Goal: Information Seeking & Learning: Find specific fact

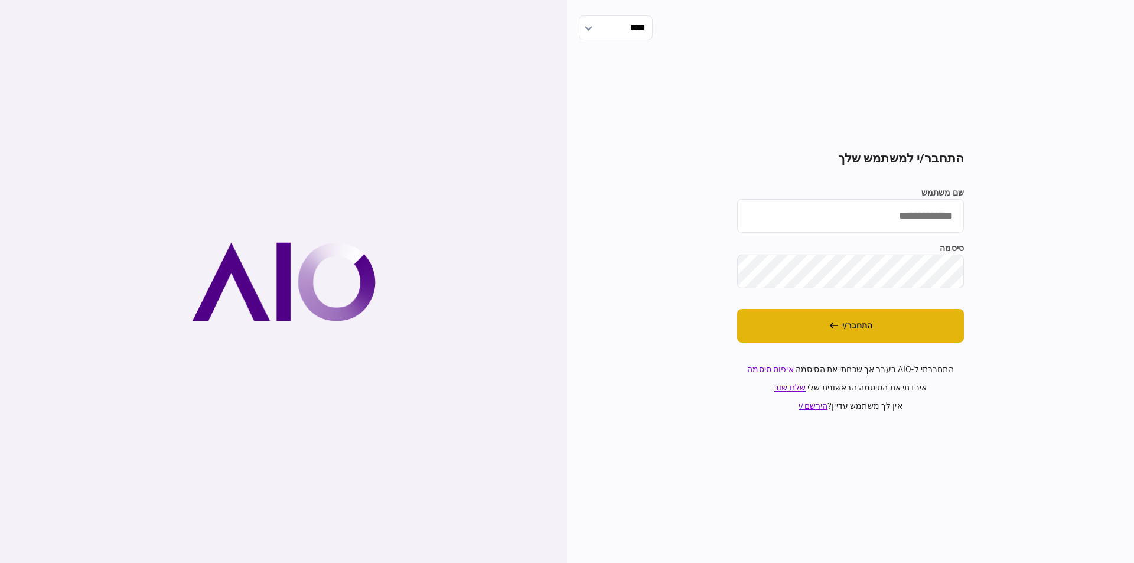
type input "*********"
click at [814, 322] on button "התחבר/י" at bounding box center [850, 326] width 227 height 34
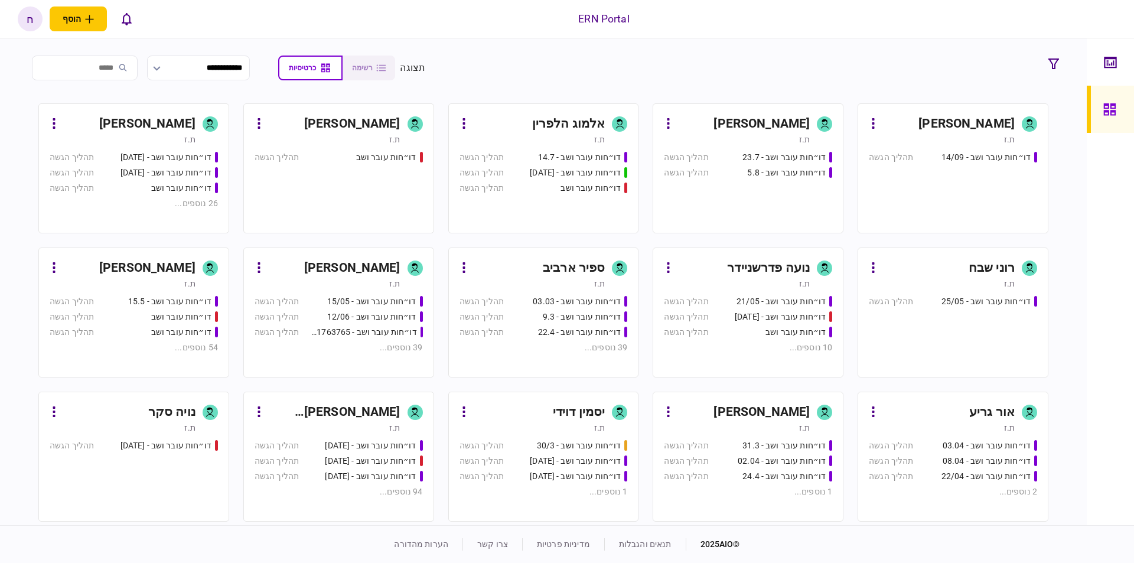
click at [934, 139] on div "ת.ז" at bounding box center [942, 139] width 146 height 12
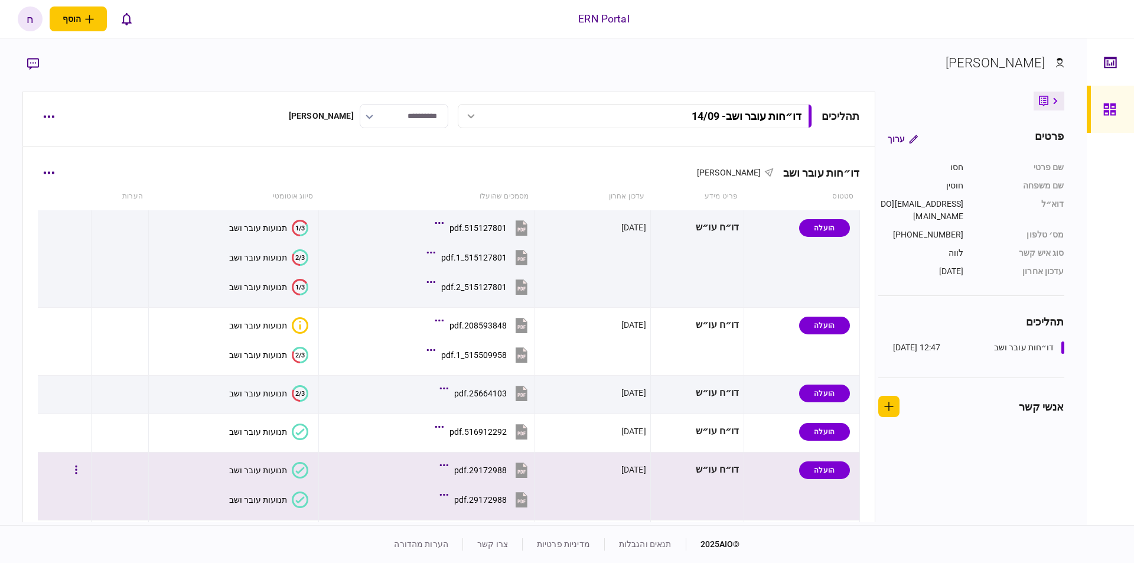
scroll to position [151, 0]
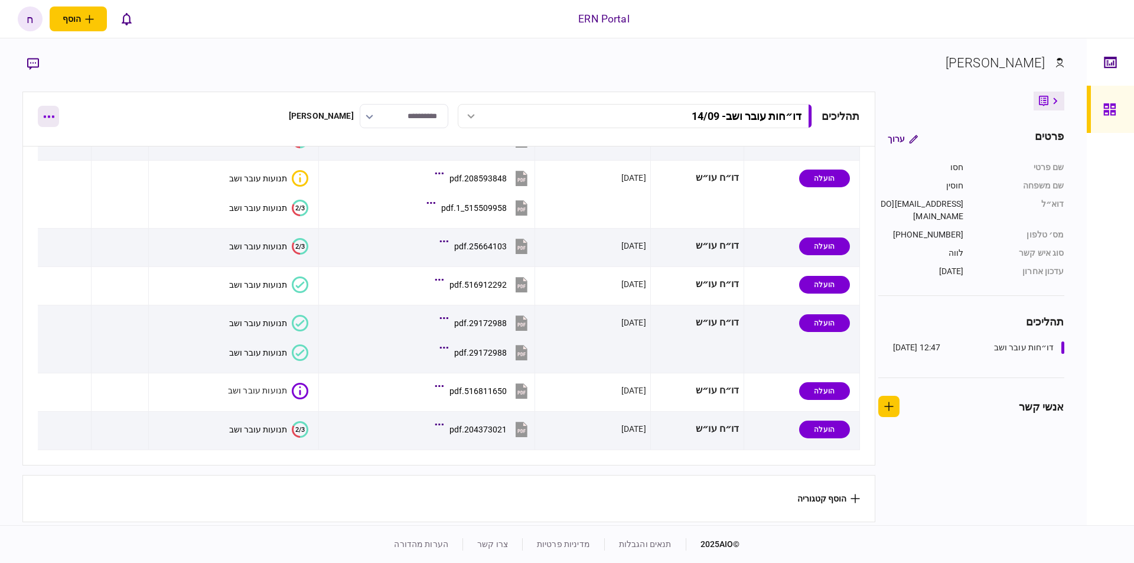
click at [41, 107] on button "button" at bounding box center [48, 116] width 21 height 21
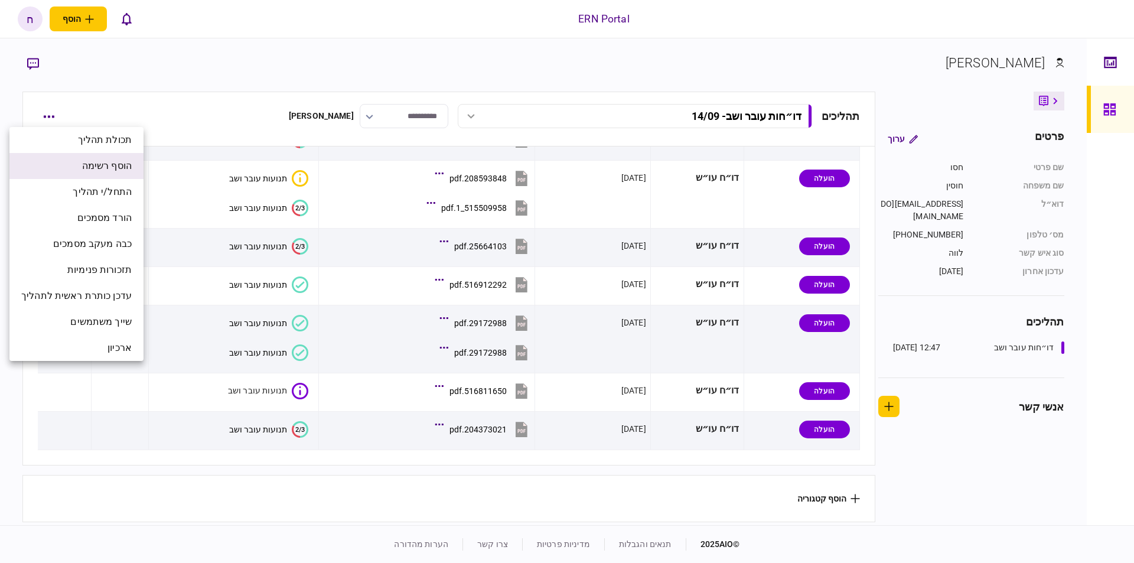
click at [96, 167] on span "הוסף רשימה" at bounding box center [107, 166] width 50 height 14
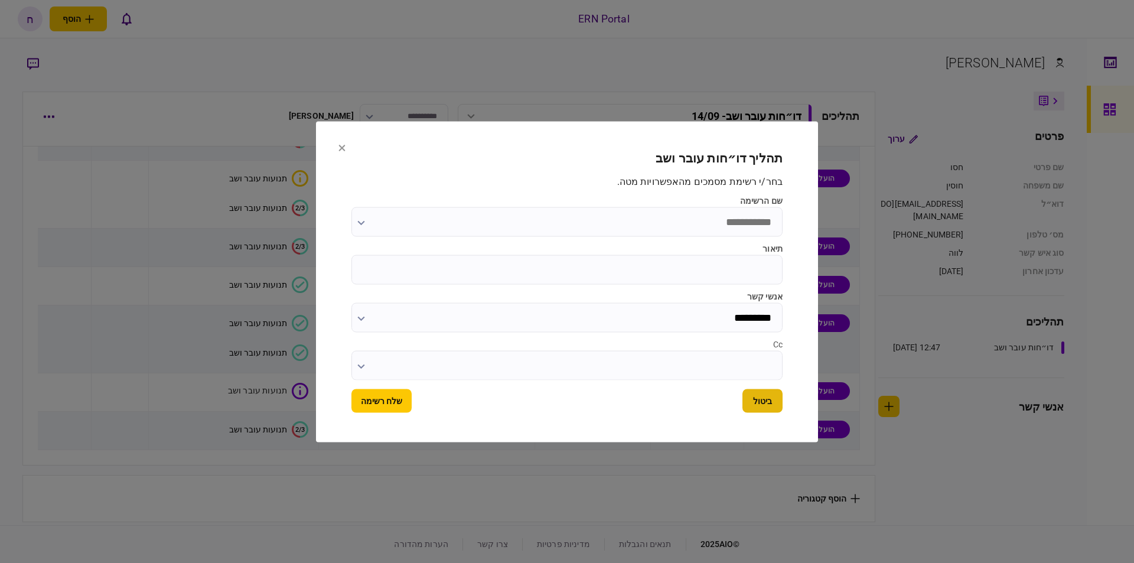
click at [772, 403] on button "ביטול" at bounding box center [762, 401] width 40 height 24
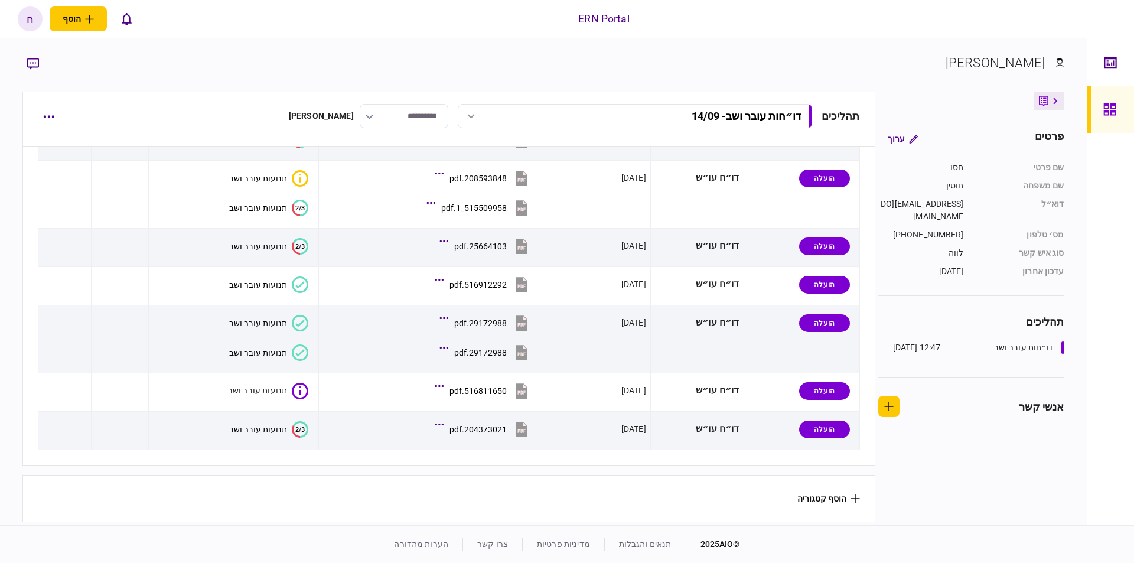
click at [828, 487] on section "הוסף קטגוריה" at bounding box center [448, 498] width 852 height 47
drag, startPoint x: 849, startPoint y: 492, endPoint x: 852, endPoint y: 485, distance: 7.9
click at [852, 485] on section "הוסף קטגוריה" at bounding box center [448, 498] width 852 height 47
click at [49, 128] on div "**********" at bounding box center [448, 119] width 852 height 55
click at [48, 126] on button "button" at bounding box center [48, 116] width 21 height 21
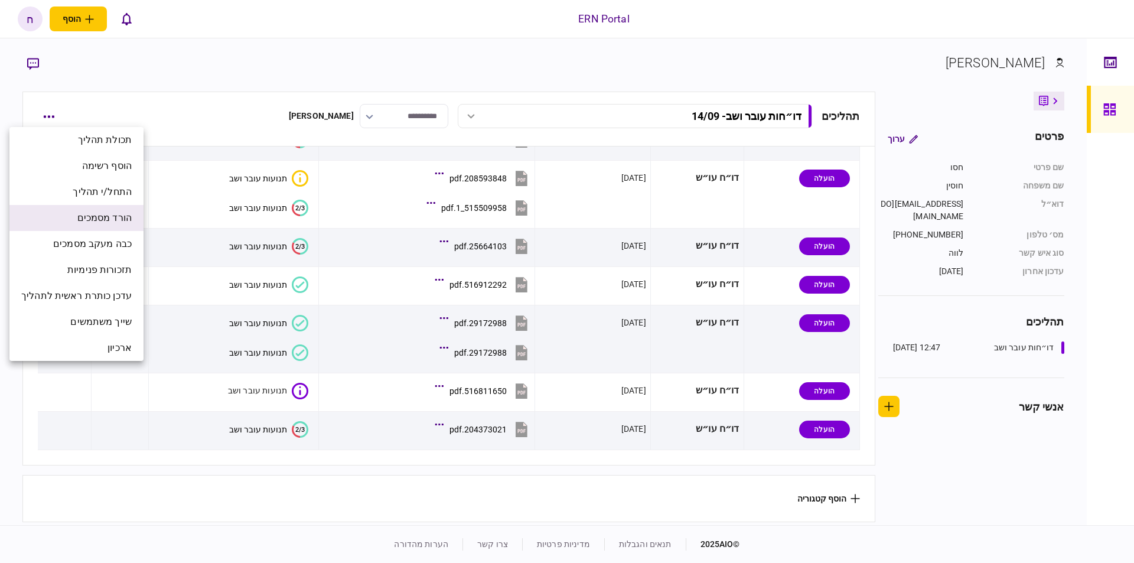
click at [64, 222] on li "הורד מסמכים" at bounding box center [76, 218] width 134 height 26
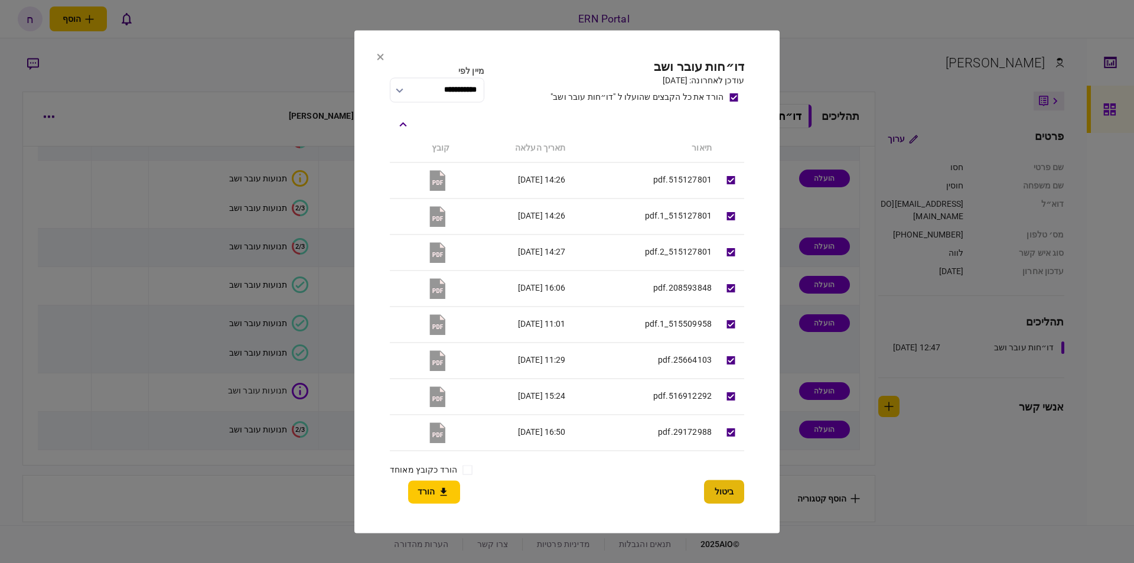
drag, startPoint x: 704, startPoint y: 488, endPoint x: 722, endPoint y: 487, distance: 17.8
click at [706, 488] on button "ביטול" at bounding box center [724, 491] width 40 height 24
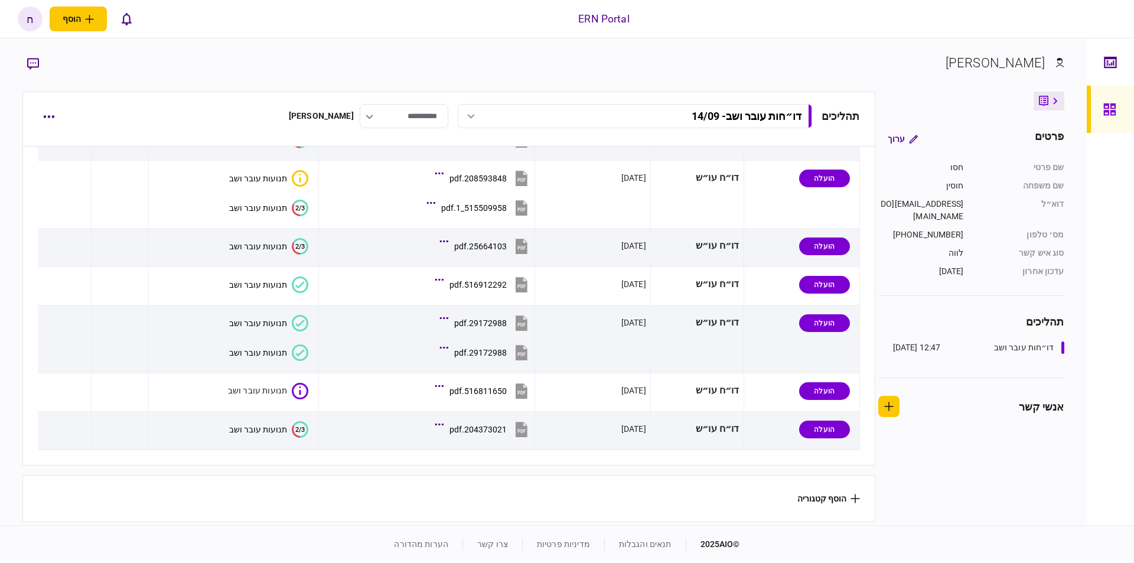
click at [851, 487] on section "הוסף קטגוריה" at bounding box center [448, 498] width 852 height 47
click at [851, 494] on icon at bounding box center [854, 498] width 9 height 9
click at [902, 517] on li "מסמכים" at bounding box center [907, 520] width 100 height 21
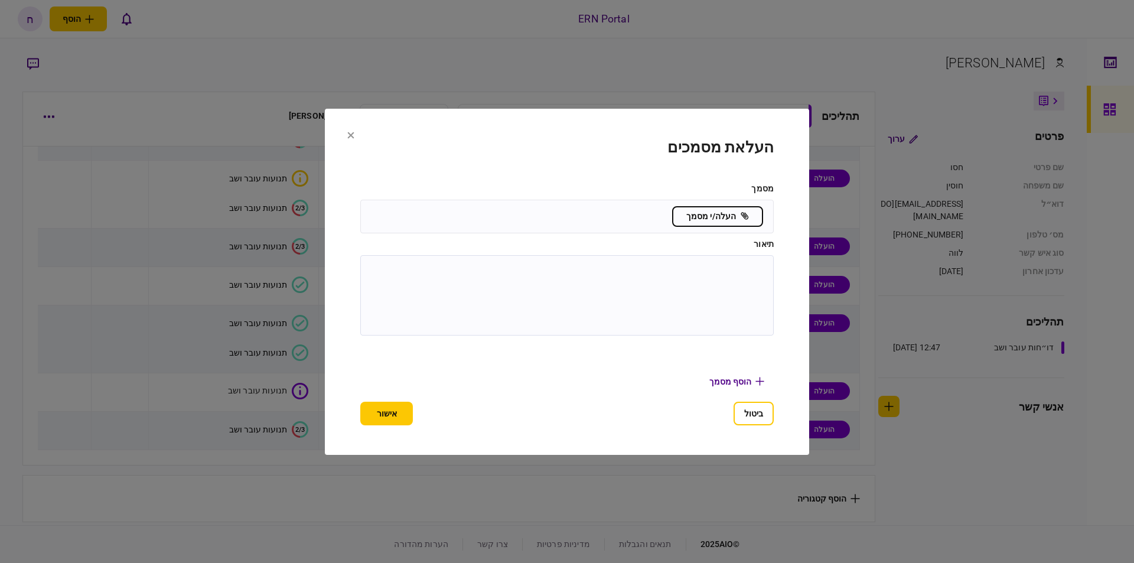
click at [712, 309] on textarea at bounding box center [566, 295] width 391 height 58
click at [756, 423] on button "ביטול" at bounding box center [753, 414] width 40 height 24
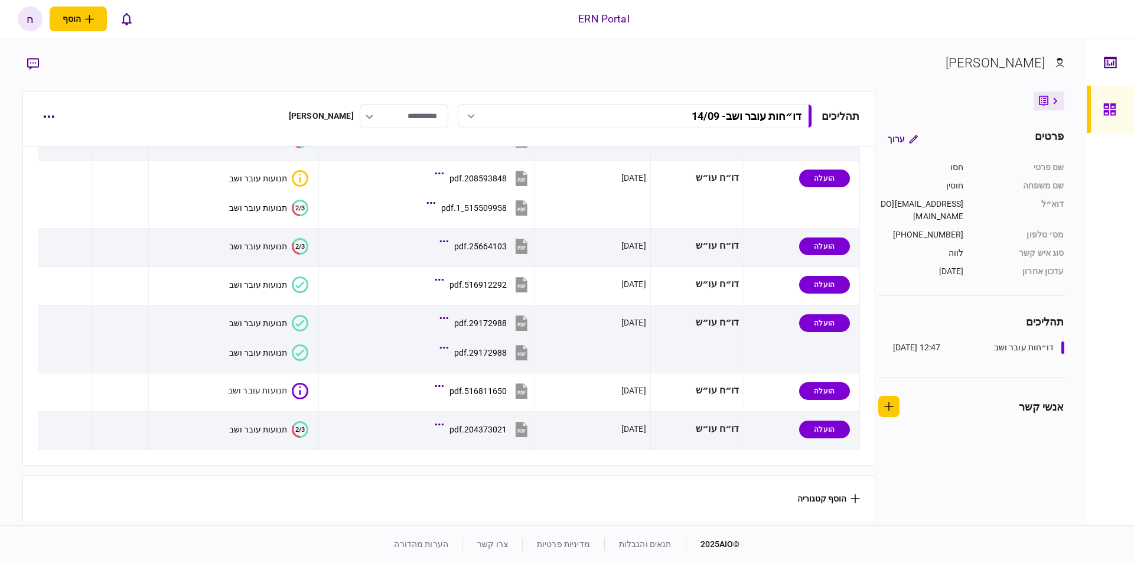
click at [853, 494] on icon at bounding box center [854, 498] width 9 height 9
click at [879, 500] on li "מפת קשרים" at bounding box center [907, 500] width 100 height 21
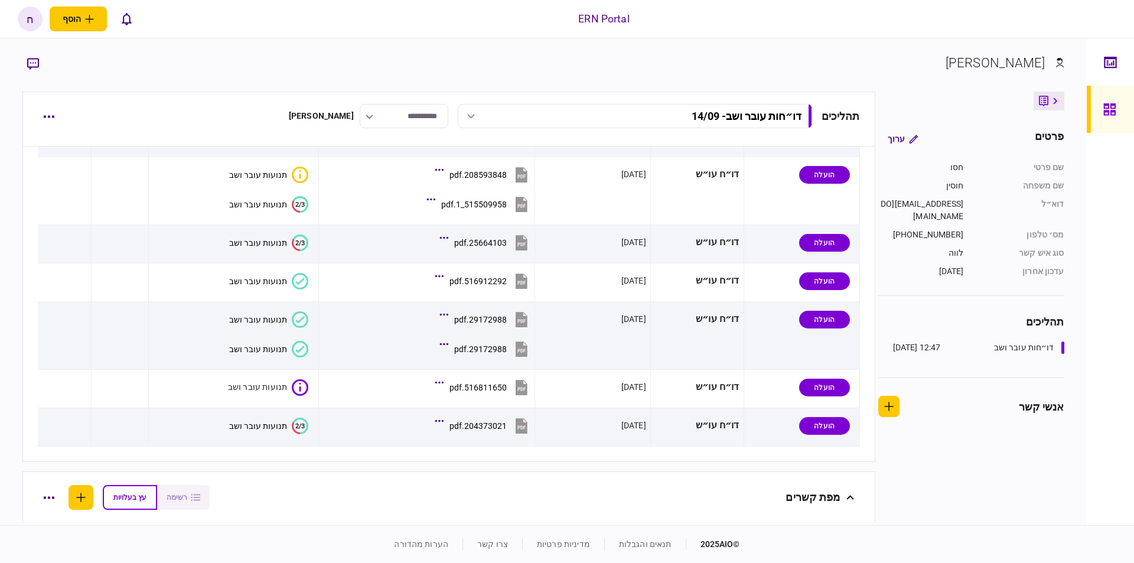
scroll to position [486, 0]
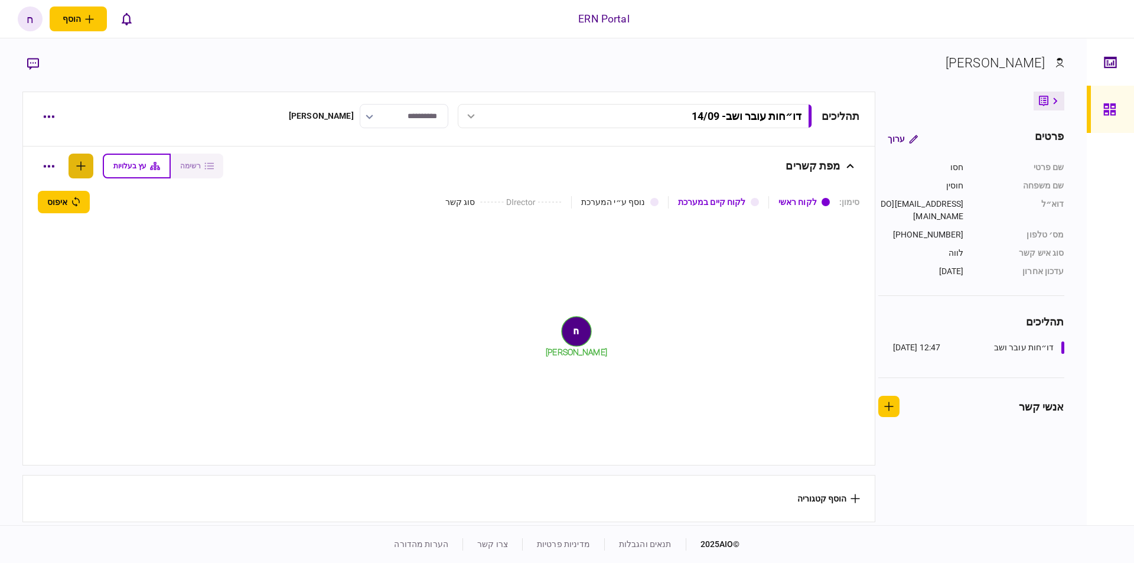
click at [77, 161] on button "button" at bounding box center [80, 166] width 25 height 25
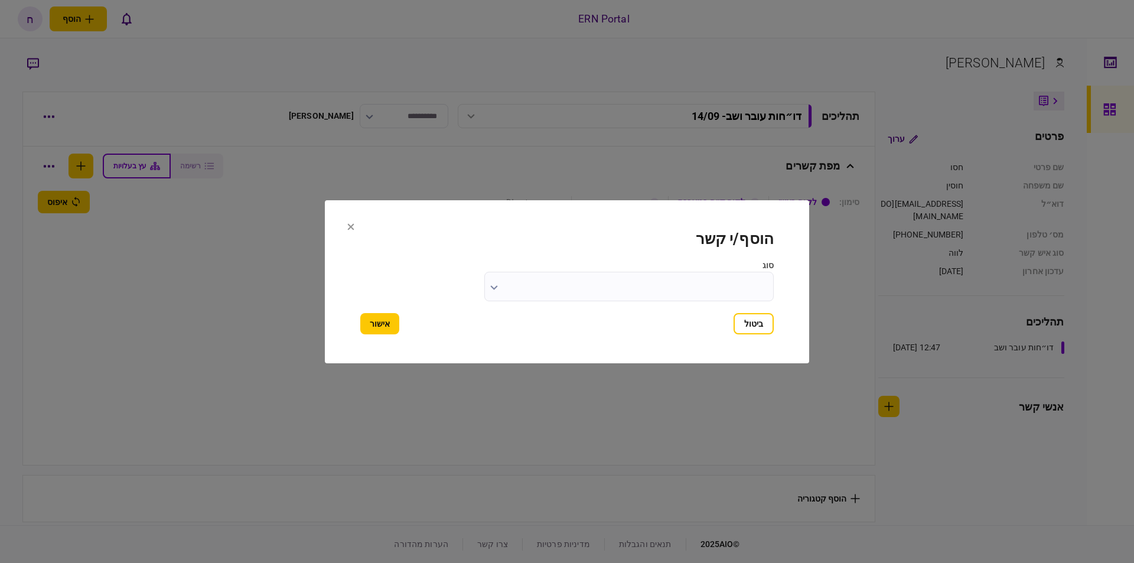
click at [580, 275] on input "סוג" at bounding box center [628, 287] width 289 height 30
click at [510, 288] on div at bounding box center [567, 281] width 1134 height 563
click at [512, 285] on input "סוג" at bounding box center [628, 287] width 289 height 30
click at [492, 280] on div at bounding box center [567, 281] width 1134 height 563
click at [481, 284] on div "סוג" at bounding box center [566, 280] width 413 height 42
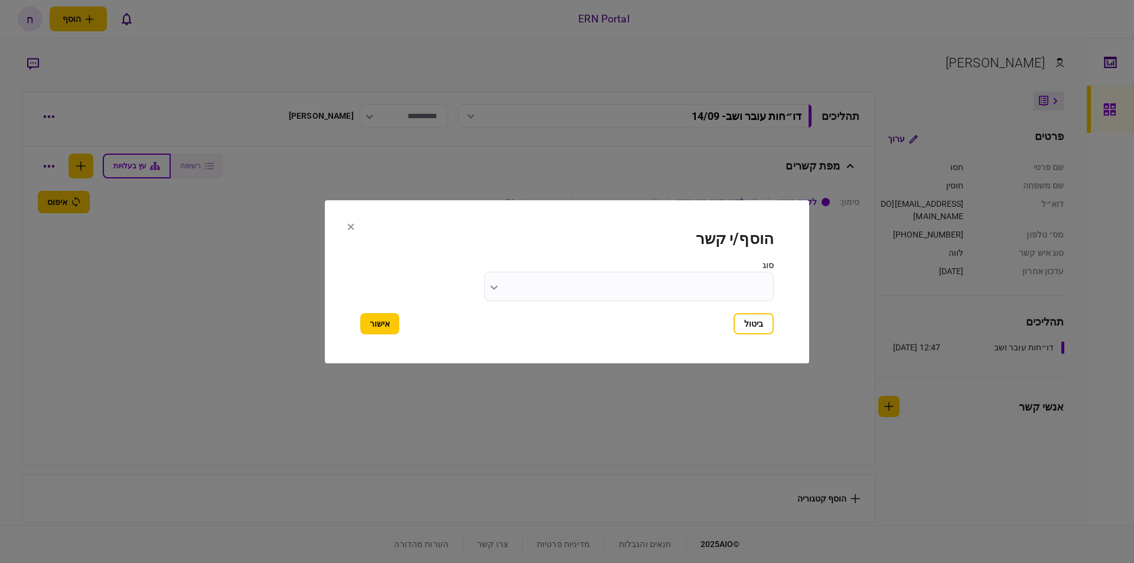
click at [497, 279] on input "סוג" at bounding box center [628, 287] width 289 height 30
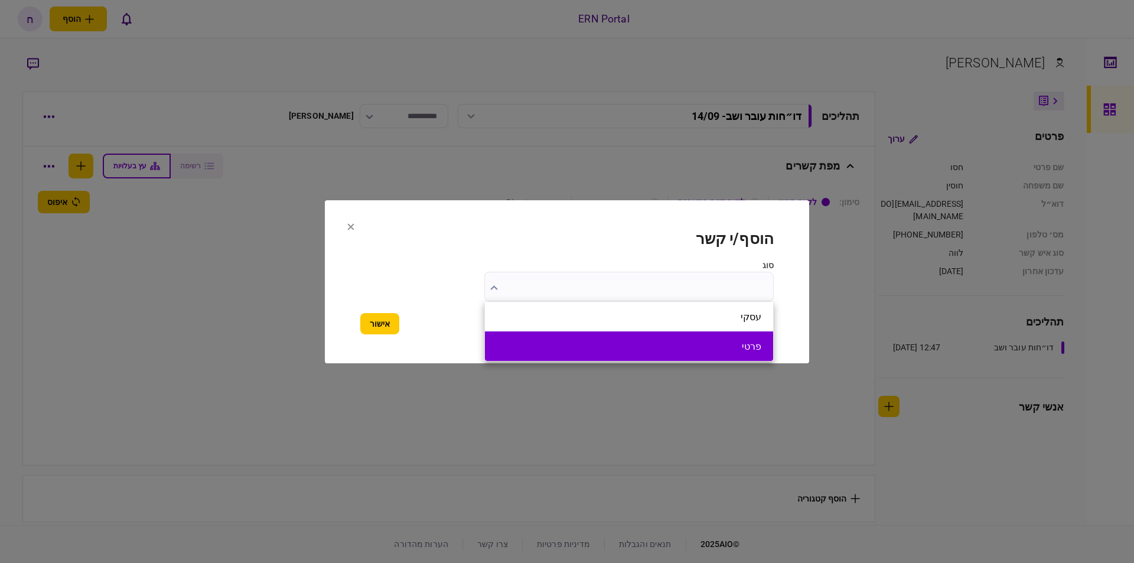
click at [702, 338] on li "פרטי" at bounding box center [629, 346] width 288 height 30
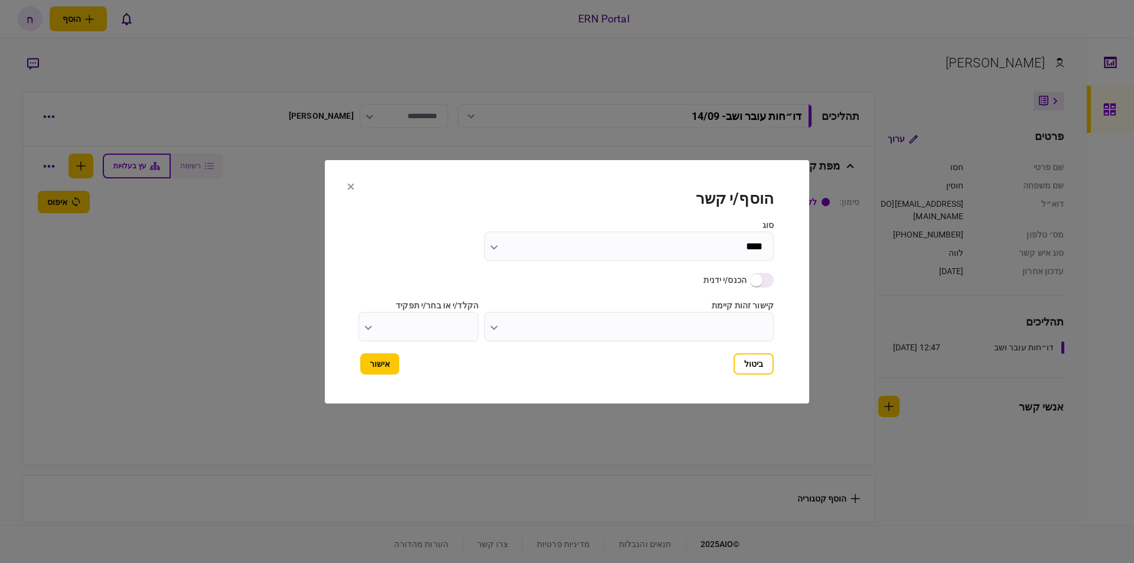
click at [731, 252] on input "****" at bounding box center [628, 246] width 289 height 30
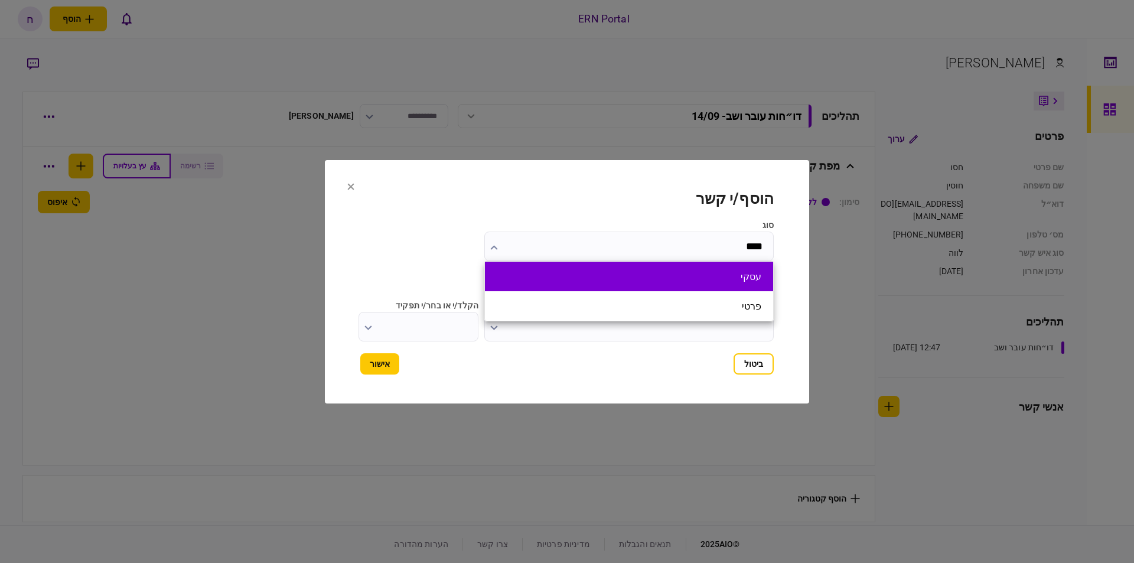
click at [618, 272] on button "עסקי" at bounding box center [629, 276] width 265 height 11
type input "****"
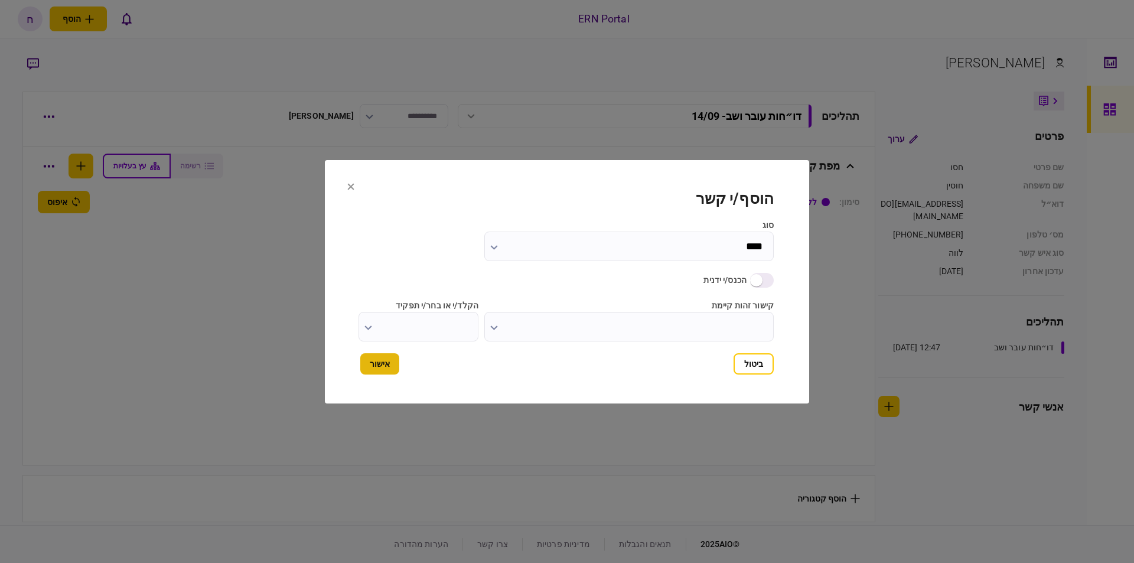
click at [384, 358] on button "אישור" at bounding box center [379, 363] width 39 height 21
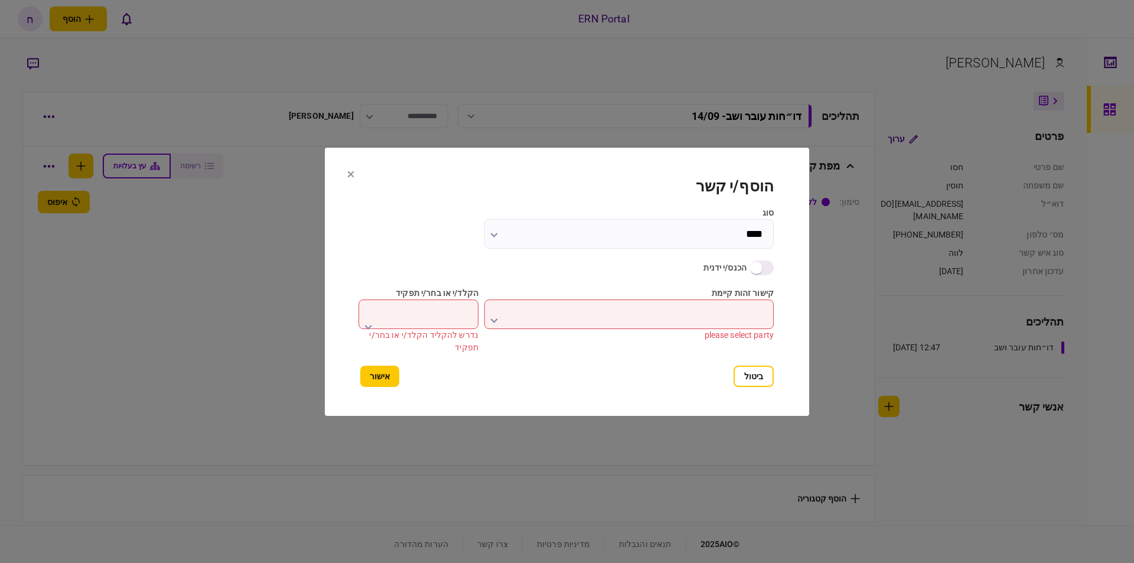
click at [746, 381] on button "ביטול" at bounding box center [753, 376] width 40 height 21
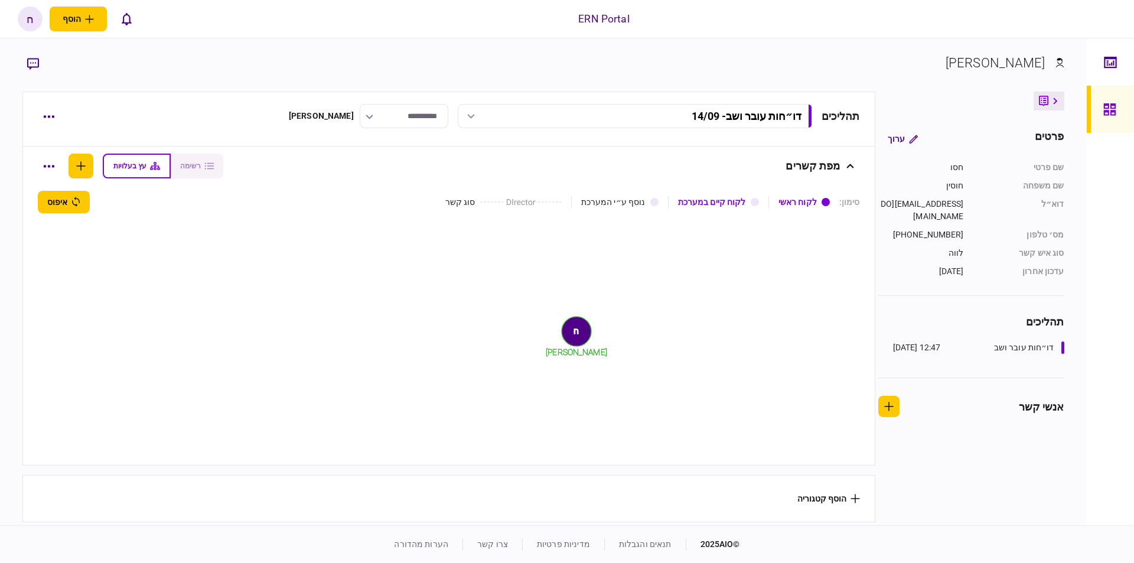
click at [36, 14] on div "ח" at bounding box center [30, 18] width 25 height 25
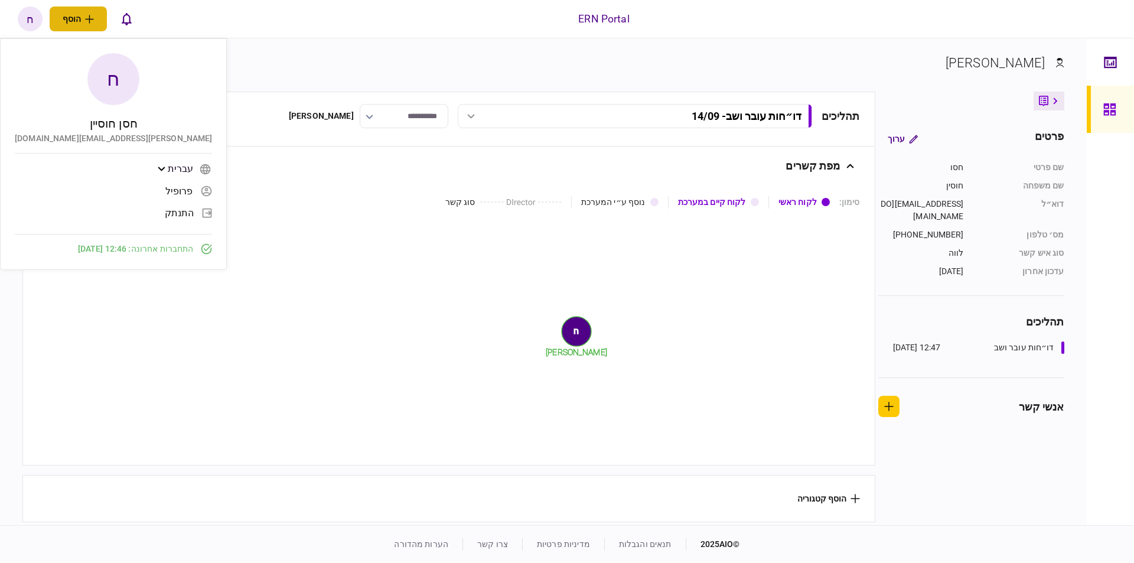
click at [93, 21] on icon "פתח תפריט להוספת לקוח" at bounding box center [89, 19] width 9 height 9
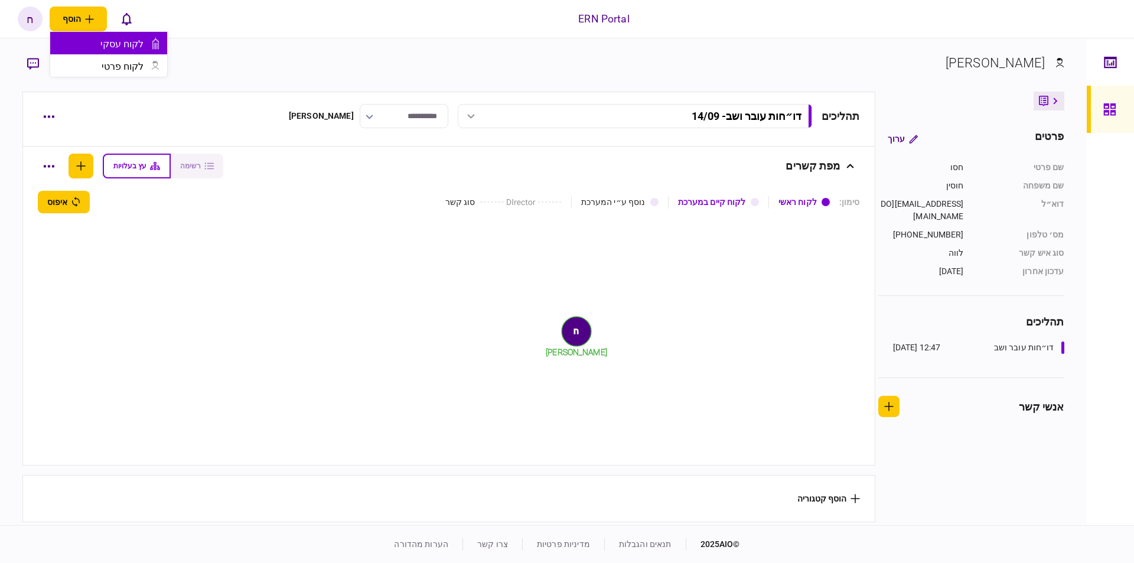
click at [119, 43] on div "לקוח עסקי" at bounding box center [96, 43] width 93 height 11
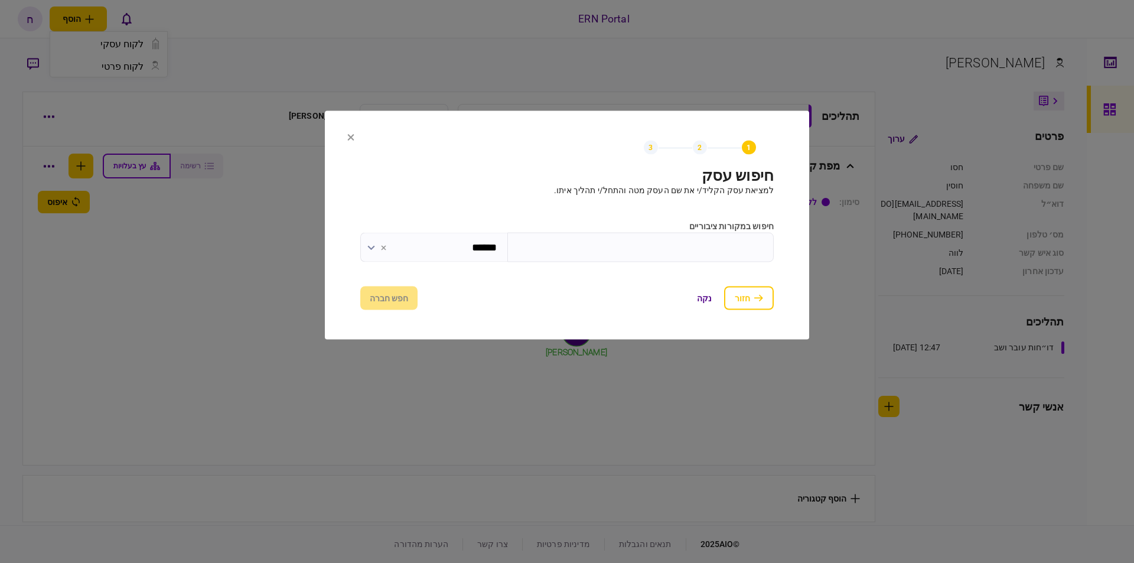
click at [654, 242] on input "text" at bounding box center [640, 248] width 266 height 30
type input "*****"
click at [774, 271] on button "submit" at bounding box center [774, 271] width 0 height 0
click at [354, 134] on section "1 Search Business Identity 2 Company Details 3 Company Contact חיפוש עסק למציאת…" at bounding box center [567, 225] width 484 height 229
click at [353, 134] on icon at bounding box center [351, 137] width 6 height 6
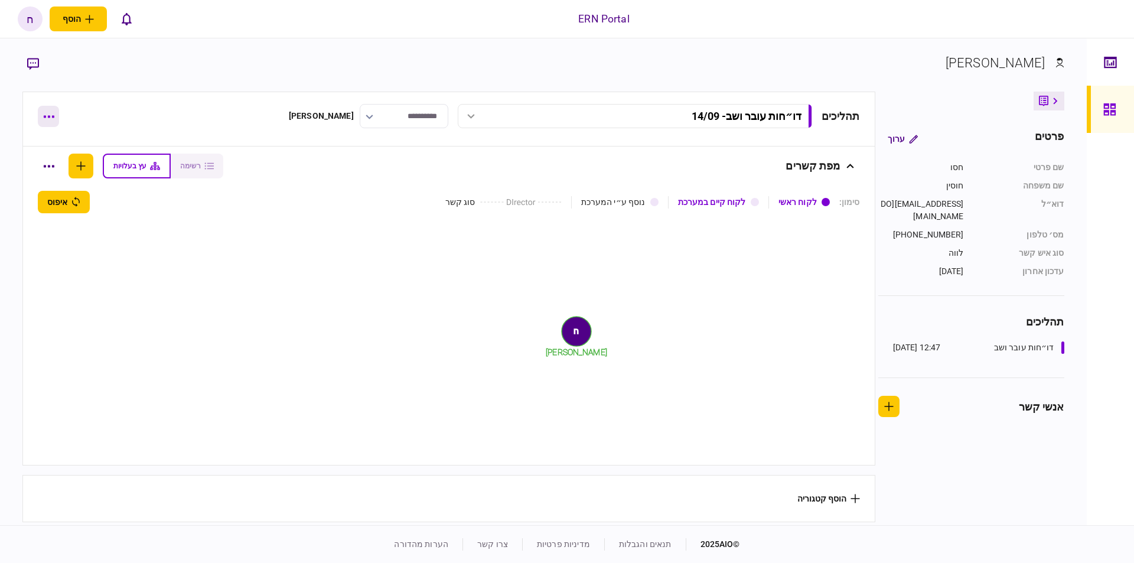
click at [58, 120] on button "button" at bounding box center [48, 116] width 21 height 21
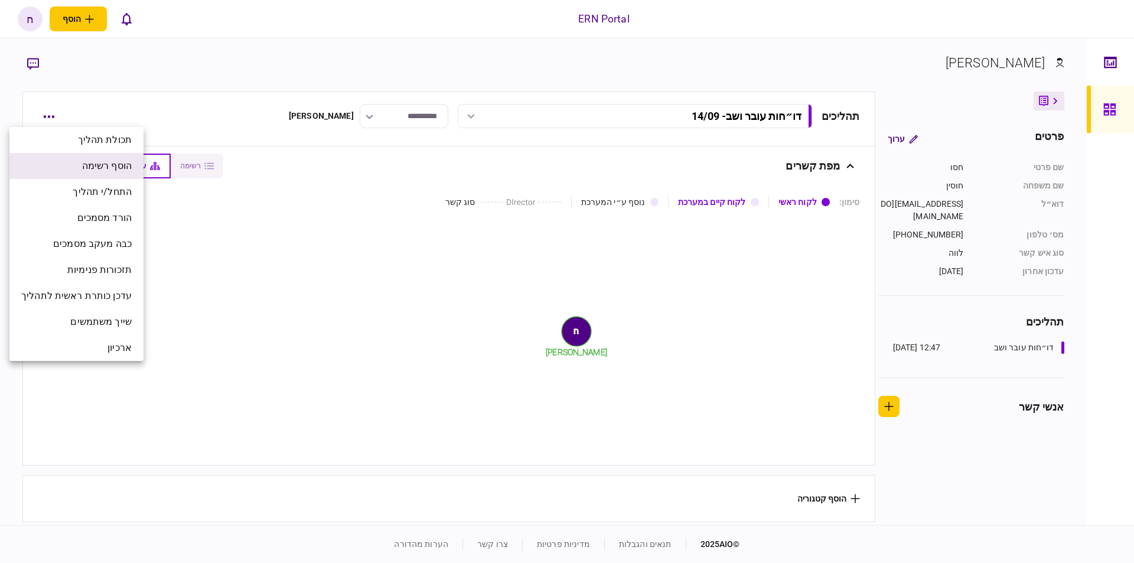
click at [74, 174] on li "הוסף רשימה" at bounding box center [76, 166] width 134 height 26
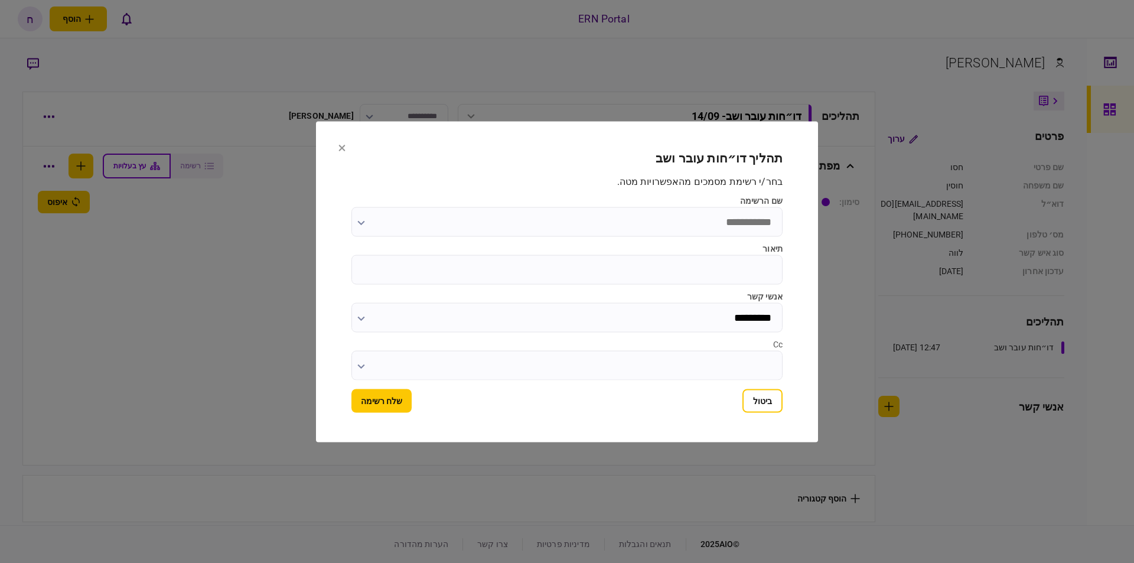
click at [723, 224] on input "שם הרשימה" at bounding box center [566, 222] width 431 height 30
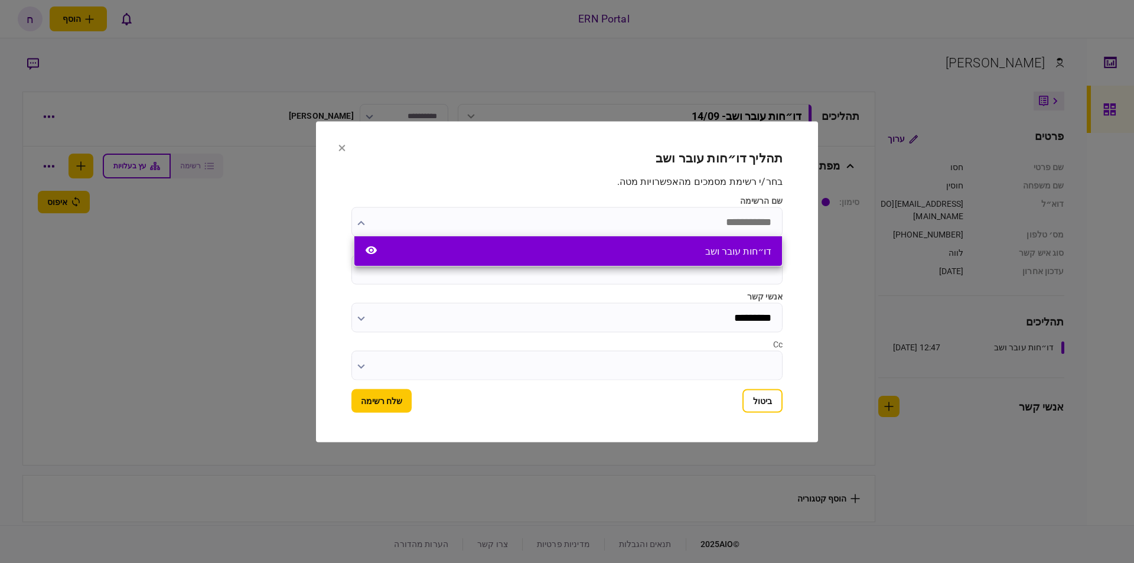
click at [577, 242] on div "דו״חות עובר ושב" at bounding box center [568, 251] width 428 height 30
type input "**********"
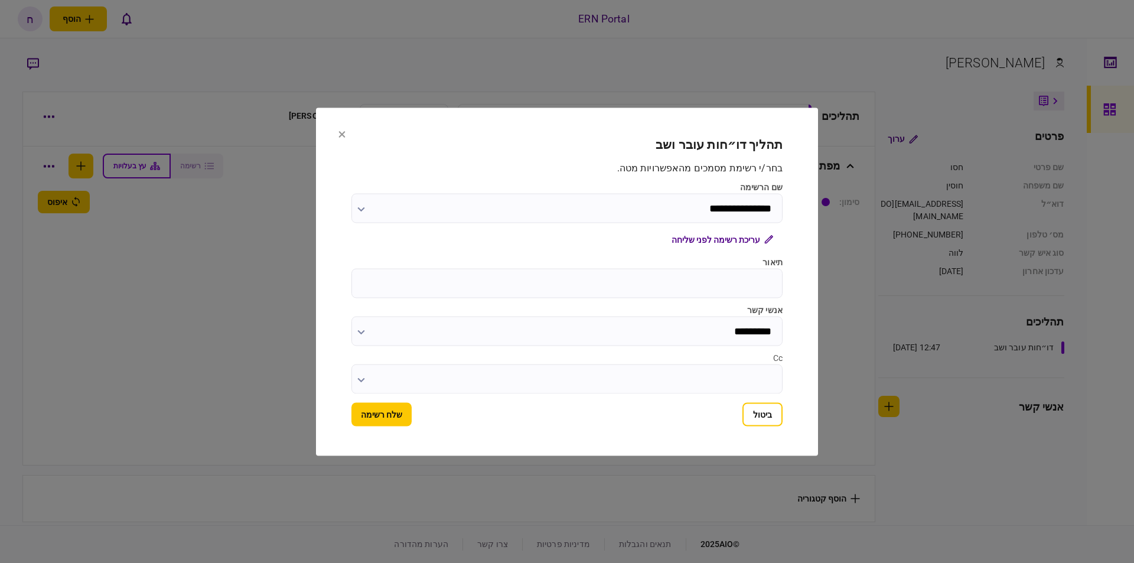
click at [692, 270] on input "תיאור" at bounding box center [566, 283] width 431 height 30
type input "*****"
click at [400, 409] on button "שלח רשימה" at bounding box center [381, 414] width 60 height 24
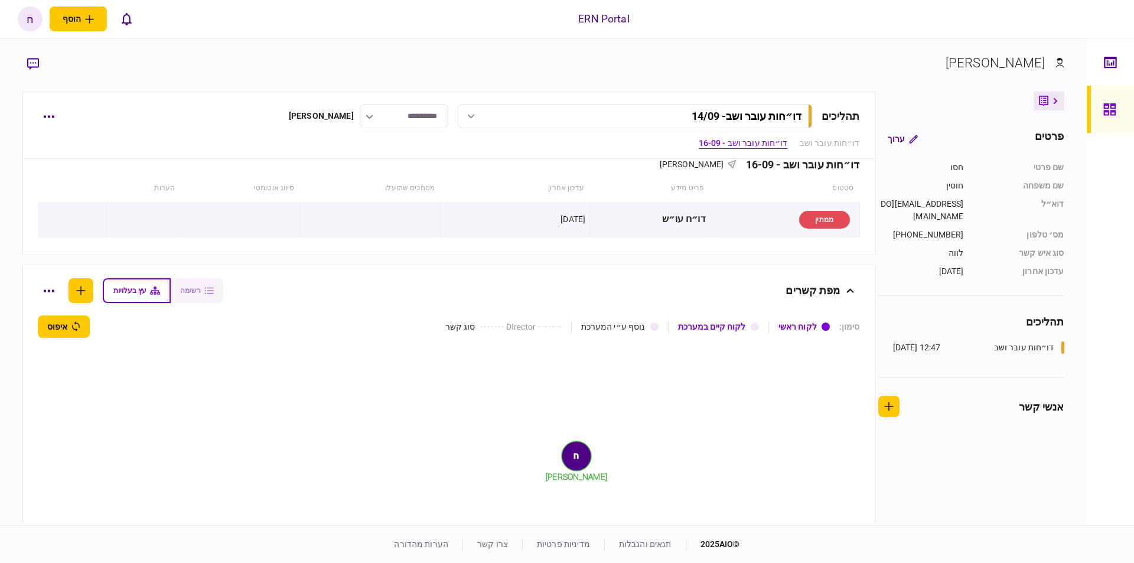
scroll to position [602, 0]
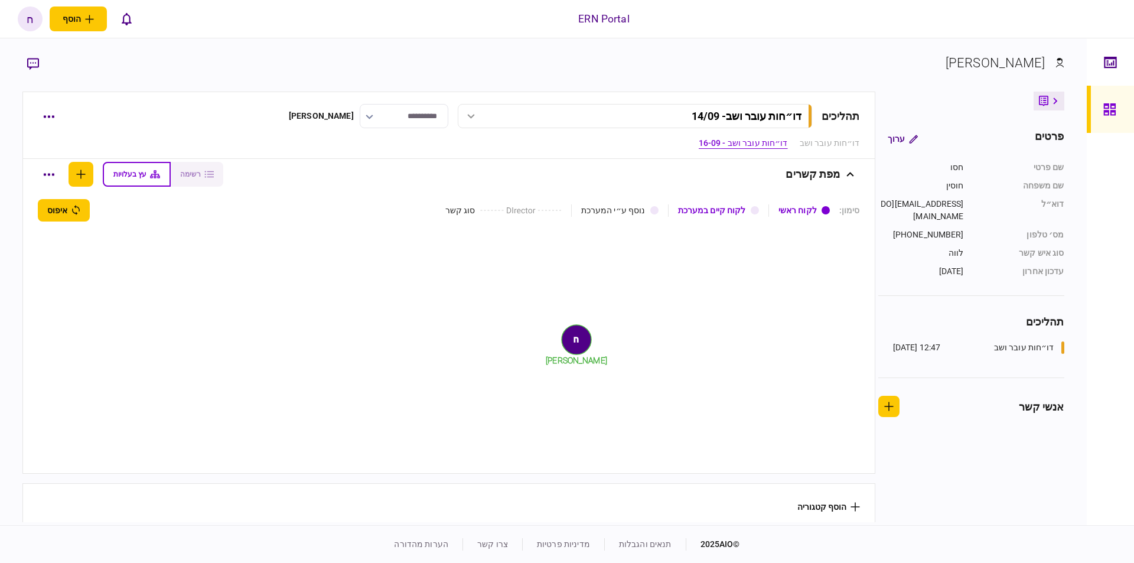
click at [844, 170] on button at bounding box center [847, 174] width 14 height 25
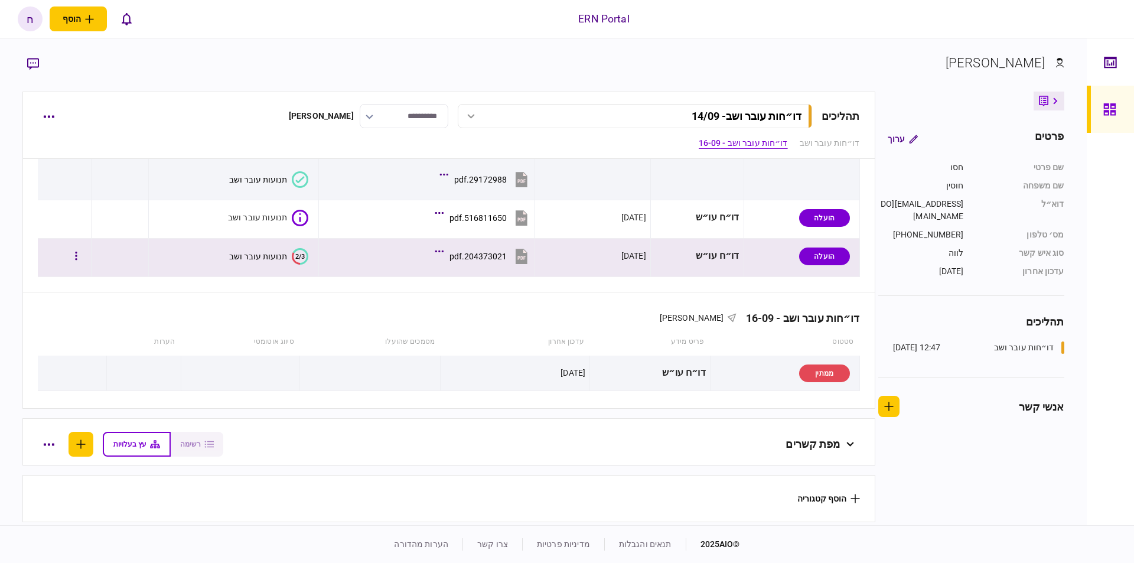
scroll to position [218, 0]
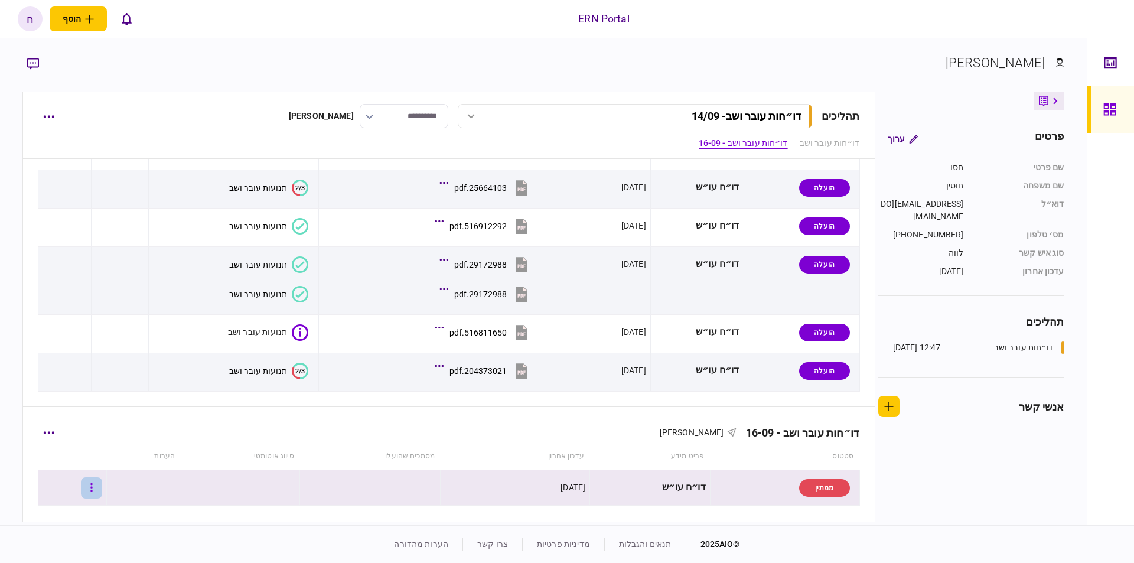
click at [93, 489] on icon "button" at bounding box center [91, 487] width 2 height 11
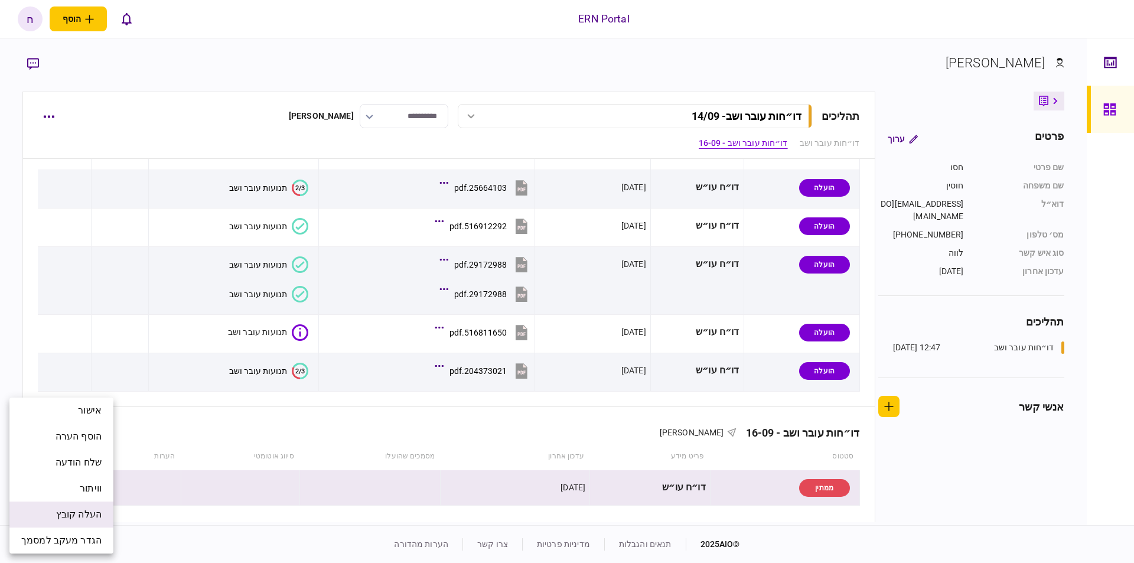
click at [89, 513] on span "העלה קובץ" at bounding box center [78, 514] width 45 height 14
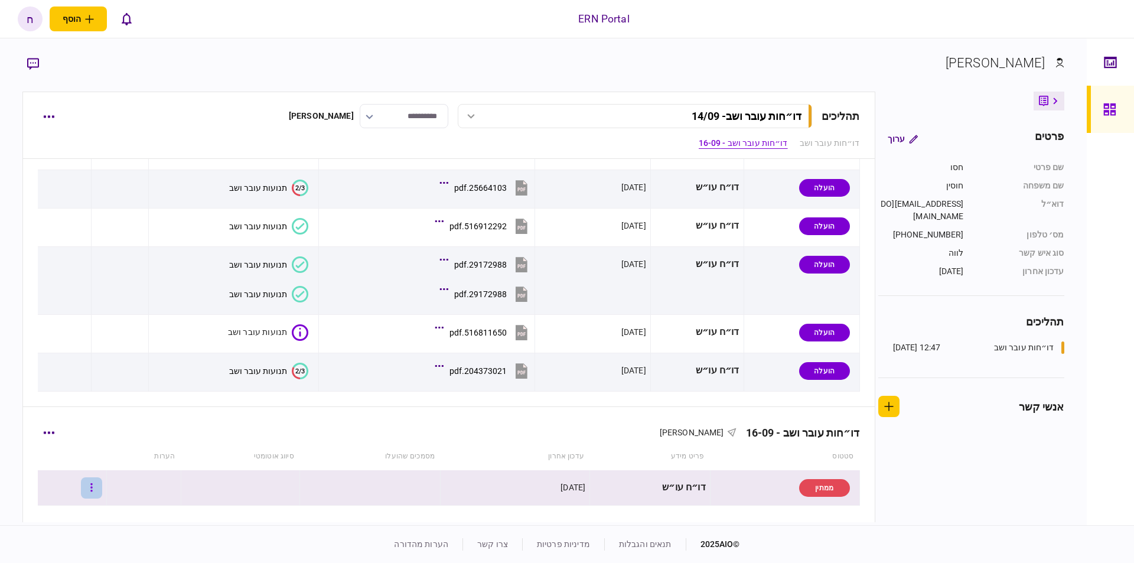
click at [100, 488] on button "button" at bounding box center [91, 487] width 21 height 21
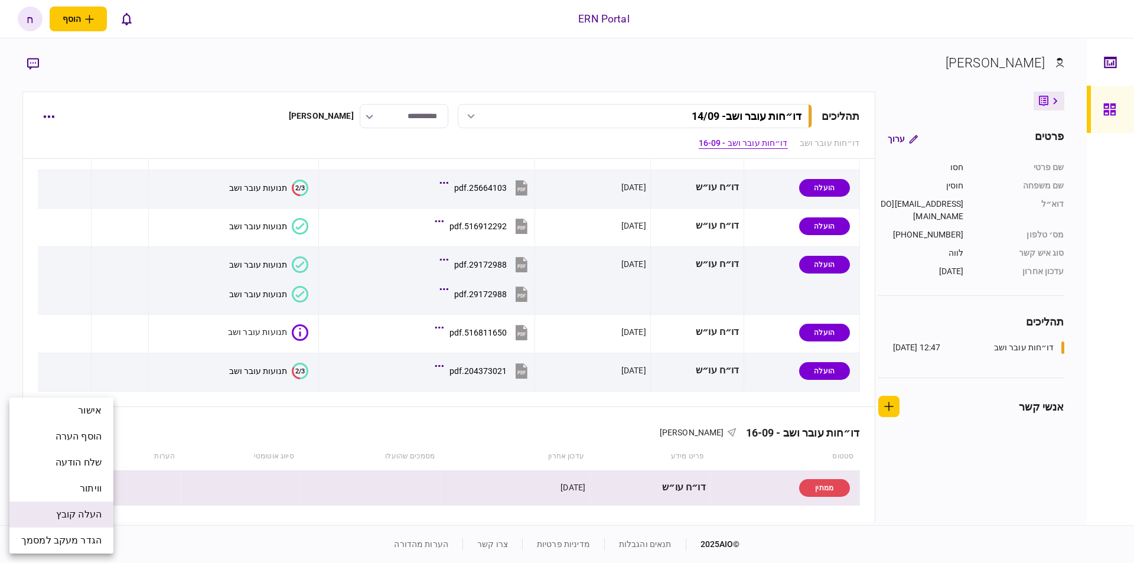
click at [81, 514] on span "העלה קובץ" at bounding box center [78, 514] width 45 height 14
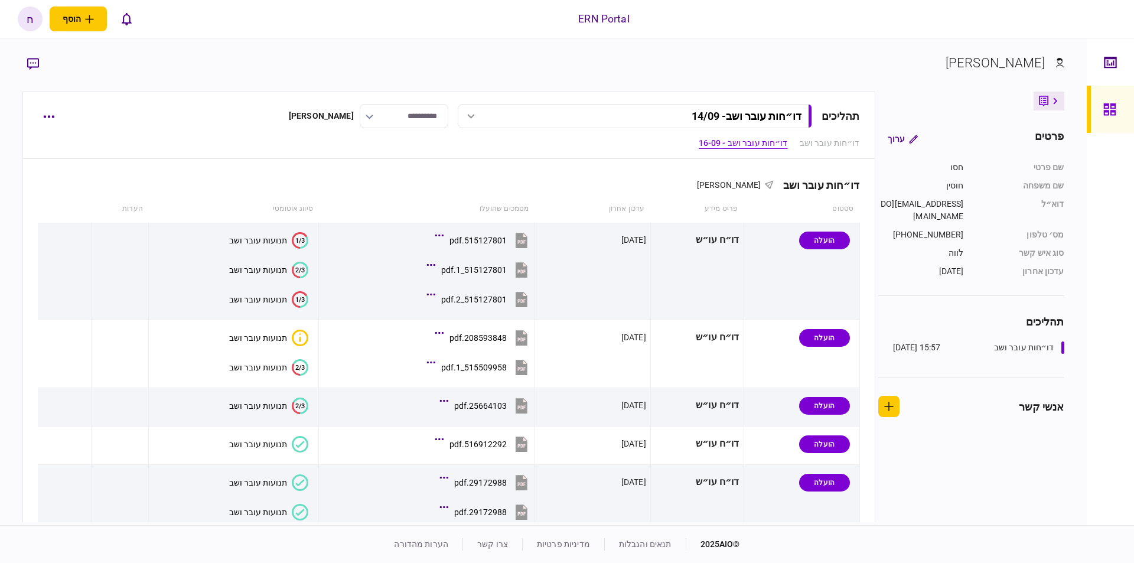
scroll to position [402, 0]
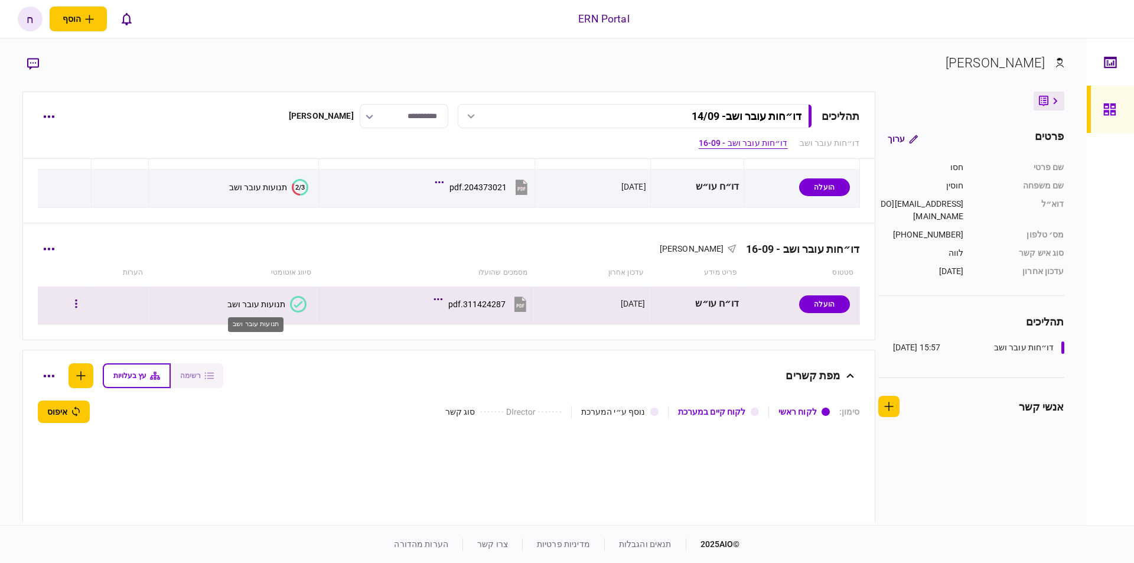
click at [250, 307] on div "תנועות עובר ושב" at bounding box center [256, 303] width 58 height 9
click at [250, 307] on section "**********" at bounding box center [543, 281] width 1086 height 487
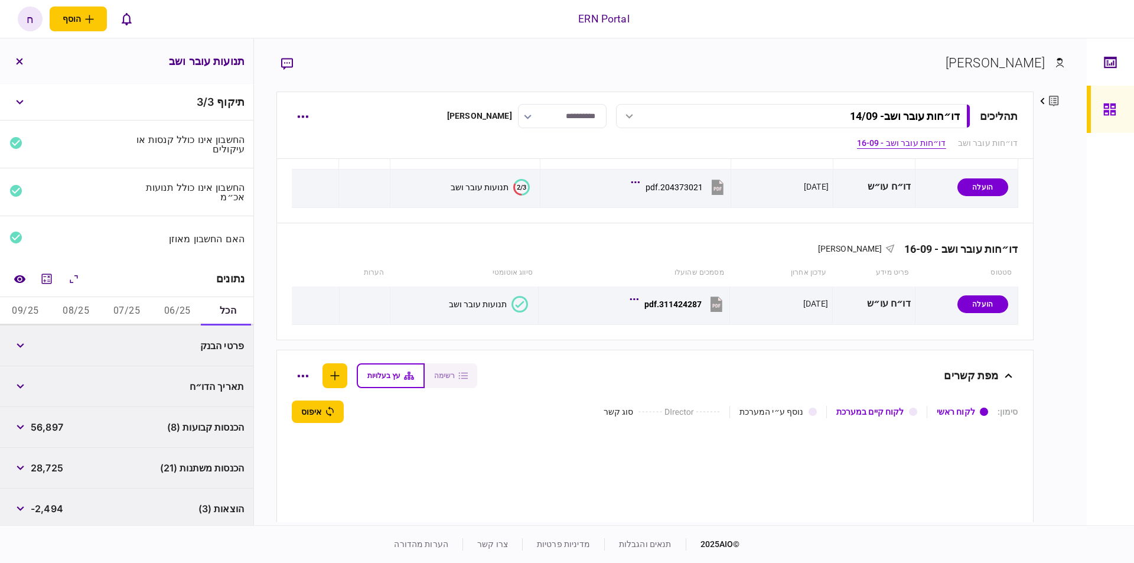
click at [54, 287] on div "נתונים" at bounding box center [126, 279] width 253 height 36
click at [51, 279] on icon "מחשבון" at bounding box center [47, 278] width 10 height 10
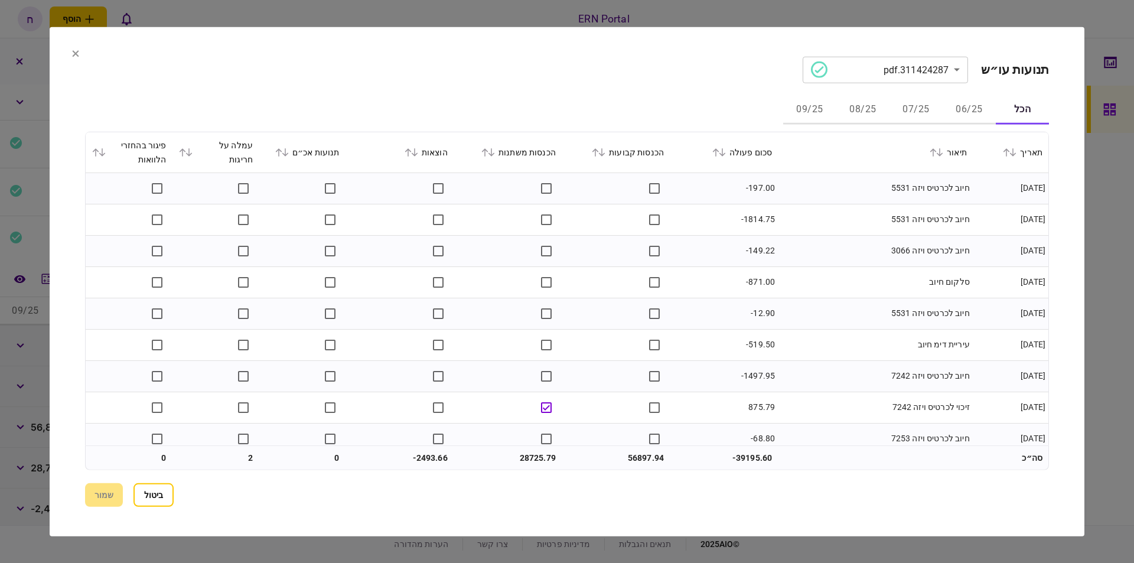
drag, startPoint x: 145, startPoint y: 495, endPoint x: 138, endPoint y: 497, distance: 7.3
click at [145, 496] on button "ביטול" at bounding box center [153, 495] width 40 height 24
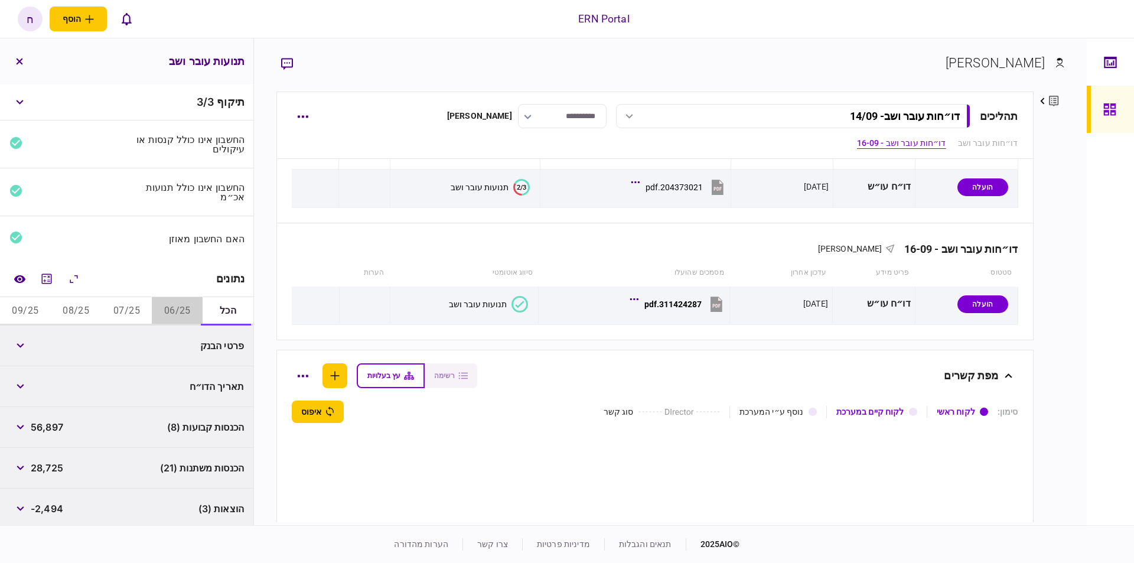
click at [174, 310] on button "06/25" at bounding box center [177, 311] width 51 height 28
click at [124, 312] on button "07/25" at bounding box center [127, 311] width 51 height 28
click at [175, 306] on button "06/25" at bounding box center [177, 311] width 51 height 28
drag, startPoint x: 98, startPoint y: 347, endPoint x: 35, endPoint y: 344, distance: 63.2
click at [35, 344] on div "הכנסות קבועות (1) 3,694" at bounding box center [126, 345] width 253 height 41
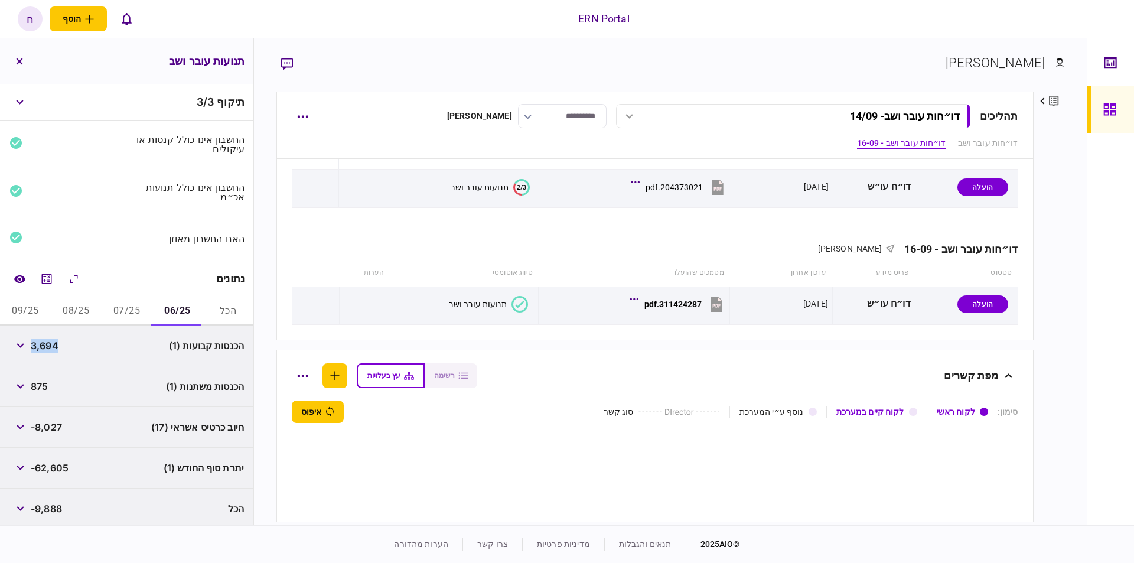
copy span "3,694"
drag, startPoint x: 119, startPoint y: 306, endPoint x: 90, endPoint y: 309, distance: 28.5
click at [120, 306] on button "07/25" at bounding box center [127, 311] width 51 height 28
click at [171, 306] on button "06/25" at bounding box center [177, 311] width 51 height 28
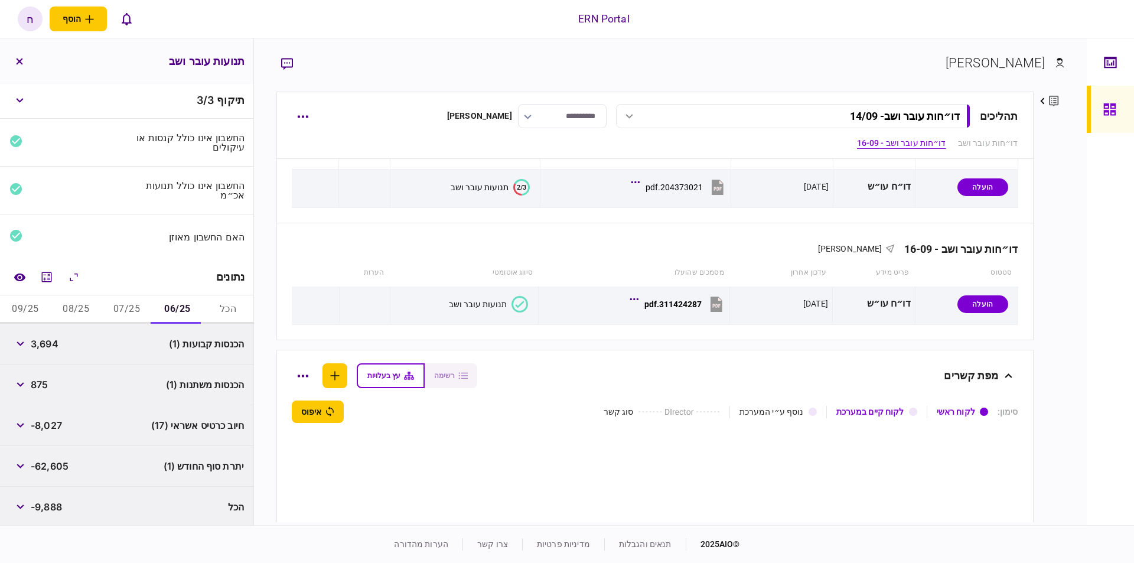
click at [61, 465] on span "-62,605" at bounding box center [50, 466] width 38 height 14
copy span "62,605"
click at [17, 426] on button "button" at bounding box center [19, 425] width 21 height 21
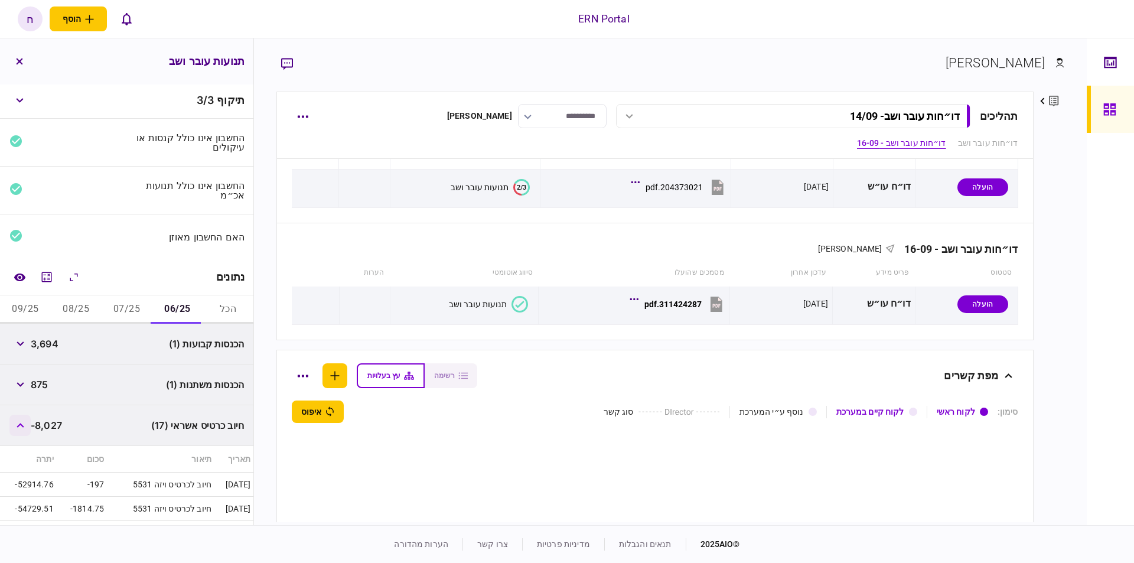
click at [19, 423] on icon "button" at bounding box center [21, 425] width 8 height 5
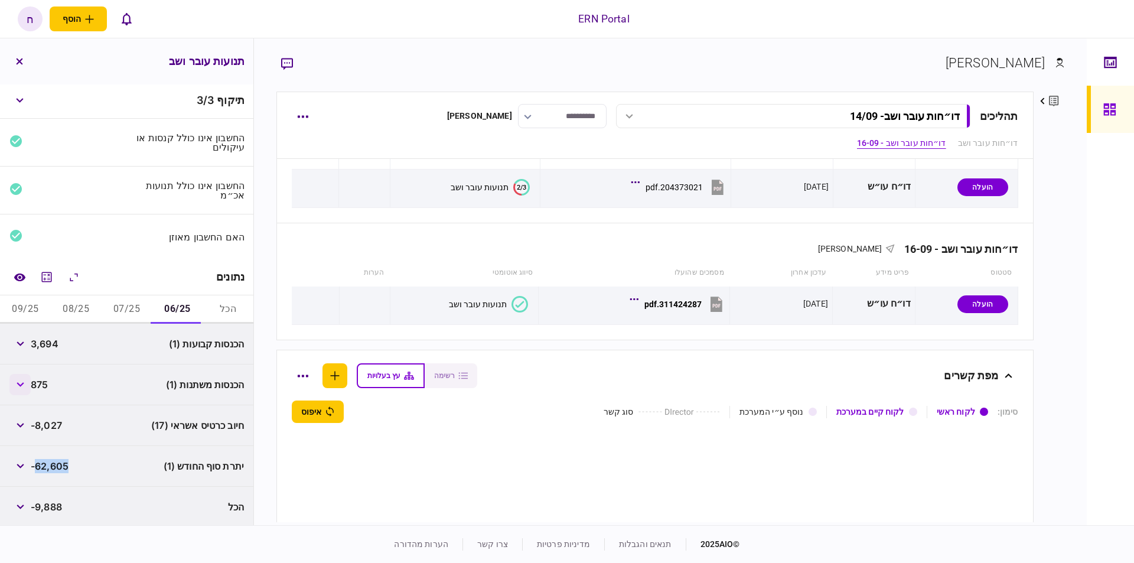
click at [22, 377] on button "button" at bounding box center [19, 384] width 21 height 21
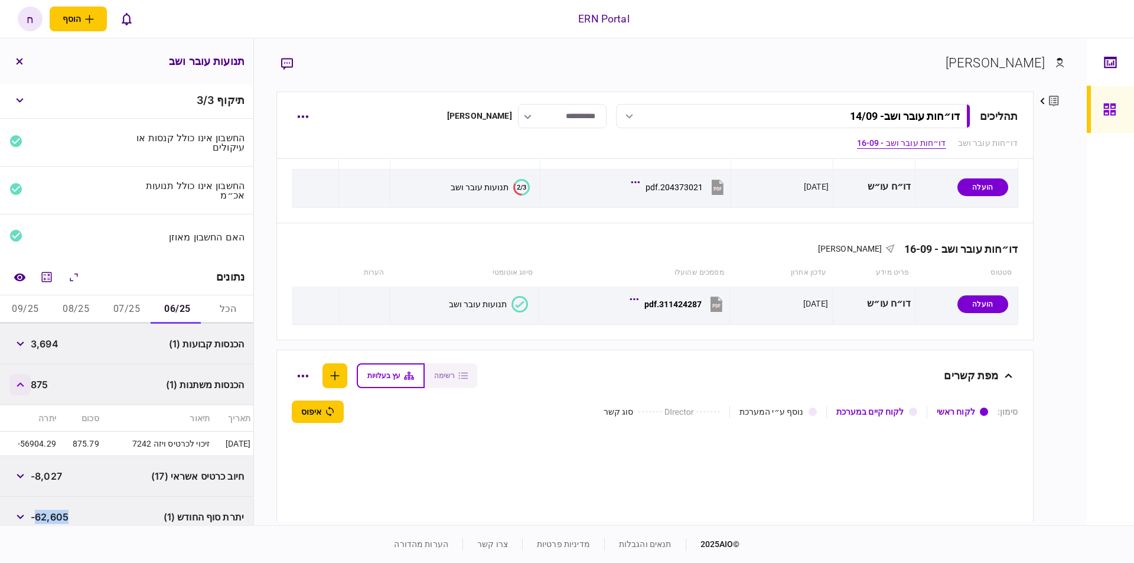
click at [18, 381] on button "button" at bounding box center [19, 384] width 21 height 21
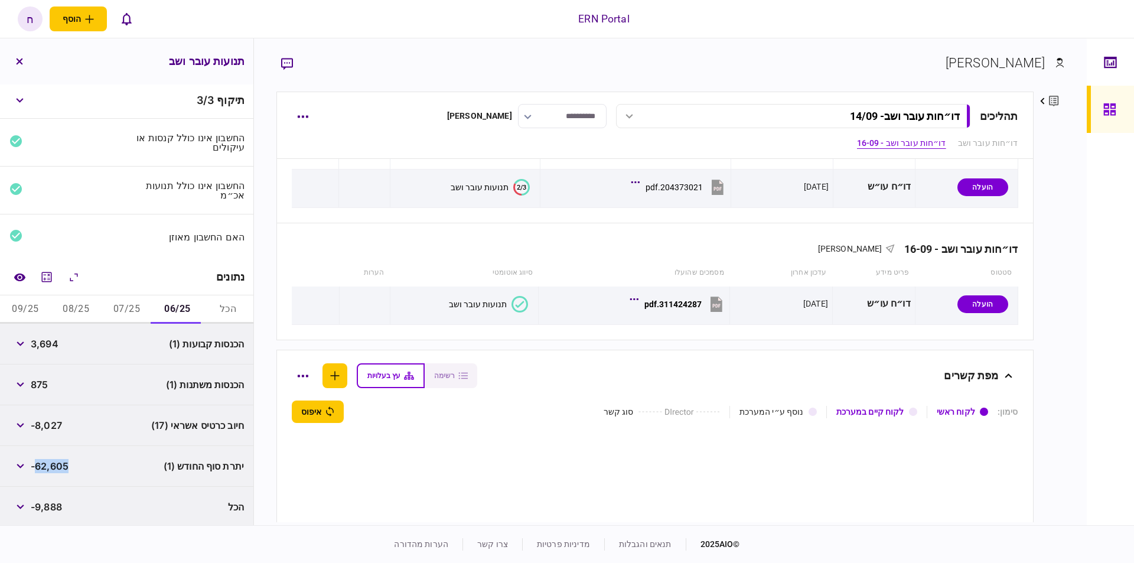
click at [121, 302] on button "07/25" at bounding box center [127, 309] width 51 height 28
click at [58, 346] on span "21,028" at bounding box center [47, 344] width 32 height 14
copy span "21,028"
click at [27, 342] on button "button" at bounding box center [19, 343] width 21 height 21
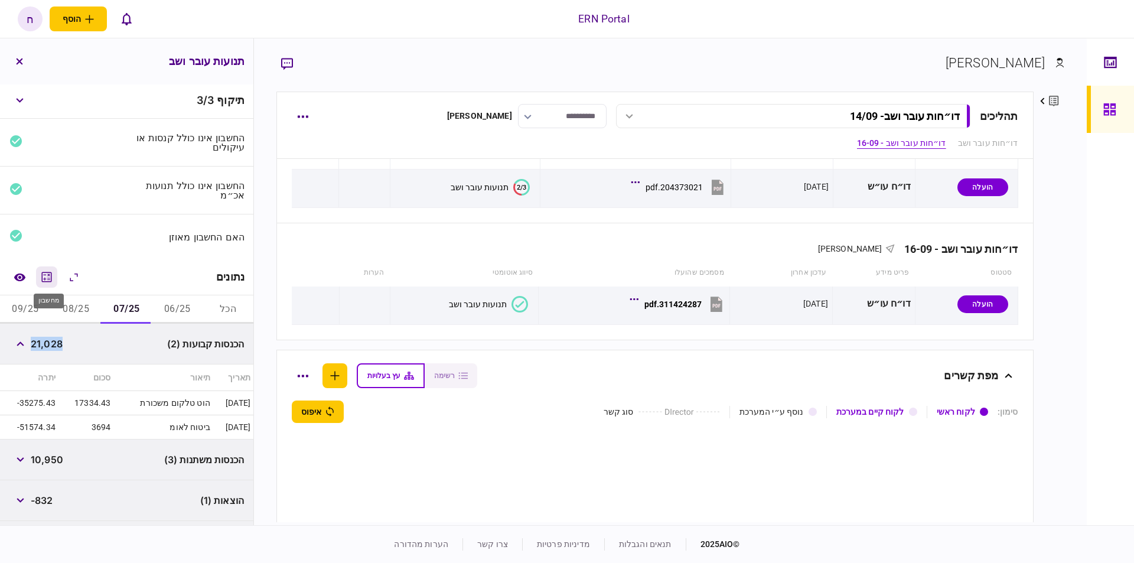
click at [50, 272] on icon "מחשבון" at bounding box center [47, 277] width 10 height 10
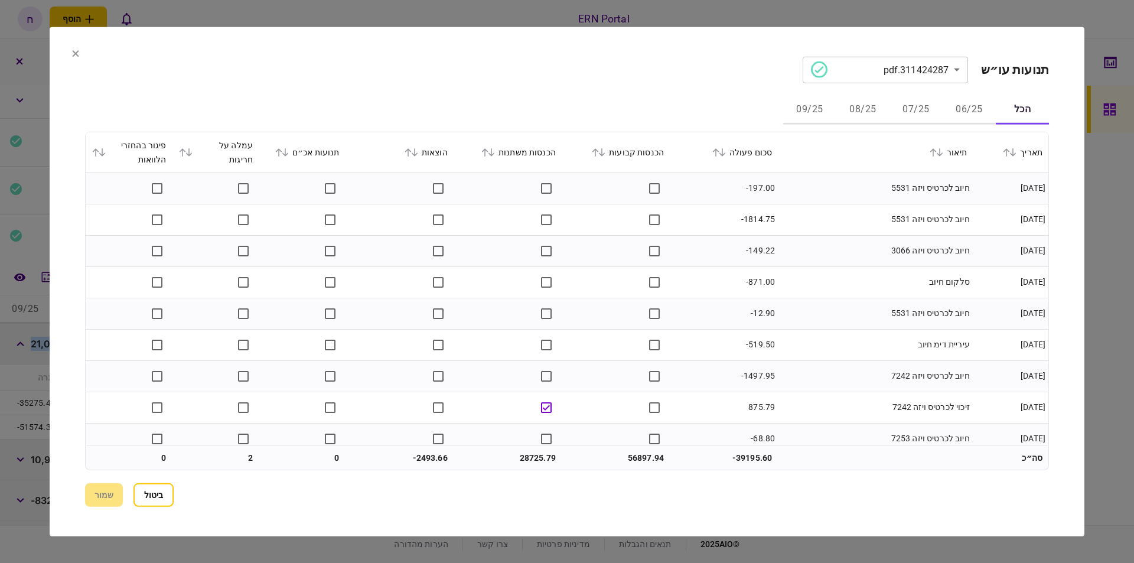
click at [928, 114] on button "07/25" at bounding box center [915, 110] width 53 height 28
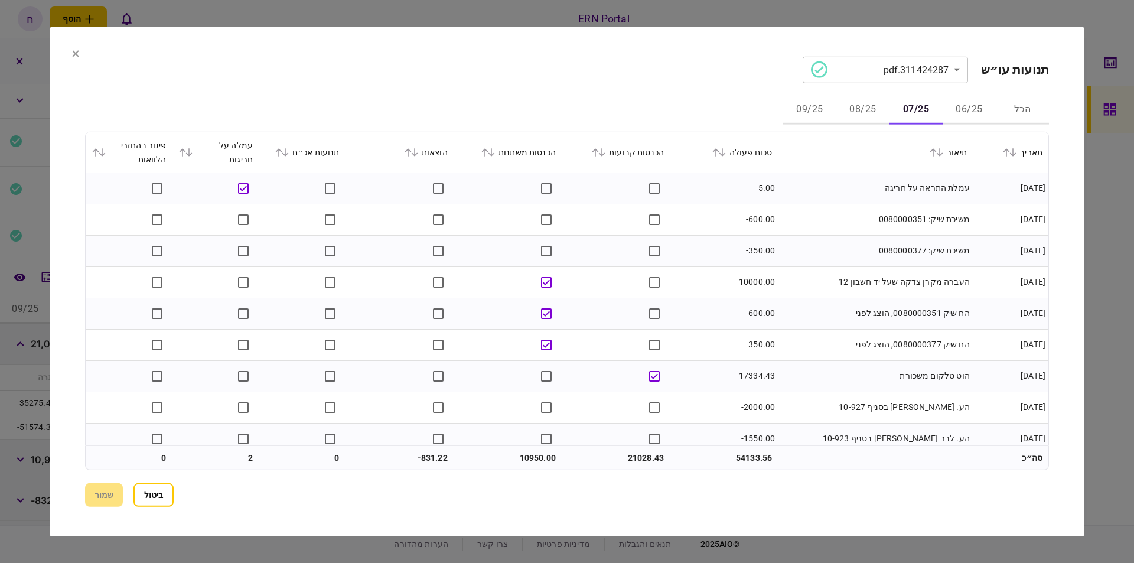
click at [638, 451] on td "21028.43" at bounding box center [616, 458] width 108 height 24
click at [78, 53] on icon at bounding box center [75, 53] width 7 height 7
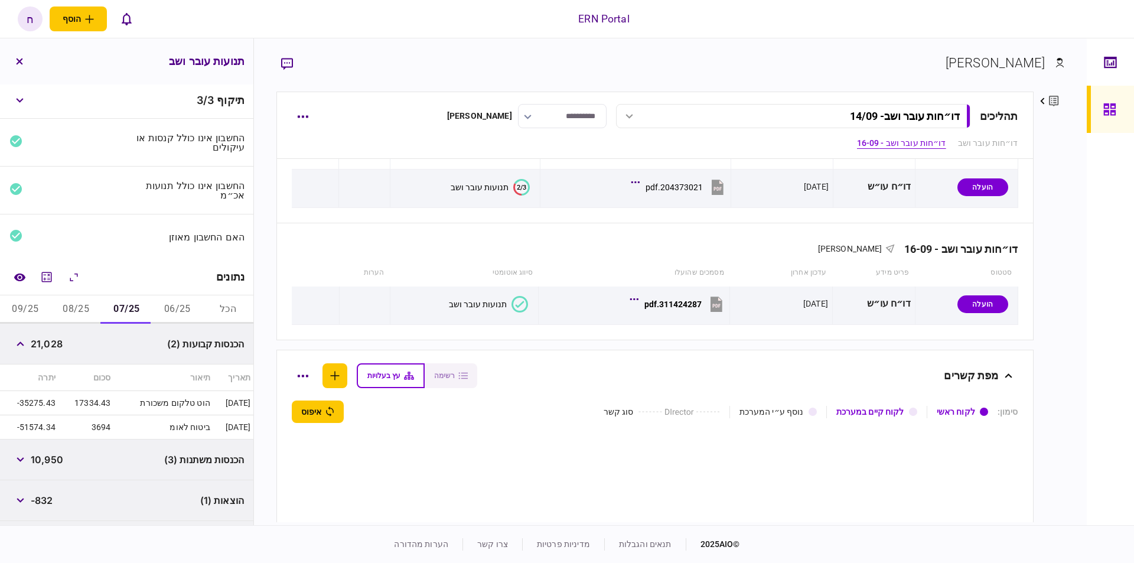
click at [35, 402] on td "-35275.43" at bounding box center [29, 403] width 58 height 24
click at [67, 341] on div "הכנסות קבועות (2) 21,028" at bounding box center [126, 344] width 253 height 41
click at [57, 344] on span "21,028" at bounding box center [47, 344] width 32 height 14
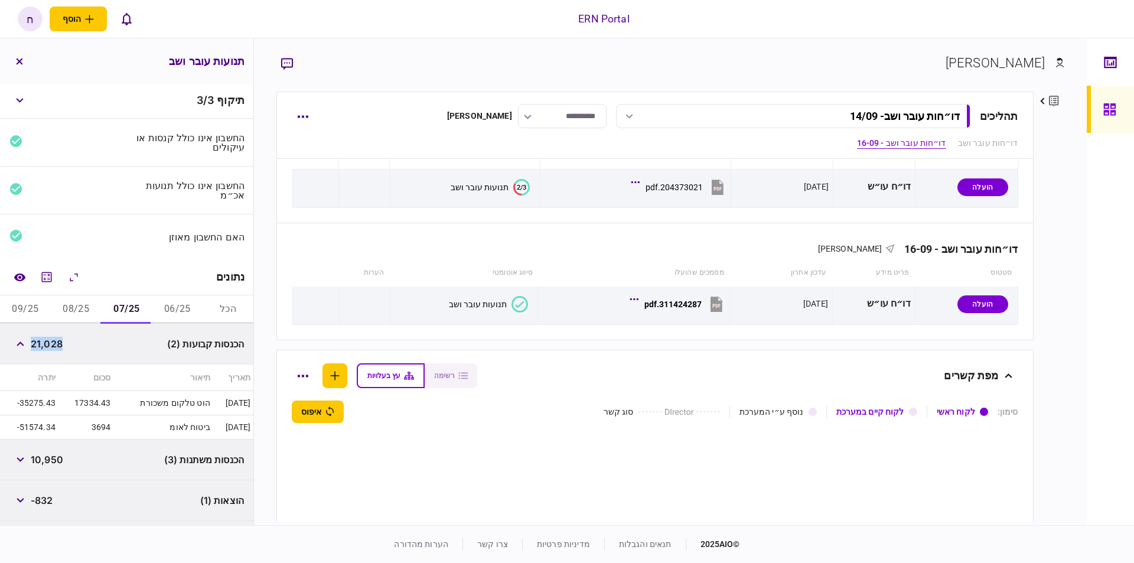
click at [57, 344] on span "21,028" at bounding box center [47, 344] width 32 height 14
copy span "21,028"
click at [24, 341] on icon "button" at bounding box center [21, 343] width 8 height 5
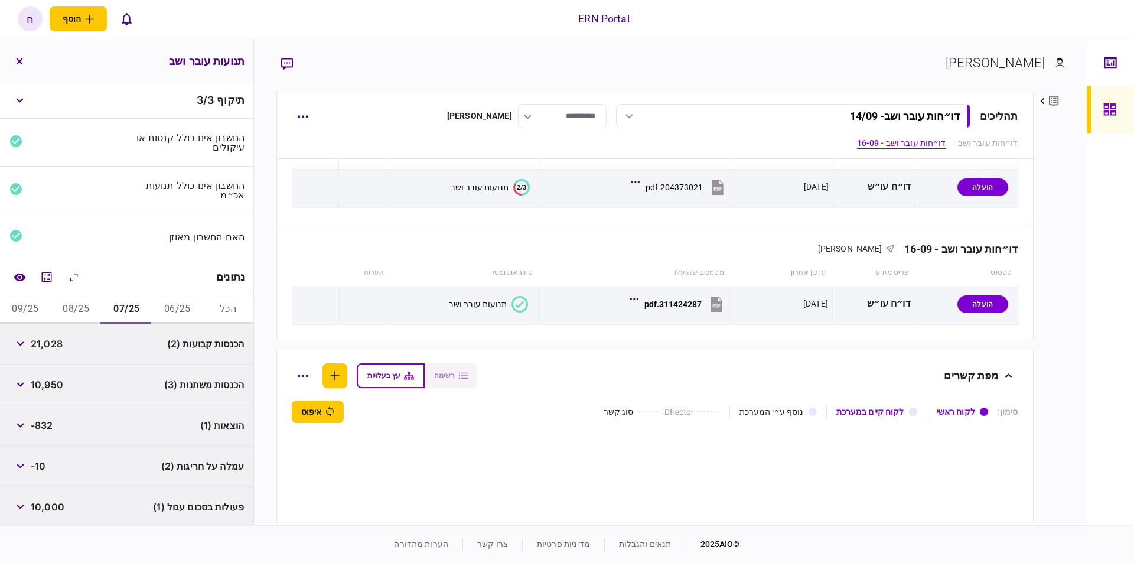
click at [57, 381] on span "10,950" at bounding box center [47, 384] width 32 height 14
copy span "10,950"
click at [24, 389] on button "button" at bounding box center [19, 384] width 21 height 21
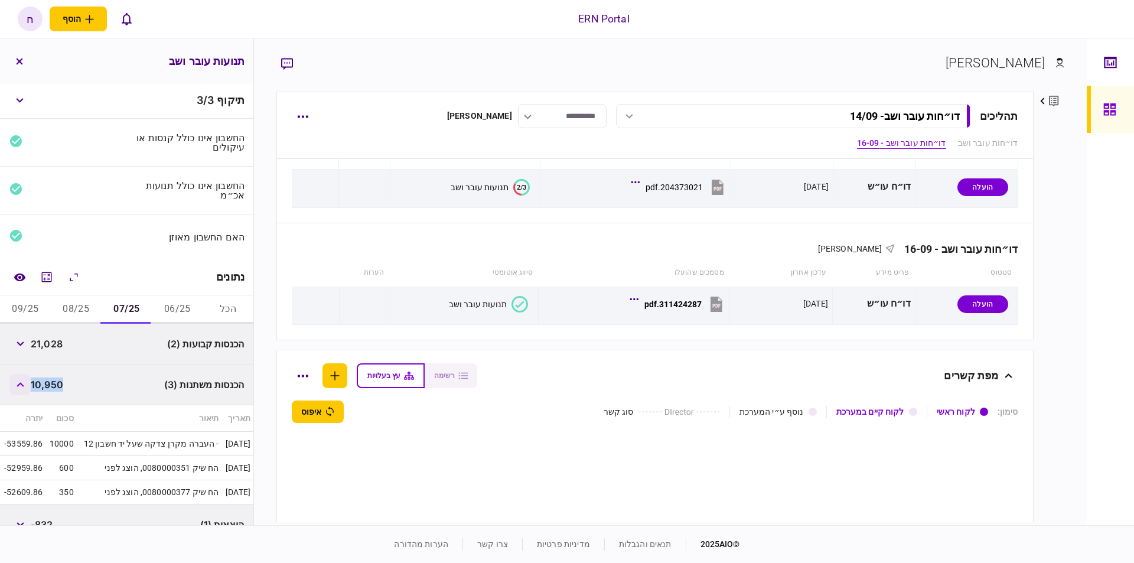
click at [27, 379] on button "button" at bounding box center [19, 384] width 21 height 21
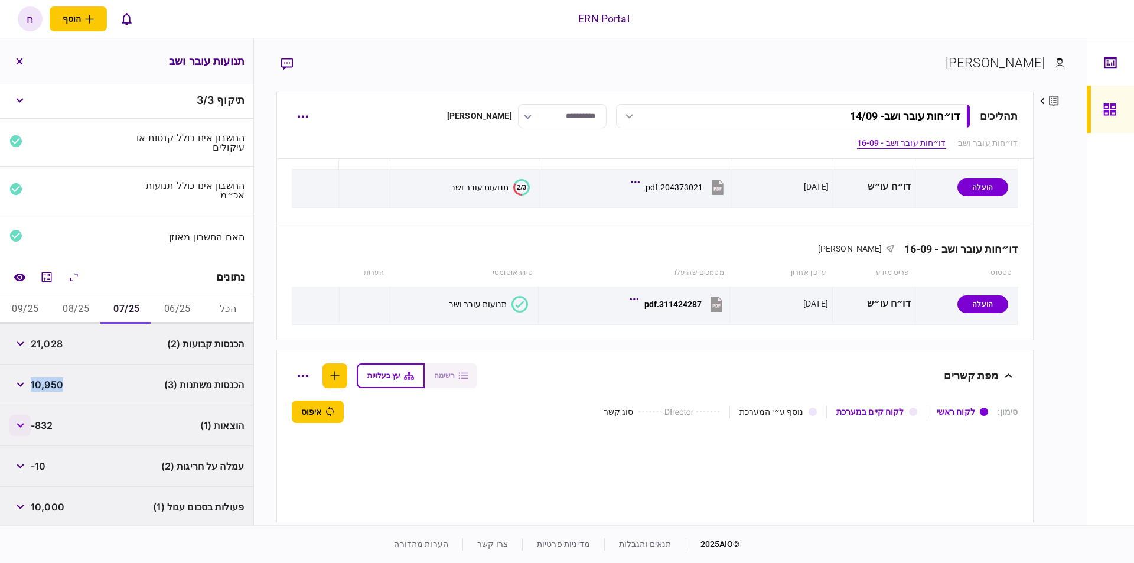
click at [27, 430] on button "button" at bounding box center [19, 425] width 21 height 21
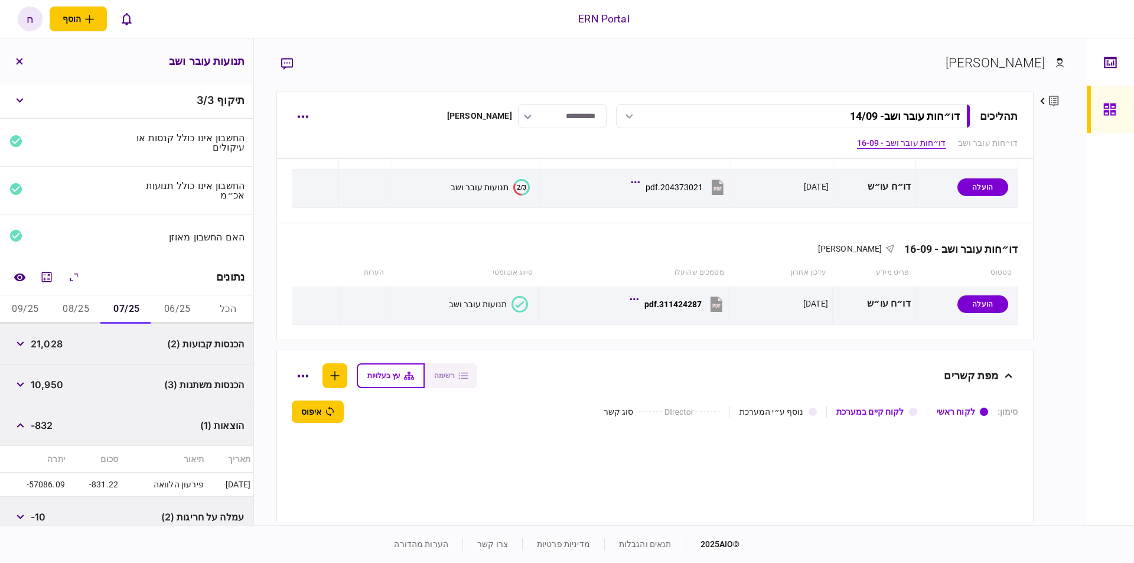
click at [45, 428] on span "-832" at bounding box center [42, 425] width 22 height 14
copy span "832"
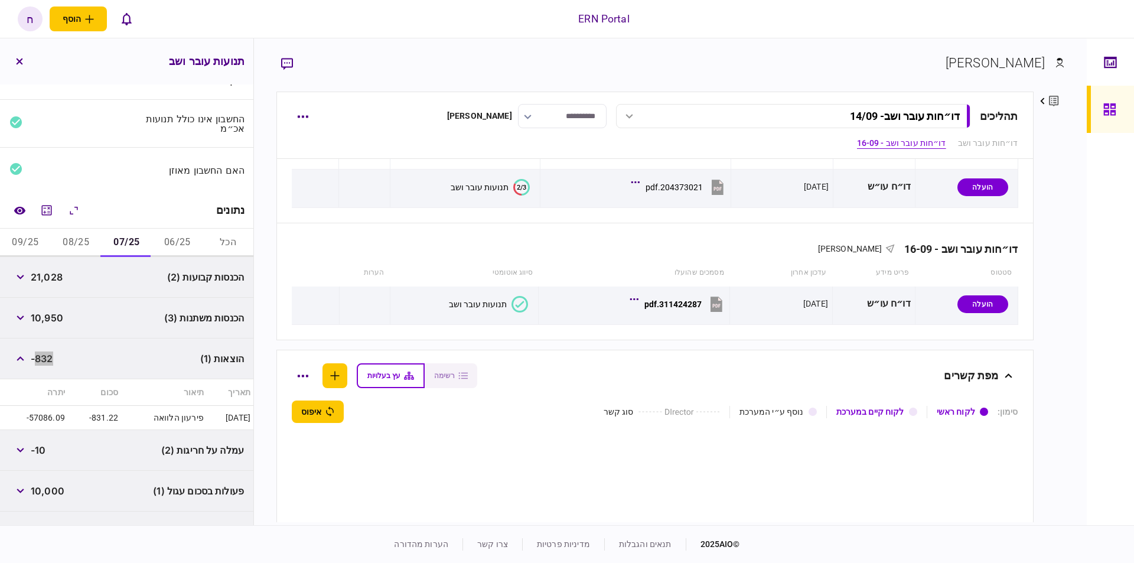
scroll to position [136, 0]
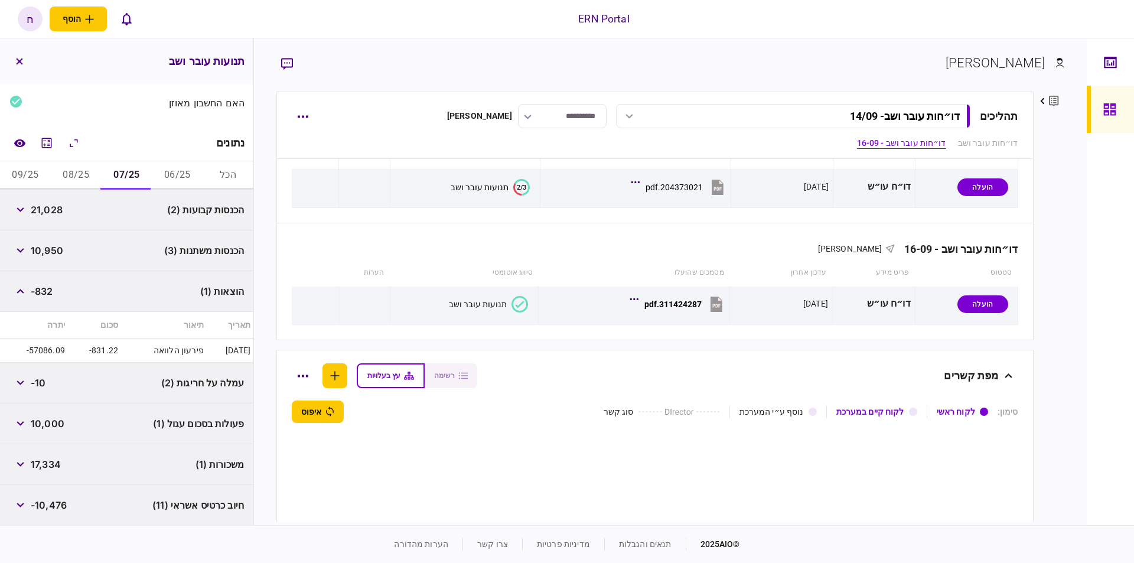
click at [44, 457] on span "17,334" at bounding box center [46, 464] width 30 height 14
click at [45, 458] on span "17,334" at bounding box center [46, 464] width 30 height 14
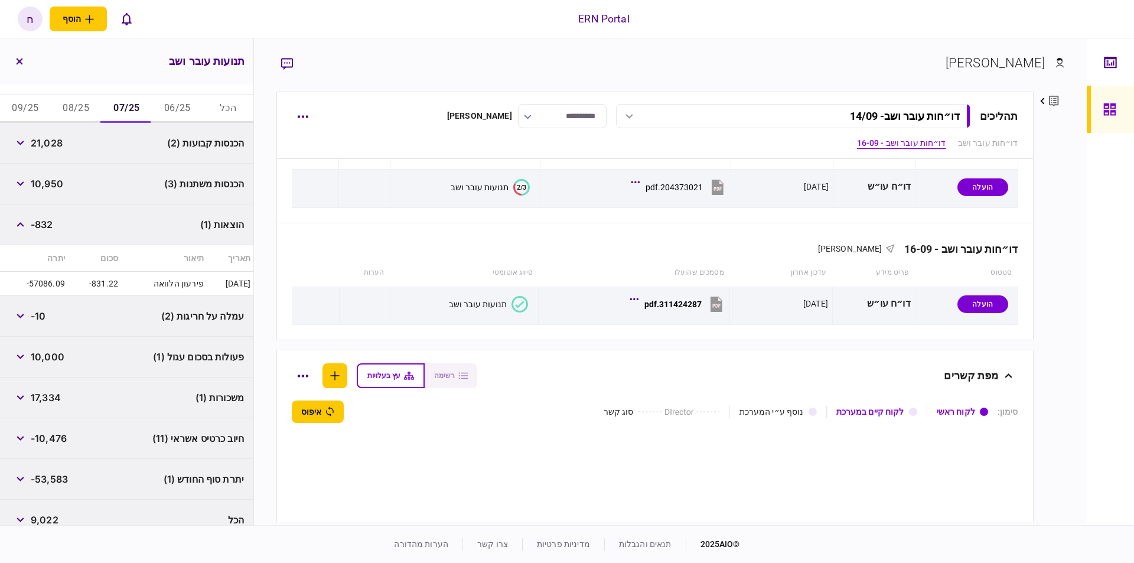
scroll to position [216, 0]
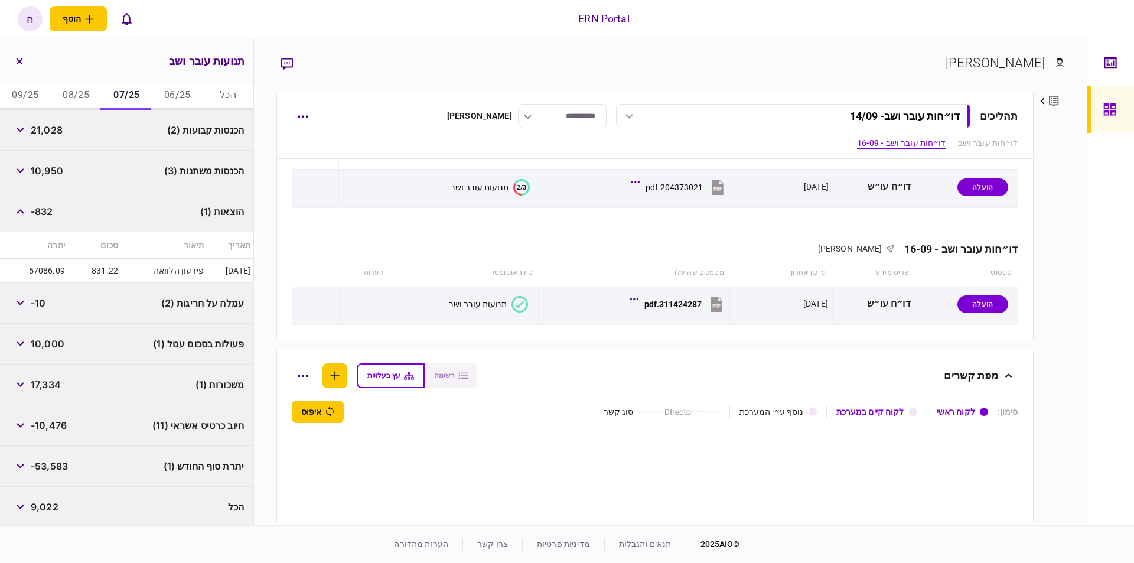
click at [53, 465] on span "-53,583" at bounding box center [49, 466] width 37 height 14
copy span "53,583"
click at [74, 96] on button "08/25" at bounding box center [76, 95] width 51 height 28
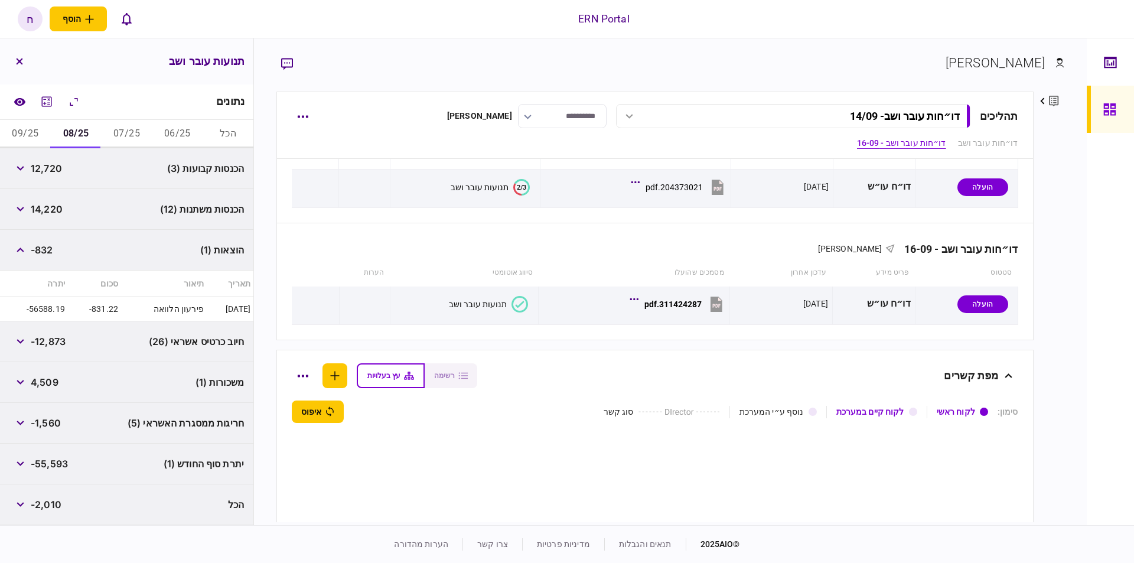
scroll to position [175, 0]
click at [50, 164] on span "12,720" at bounding box center [46, 171] width 31 height 14
copy span "12,720"
click at [57, 210] on span "14,220" at bounding box center [47, 211] width 32 height 14
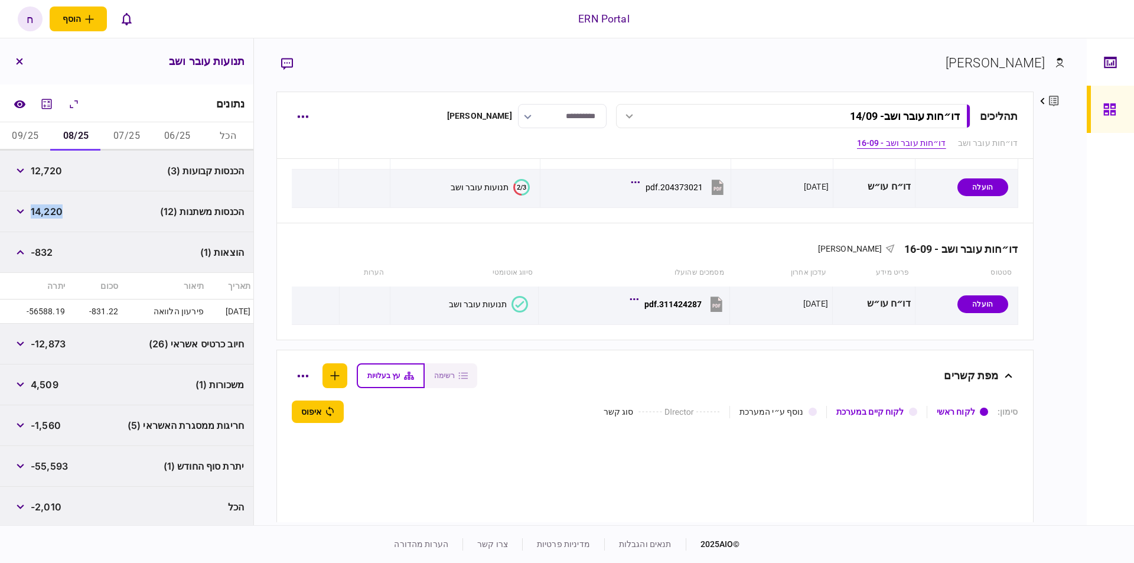
click at [57, 210] on span "14,220" at bounding box center [47, 211] width 32 height 14
copy span "14,220"
drag, startPoint x: 28, startPoint y: 122, endPoint x: 28, endPoint y: 132, distance: 10.1
click at [28, 130] on button "09/25" at bounding box center [25, 136] width 51 height 28
click at [45, 164] on span "19,455" at bounding box center [47, 171] width 32 height 14
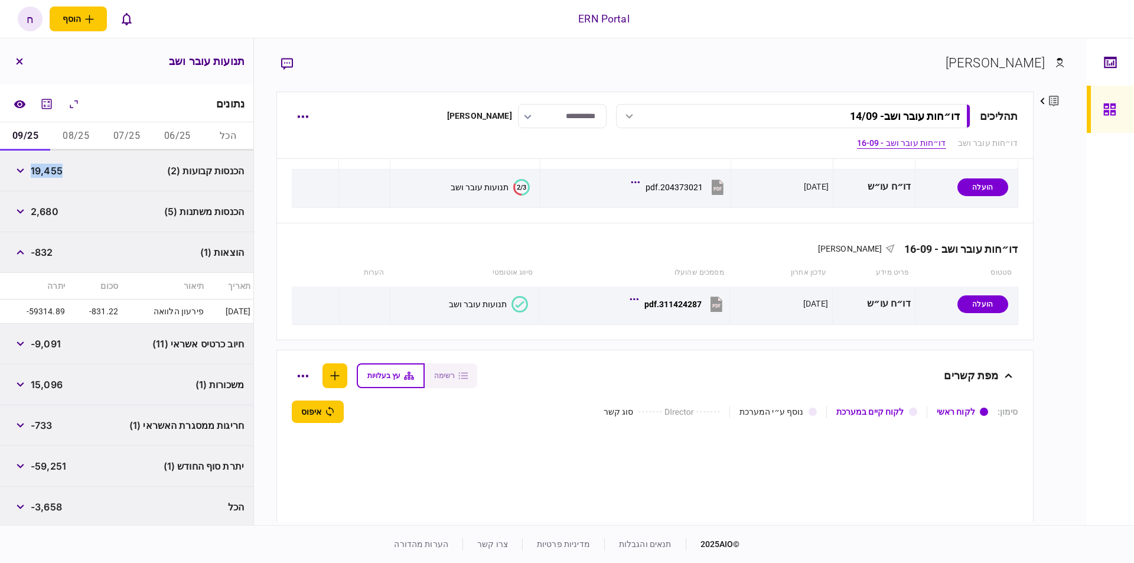
click at [45, 164] on span "19,455" at bounding box center [47, 171] width 32 height 14
copy span "19,455"
click at [46, 214] on span "2,680" at bounding box center [45, 211] width 28 height 14
click at [47, 251] on span "-832" at bounding box center [42, 252] width 22 height 14
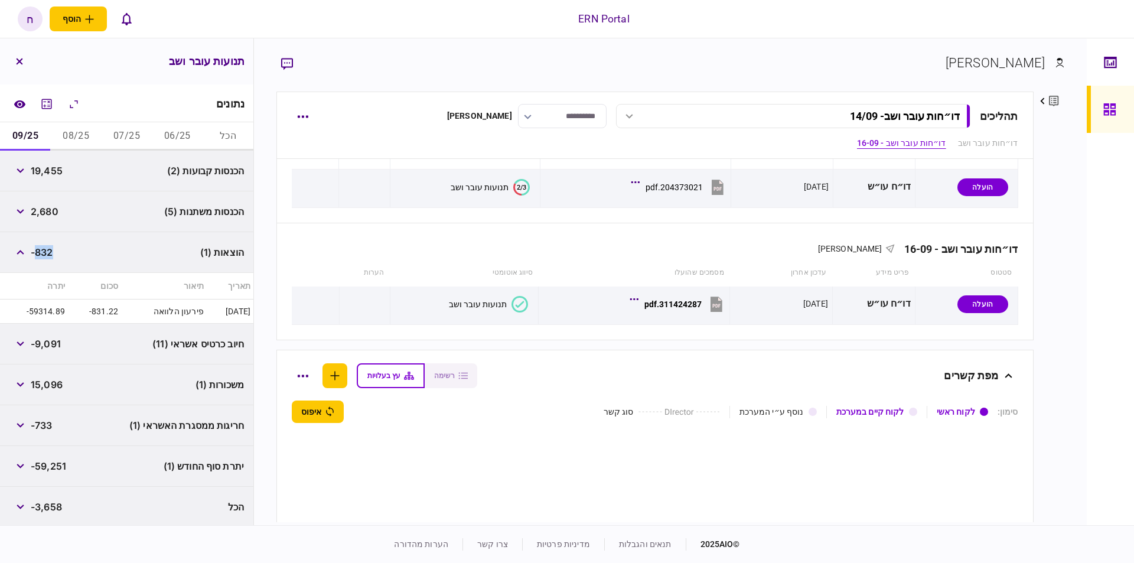
click at [47, 251] on span "-832" at bounding box center [42, 252] width 22 height 14
click at [72, 132] on button "08/25" at bounding box center [76, 136] width 51 height 28
click at [40, 251] on span "-832" at bounding box center [42, 252] width 22 height 14
click at [42, 459] on span "-55,593" at bounding box center [49, 466] width 37 height 14
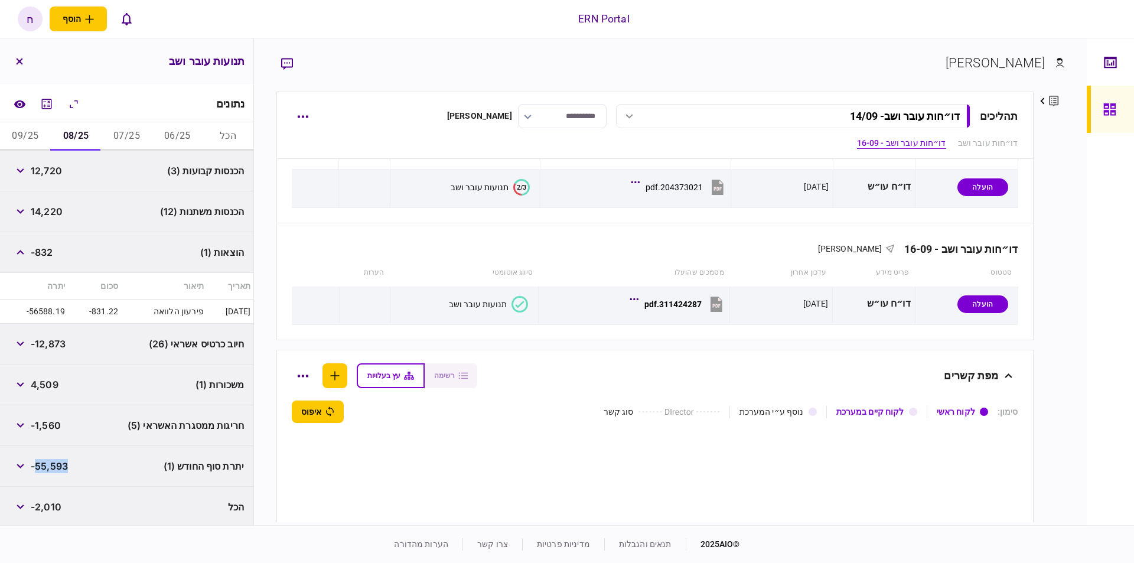
click at [42, 459] on span "-55,593" at bounding box center [49, 466] width 37 height 14
click at [26, 132] on button "09/25" at bounding box center [25, 136] width 51 height 28
click at [51, 464] on span "-59,251" at bounding box center [48, 466] width 35 height 14
click at [312, 258] on button "button" at bounding box center [302, 248] width 21 height 21
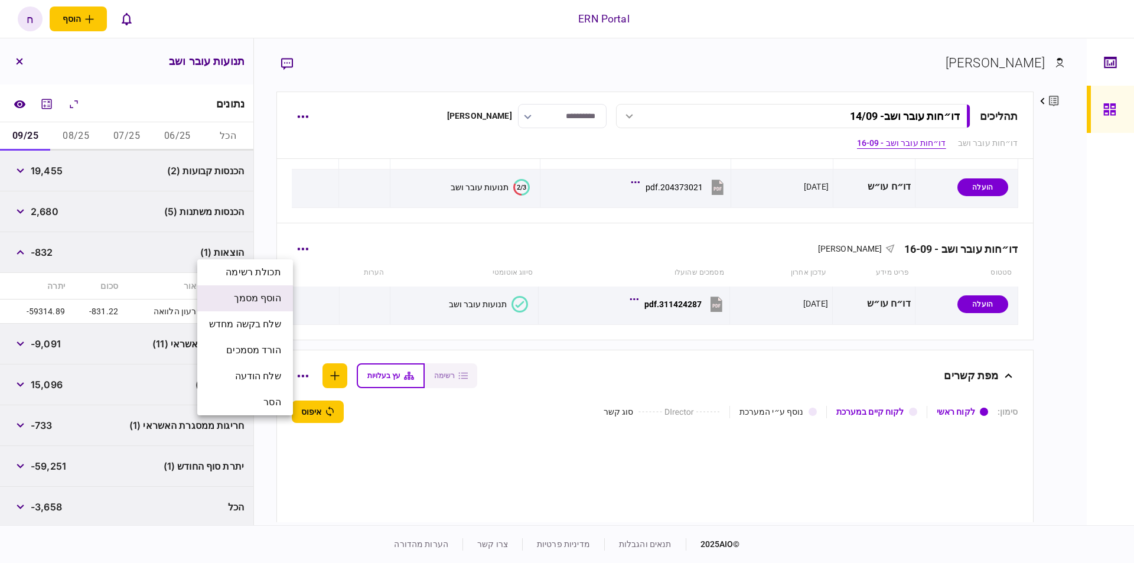
click at [281, 300] on span "הוסף מסמך" at bounding box center [257, 298] width 47 height 14
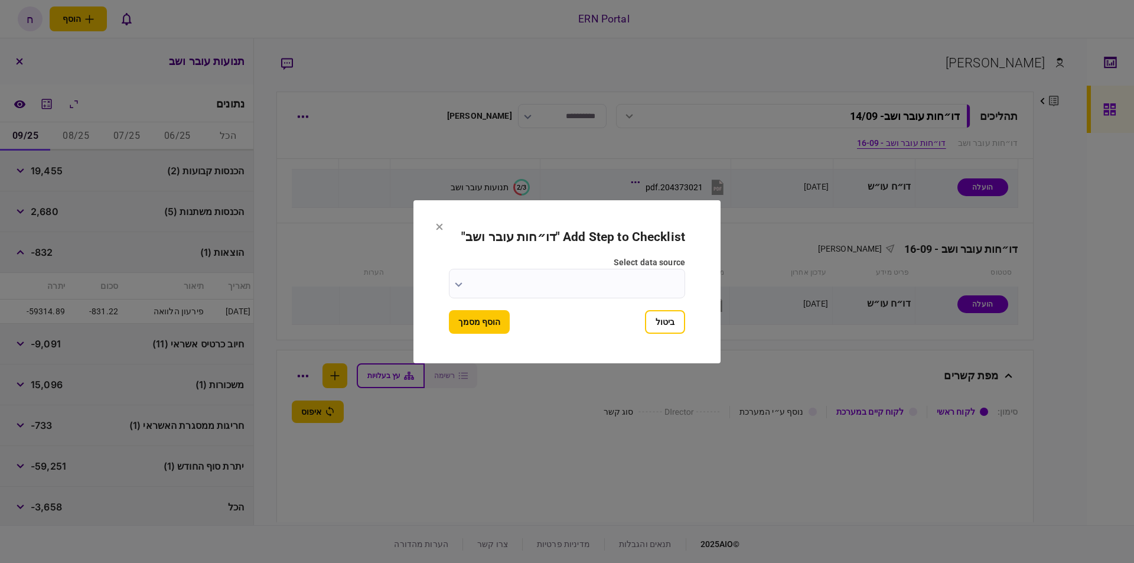
click at [459, 305] on form "Add Step to Checklist " דו״חות עובר ושב " select data source ביטול הוסף מסמך" at bounding box center [567, 282] width 236 height 104
click at [504, 290] on input "select data source" at bounding box center [567, 284] width 236 height 30
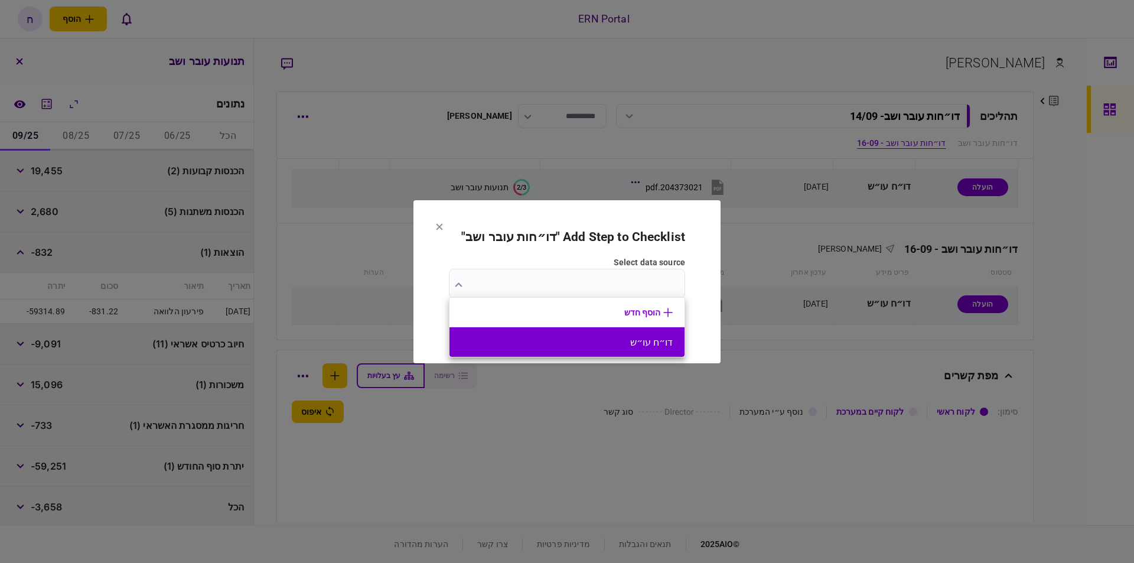
click at [614, 335] on li "דו״ח עו״ש" at bounding box center [566, 342] width 235 height 30
type input "*********"
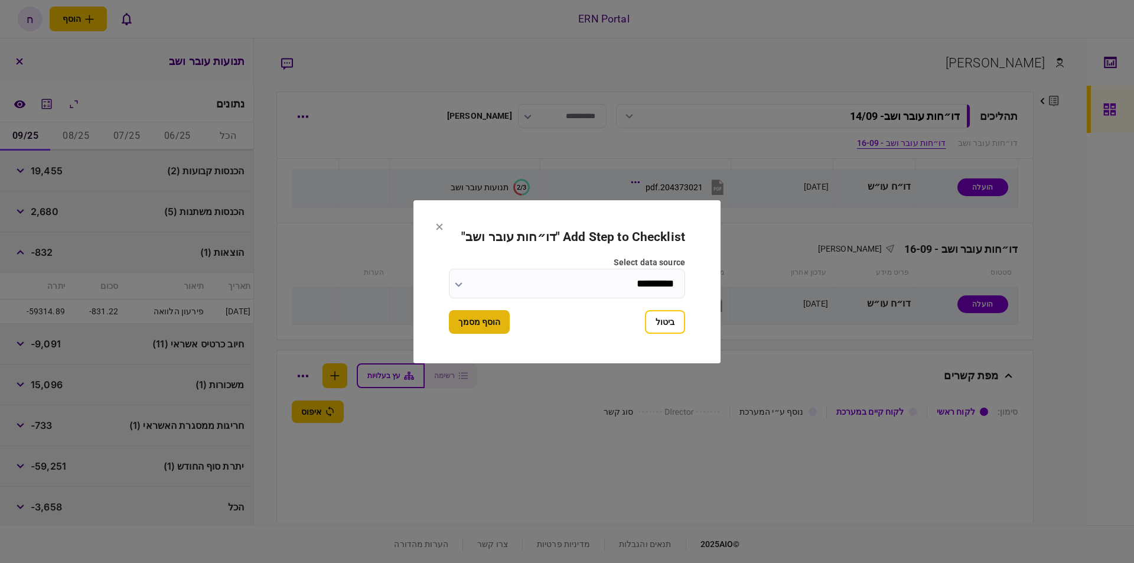
click at [498, 318] on button "הוסף מסמך" at bounding box center [479, 322] width 61 height 24
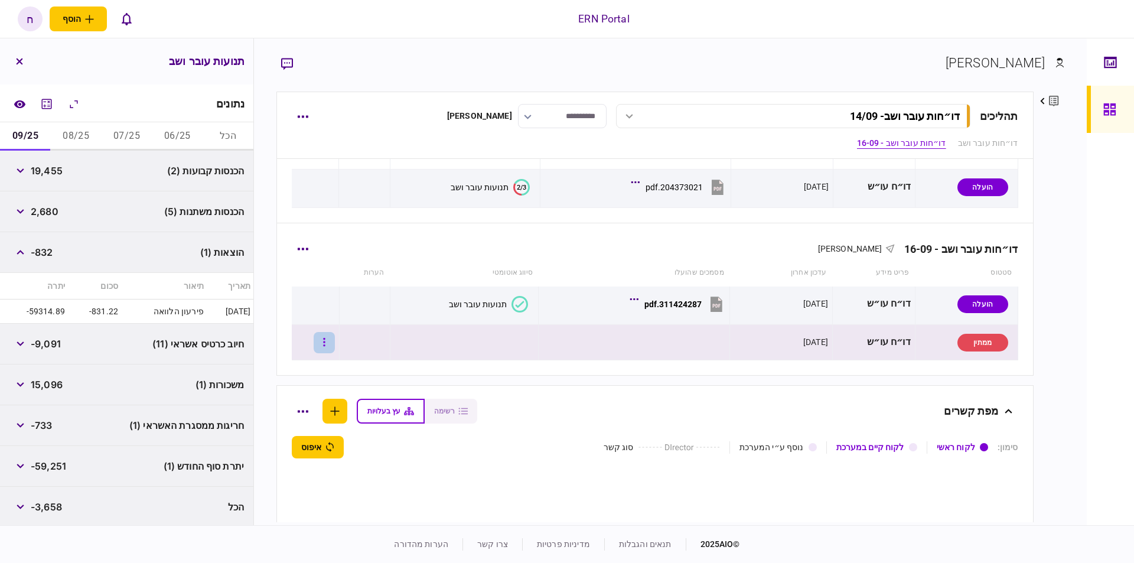
click at [330, 344] on button "button" at bounding box center [324, 342] width 21 height 21
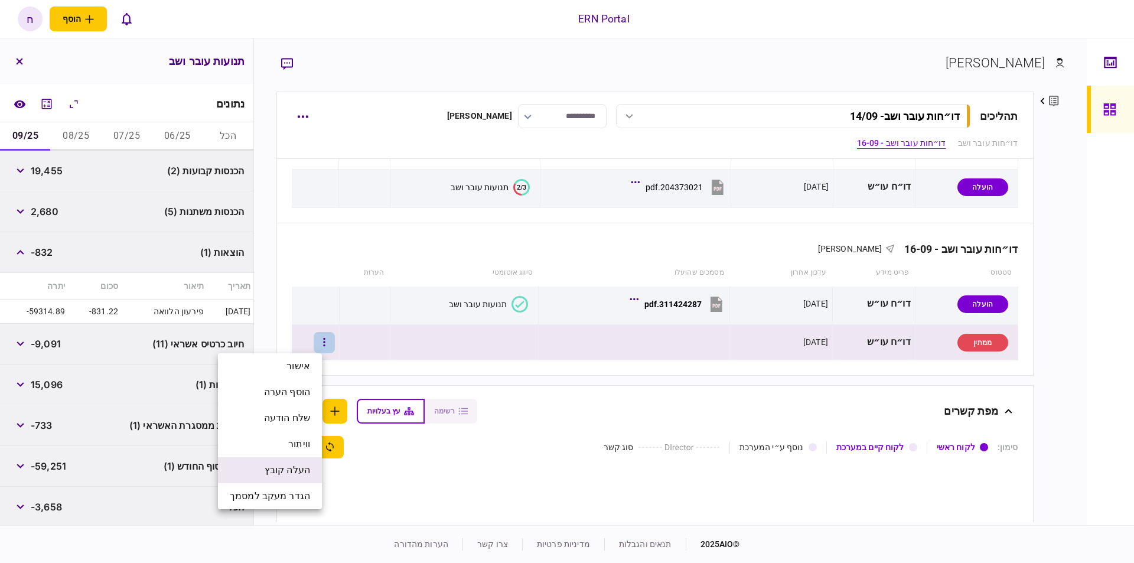
click at [295, 460] on li "העלה קובץ" at bounding box center [270, 470] width 104 height 26
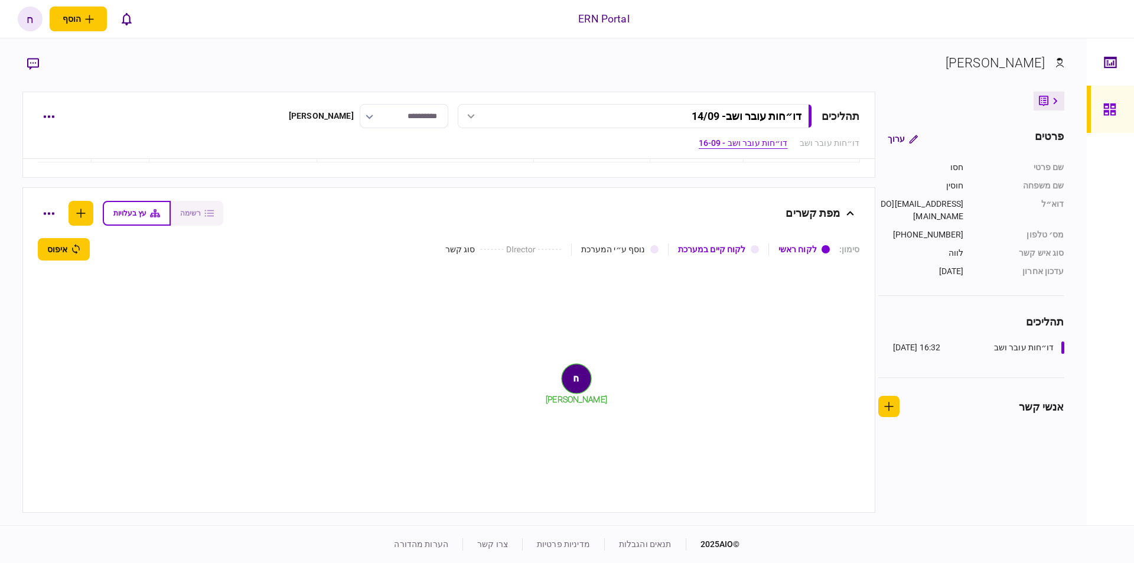
scroll to position [425, 0]
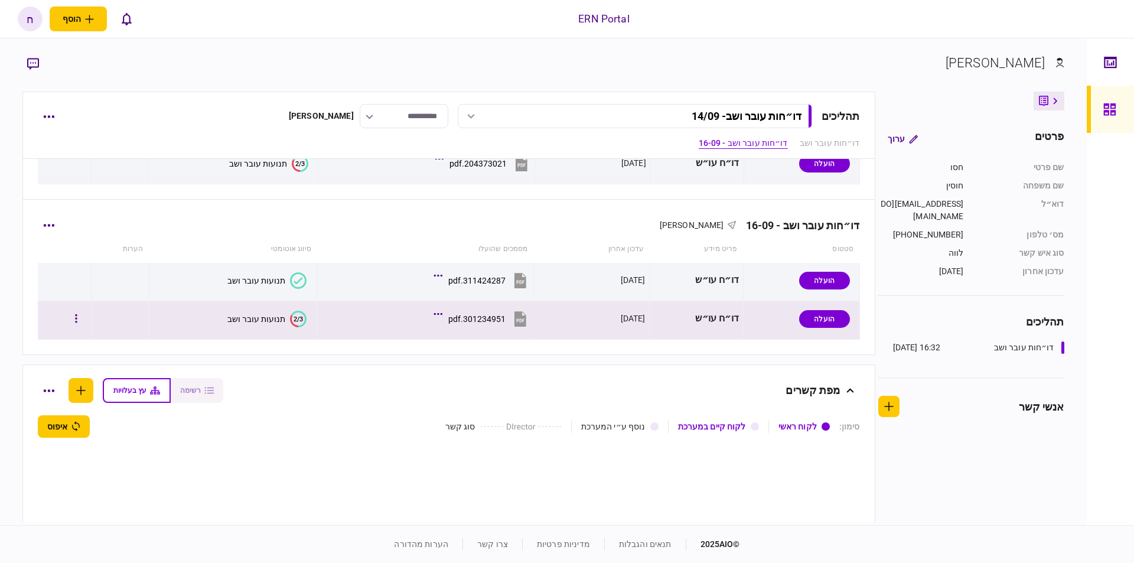
click at [262, 312] on button "2/3 תנועות עובר ושב" at bounding box center [266, 319] width 79 height 17
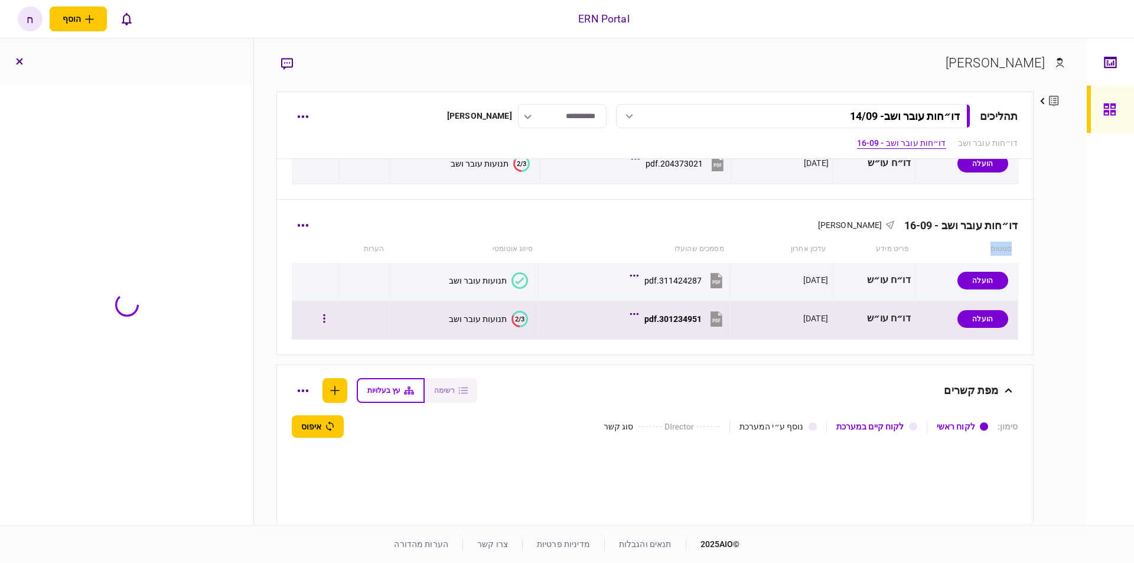
click at [262, 312] on div "**********" at bounding box center [670, 281] width 833 height 487
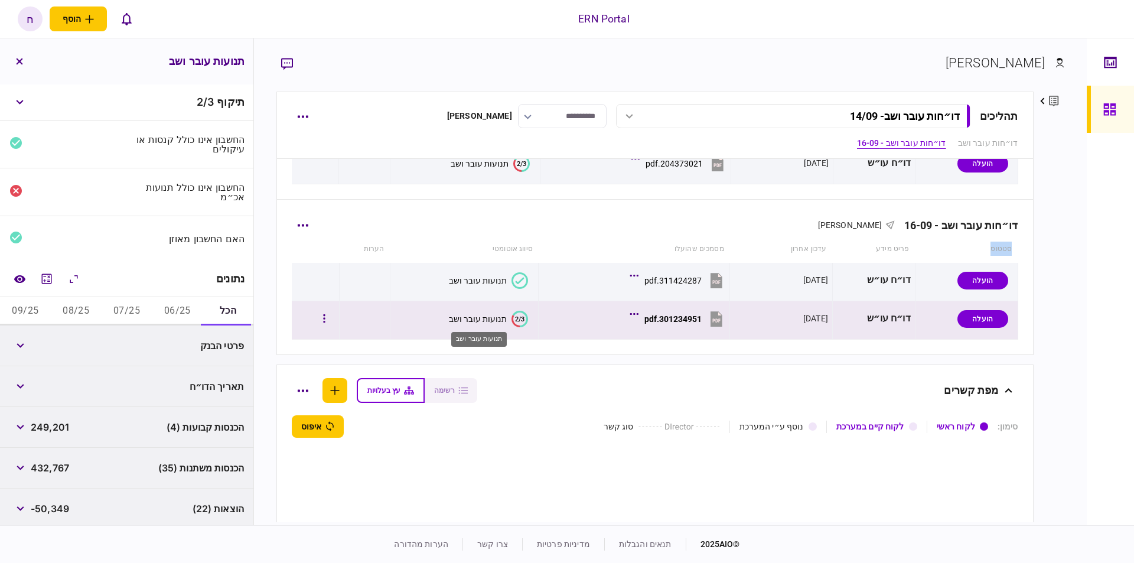
click at [487, 318] on div "תנועות עובר ושב" at bounding box center [478, 318] width 58 height 9
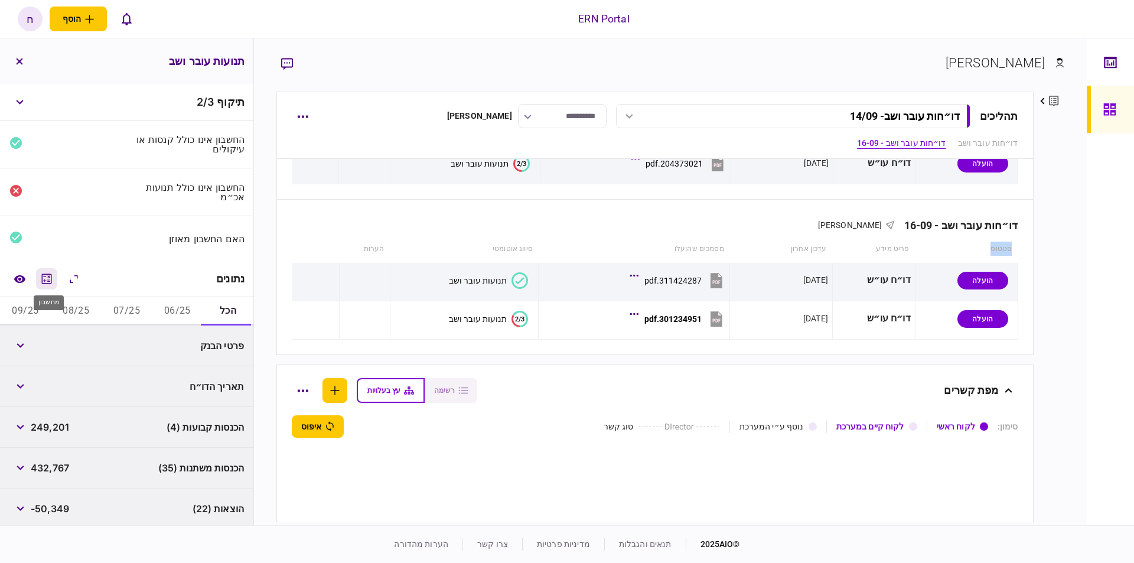
click at [53, 278] on icon "מחשבון" at bounding box center [47, 279] width 14 height 14
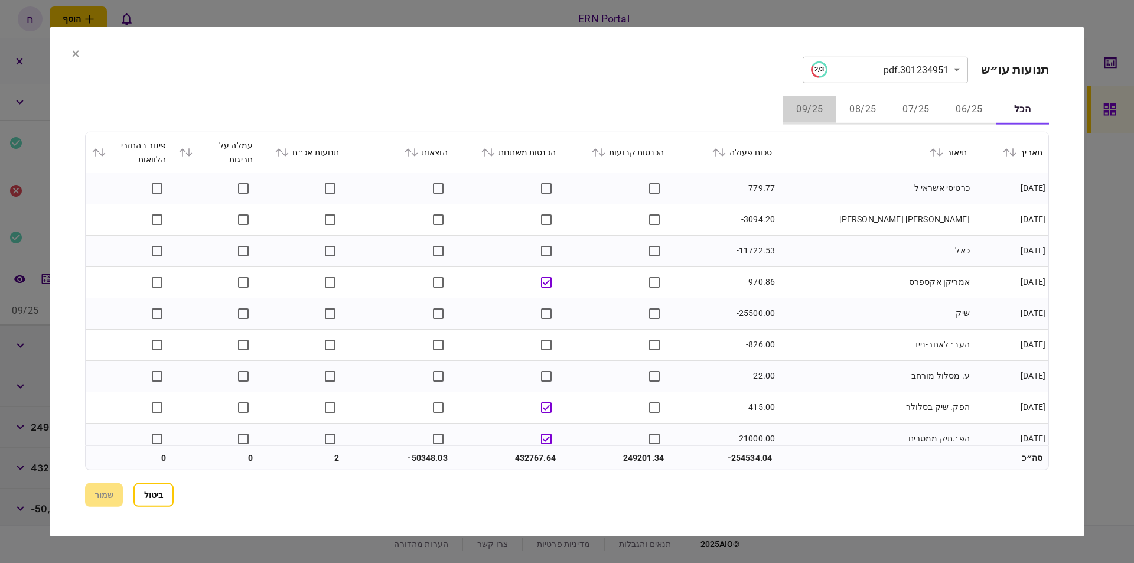
click at [821, 117] on button "09/25" at bounding box center [809, 110] width 53 height 28
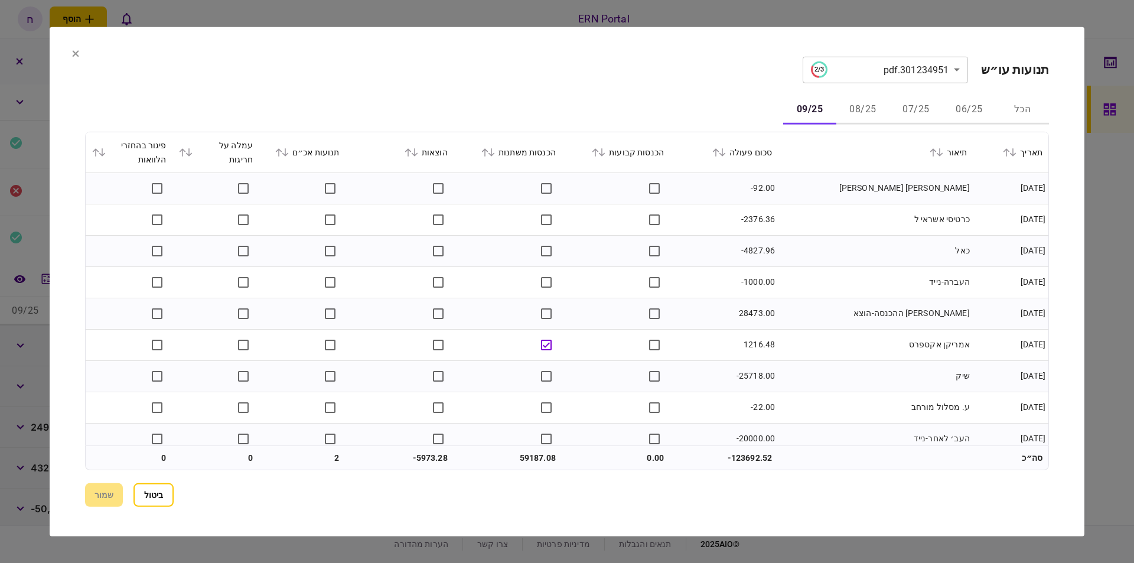
scroll to position [67, 0]
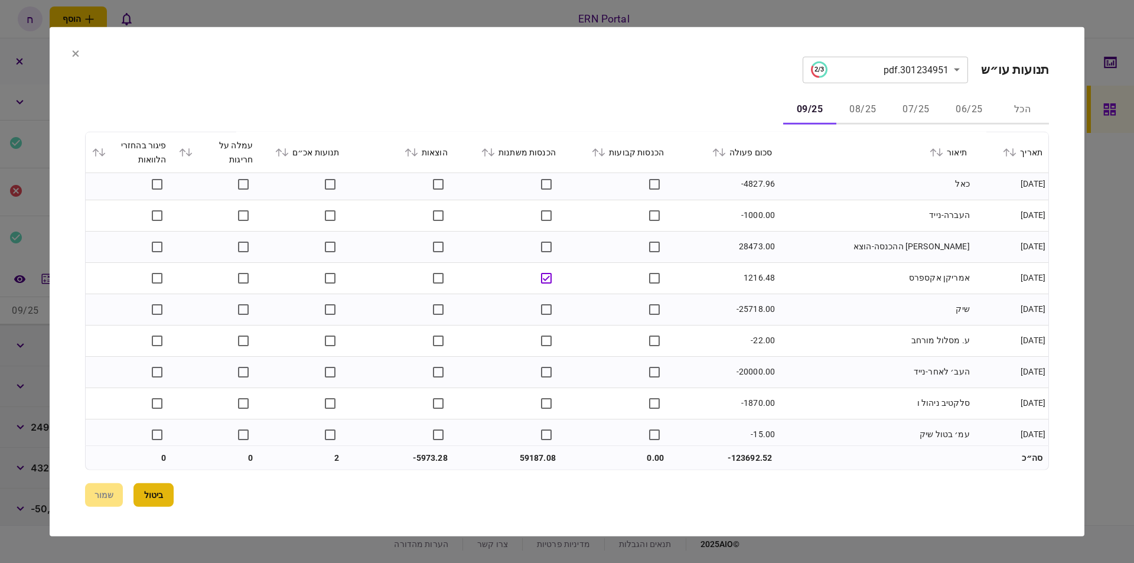
click at [155, 498] on button "ביטול" at bounding box center [153, 495] width 40 height 24
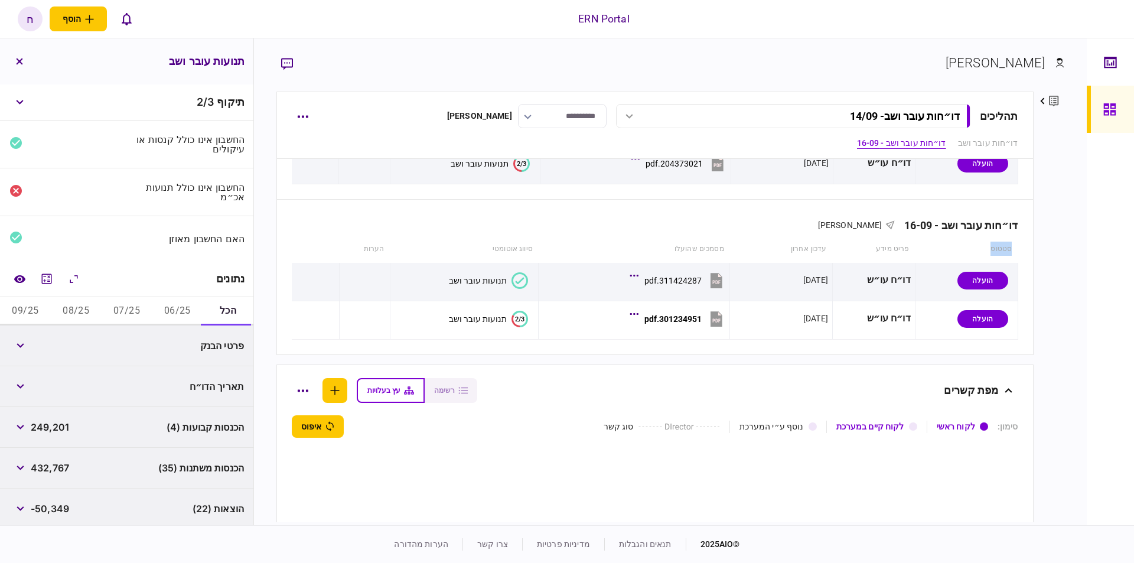
click at [35, 315] on button "09/25" at bounding box center [25, 311] width 51 height 28
click at [48, 340] on span "59,187" at bounding box center [46, 345] width 30 height 14
copy span "59,187"
click at [30, 379] on button "button" at bounding box center [19, 386] width 21 height 21
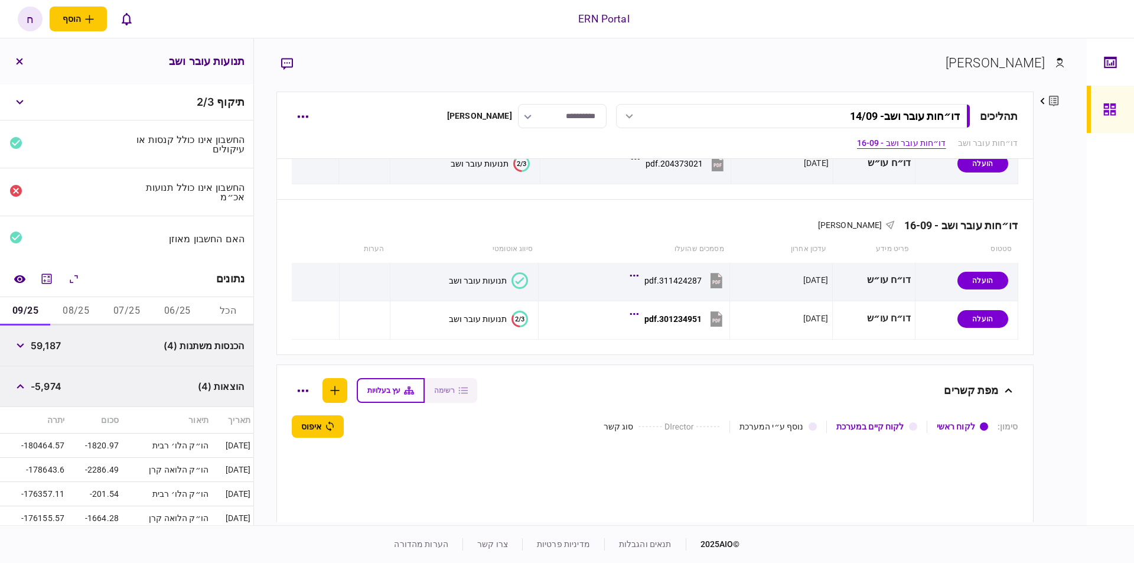
click at [43, 383] on span "-5,974" at bounding box center [46, 386] width 31 height 14
copy span "5,974"
click at [24, 377] on button "button" at bounding box center [19, 386] width 21 height 21
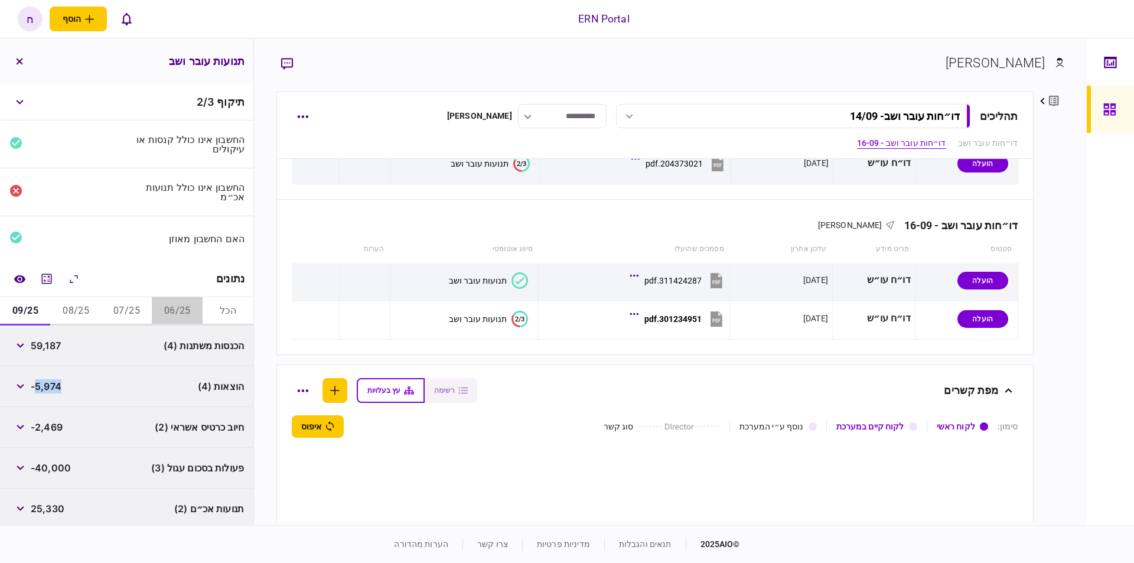
click at [168, 314] on button "06/25" at bounding box center [177, 311] width 51 height 28
click at [50, 344] on span "82,840" at bounding box center [48, 345] width 34 height 14
copy span "82,840"
click at [114, 312] on button "07/25" at bounding box center [127, 311] width 51 height 28
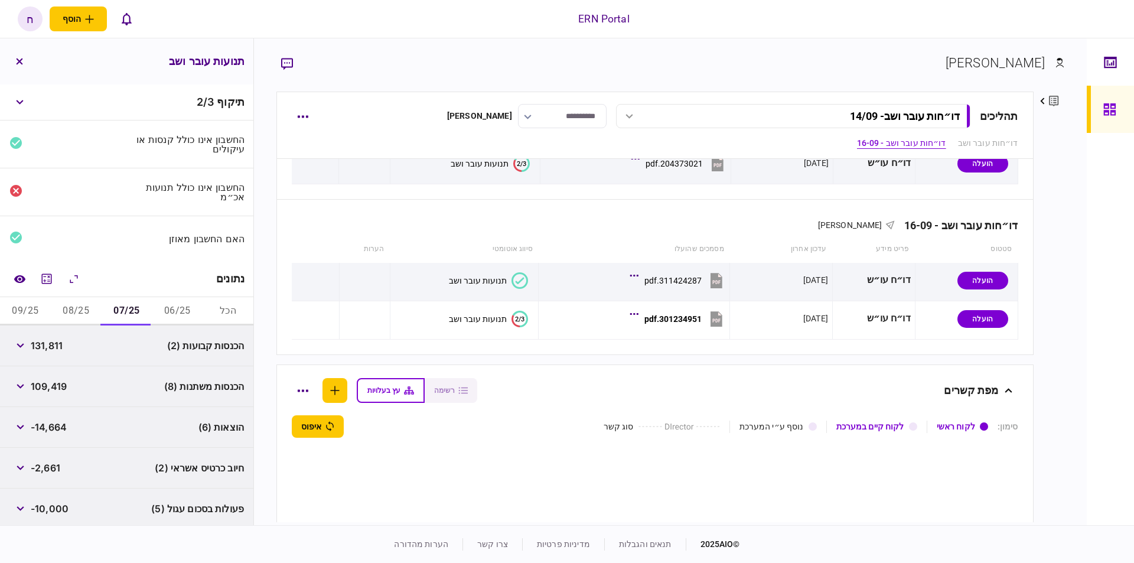
click at [52, 335] on div "131,811" at bounding box center [35, 345] width 53 height 21
click at [54, 342] on span "131,811" at bounding box center [47, 345] width 32 height 14
copy span "131,811"
drag, startPoint x: 87, startPoint y: 314, endPoint x: 80, endPoint y: 326, distance: 14.1
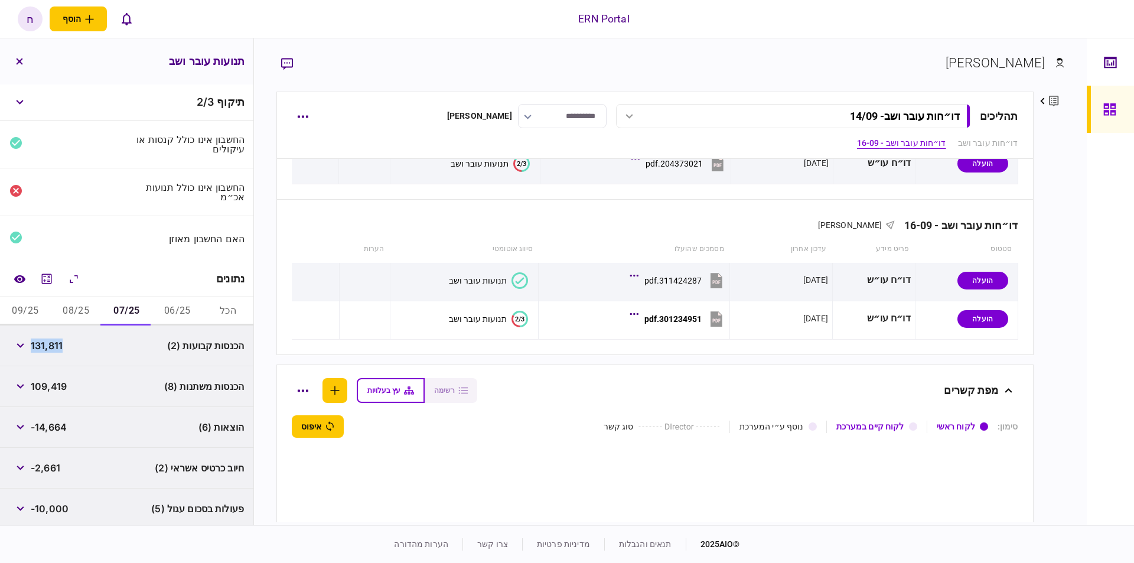
click at [88, 312] on button "08/25" at bounding box center [76, 311] width 51 height 28
click at [51, 349] on span "34,549" at bounding box center [48, 345] width 34 height 14
click at [60, 342] on span "34,549" at bounding box center [48, 345] width 34 height 14
copy span "34,549"
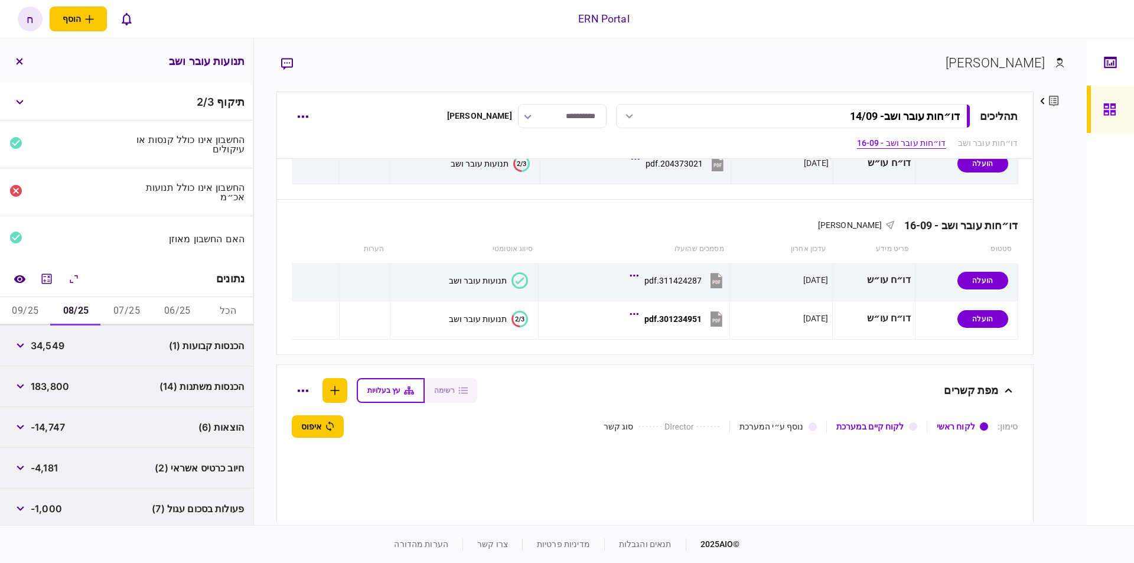
click at [57, 381] on span "183,800" at bounding box center [50, 386] width 38 height 14
click at [17, 386] on button "button" at bounding box center [19, 386] width 21 height 21
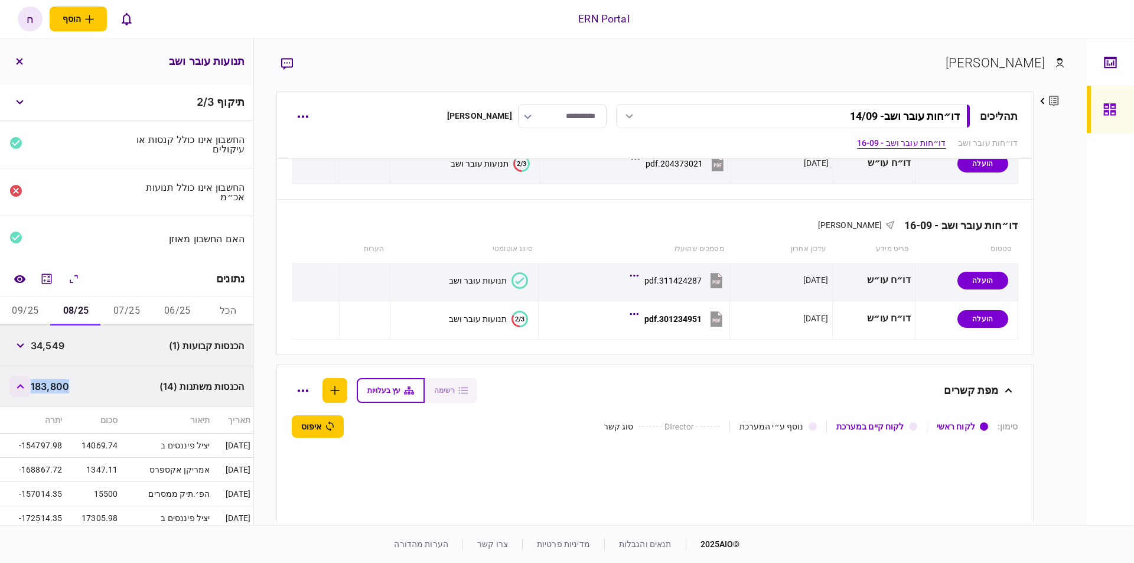
click at [17, 386] on button "button" at bounding box center [19, 386] width 21 height 21
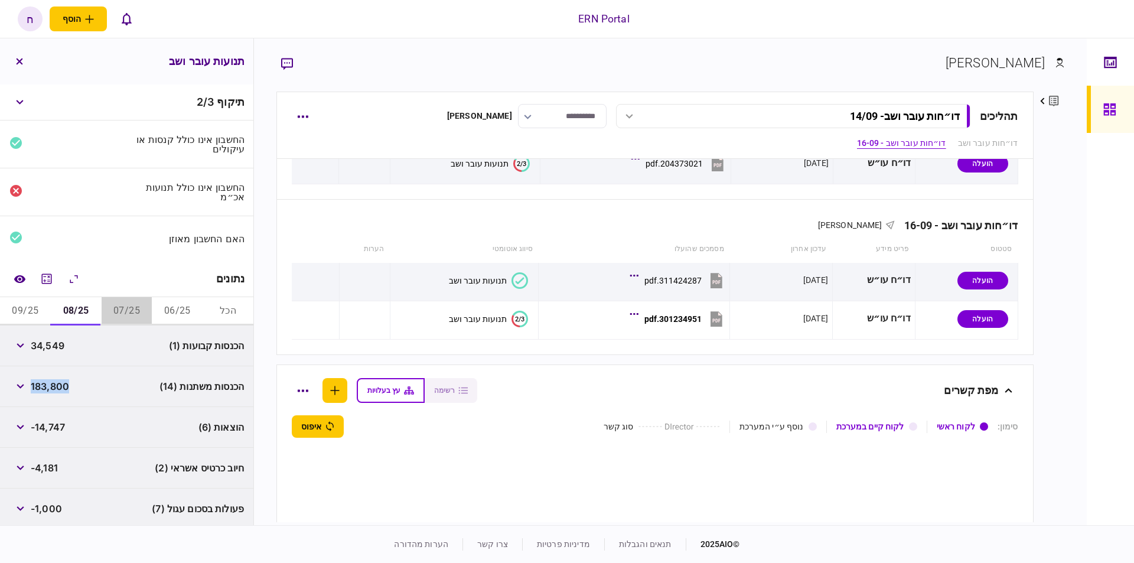
drag, startPoint x: 109, startPoint y: 308, endPoint x: 117, endPoint y: 306, distance: 8.4
click at [117, 306] on button "07/25" at bounding box center [127, 311] width 51 height 28
click at [24, 380] on button "button" at bounding box center [19, 386] width 21 height 21
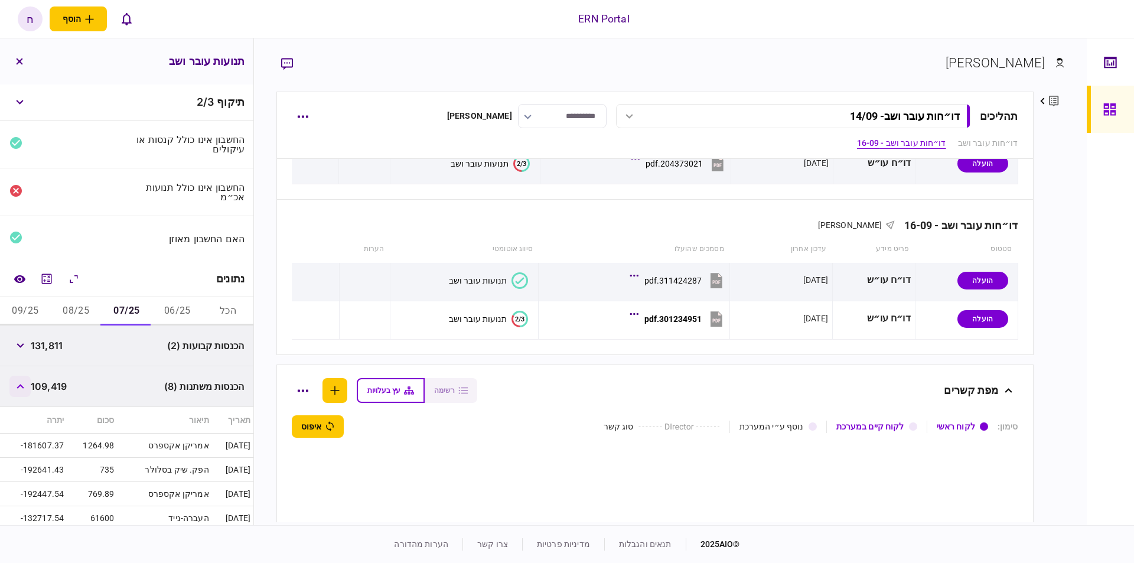
click at [24, 380] on button "button" at bounding box center [19, 386] width 21 height 21
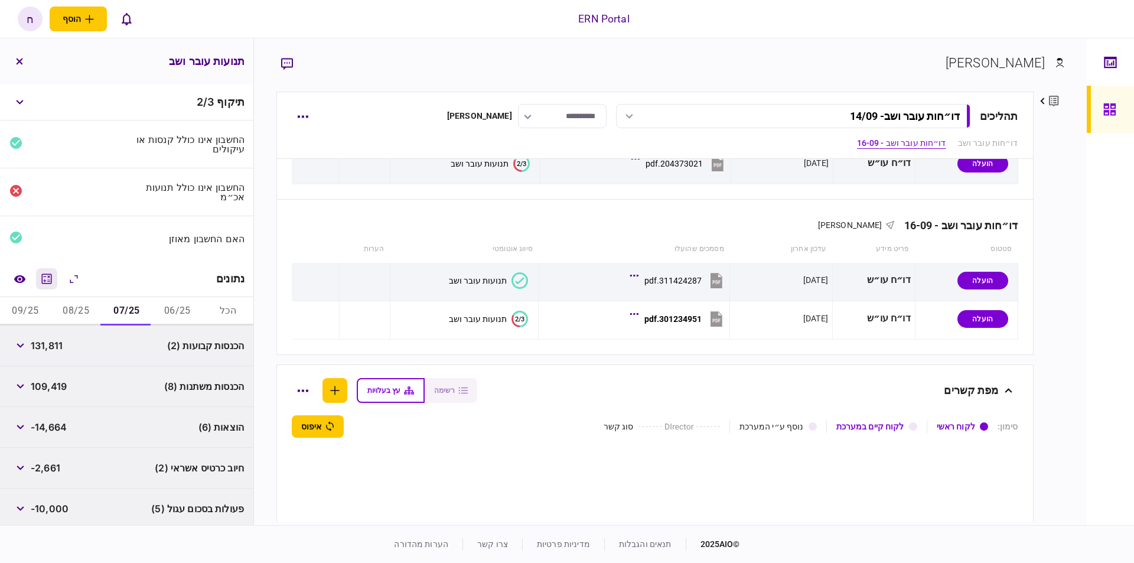
click at [48, 278] on icon "מחשבון" at bounding box center [47, 278] width 10 height 10
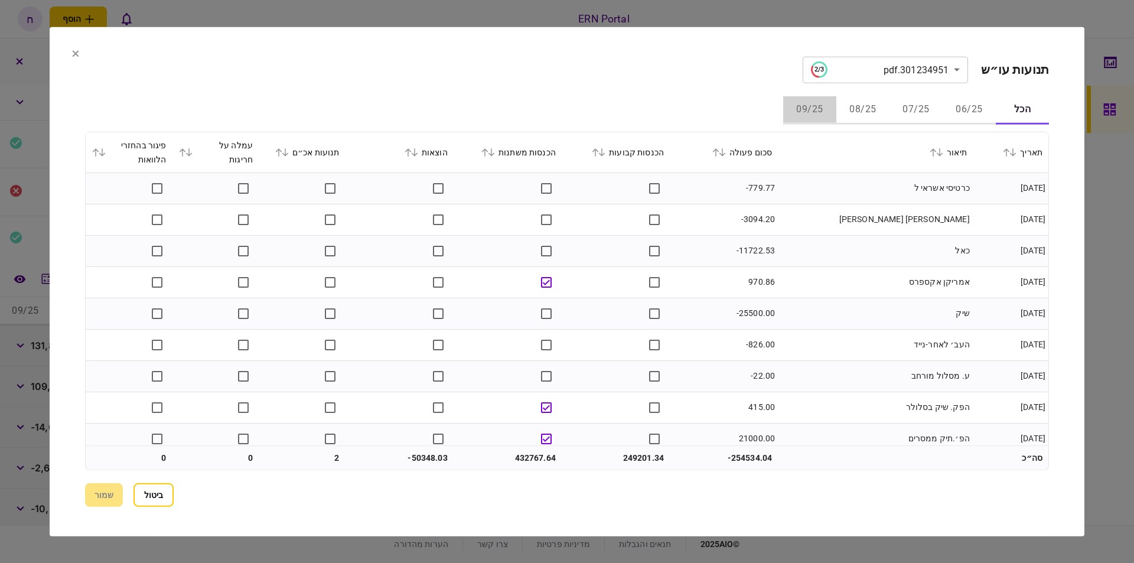
click at [809, 97] on button "09/25" at bounding box center [809, 110] width 53 height 28
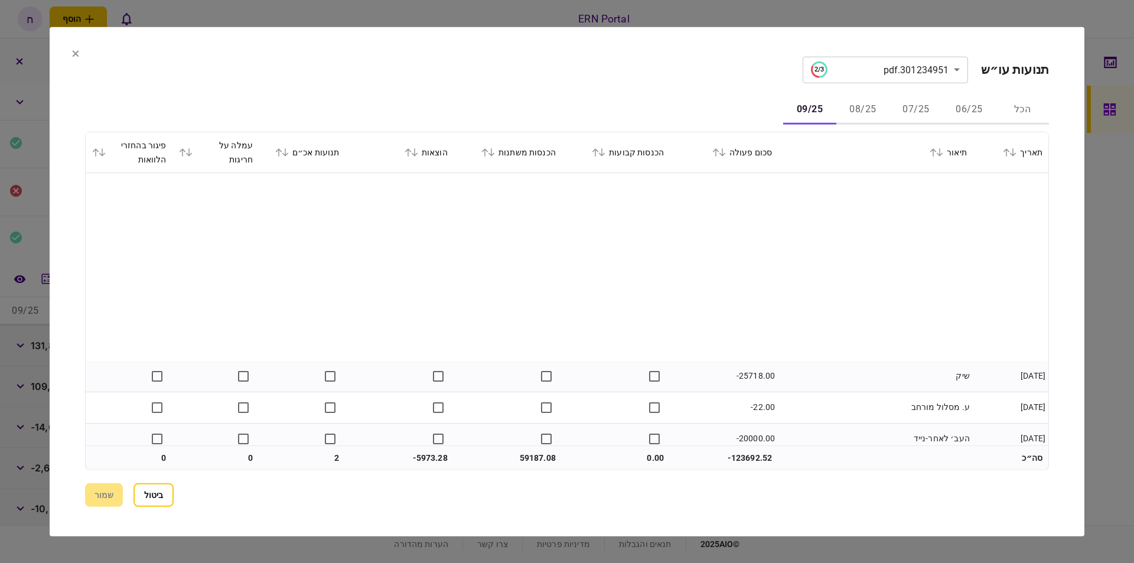
scroll to position [267, 0]
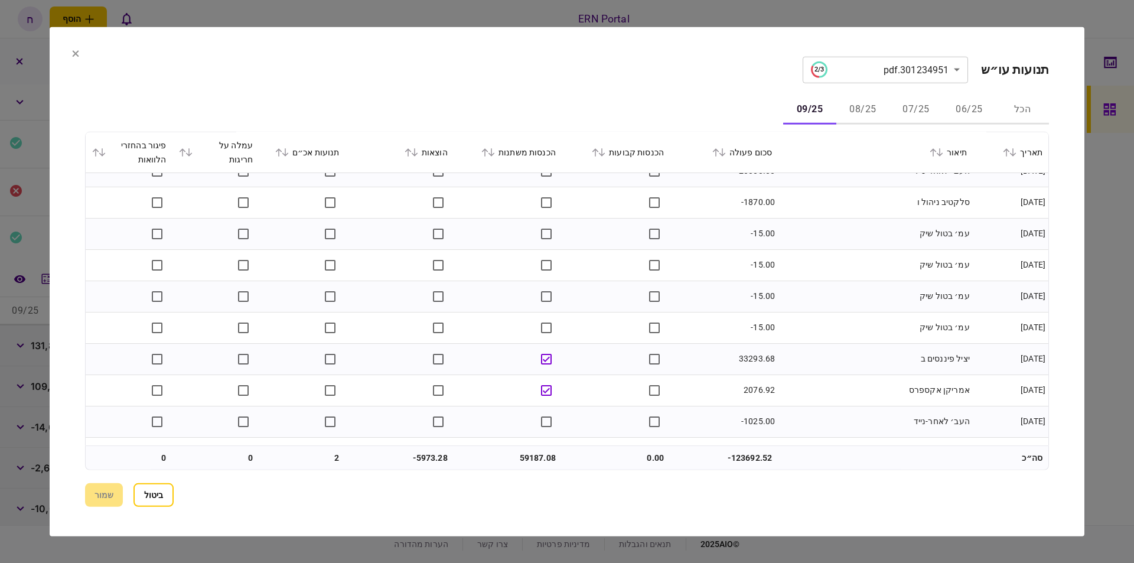
click at [866, 108] on button "08/25" at bounding box center [862, 110] width 53 height 28
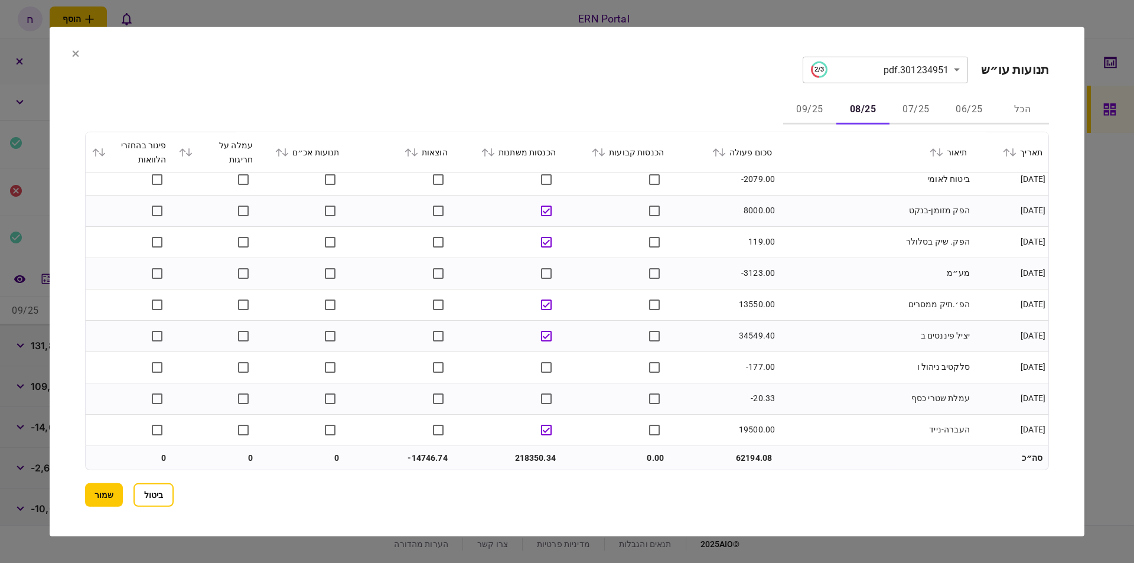
click at [916, 110] on button "07/25" at bounding box center [915, 110] width 53 height 28
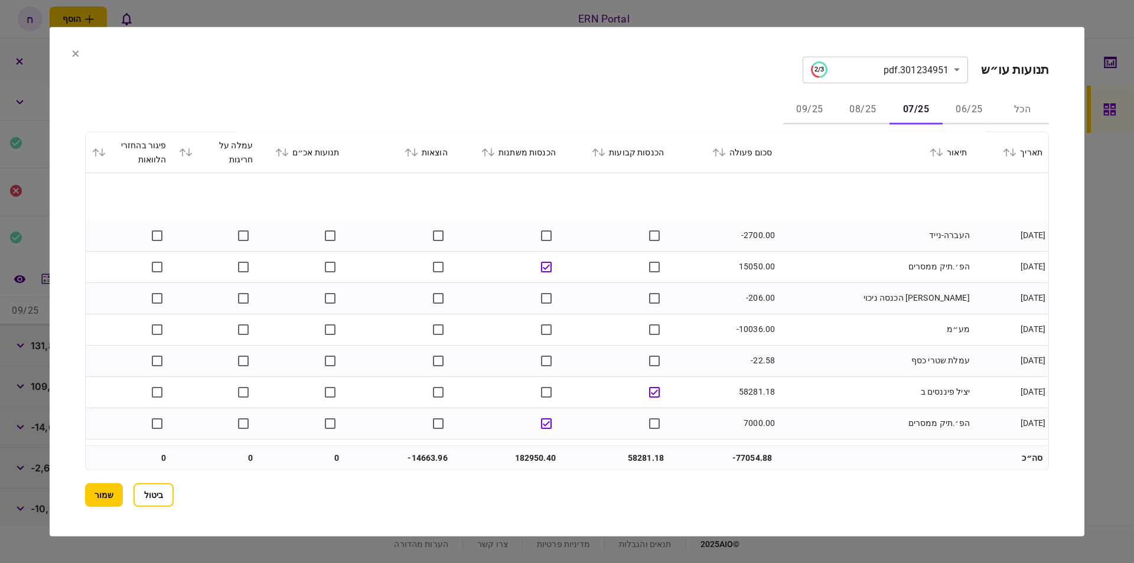
scroll to position [1262, 0]
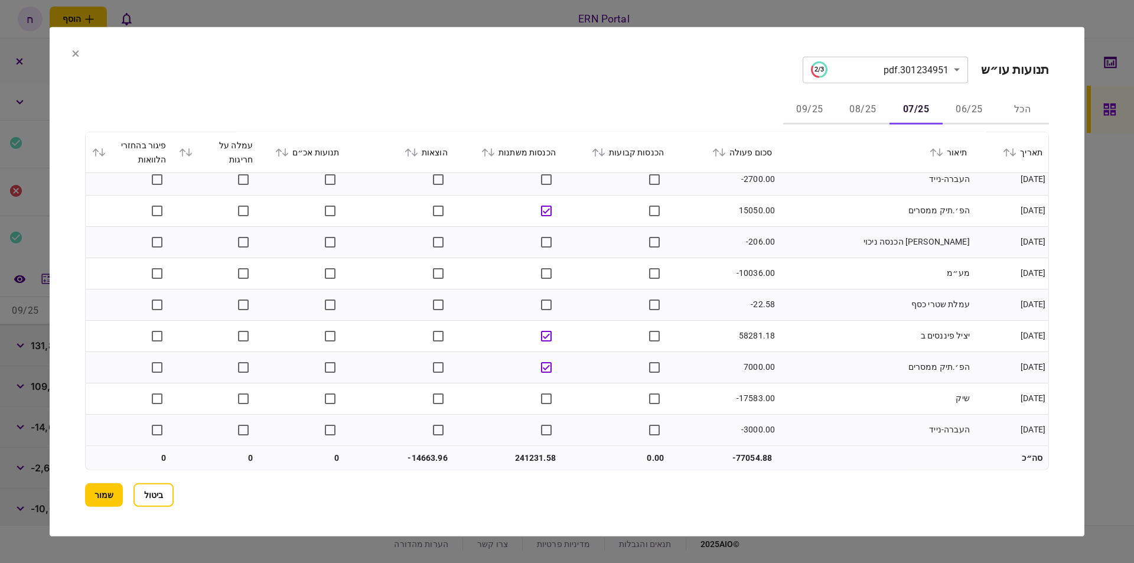
click at [962, 106] on button "06/25" at bounding box center [968, 110] width 53 height 28
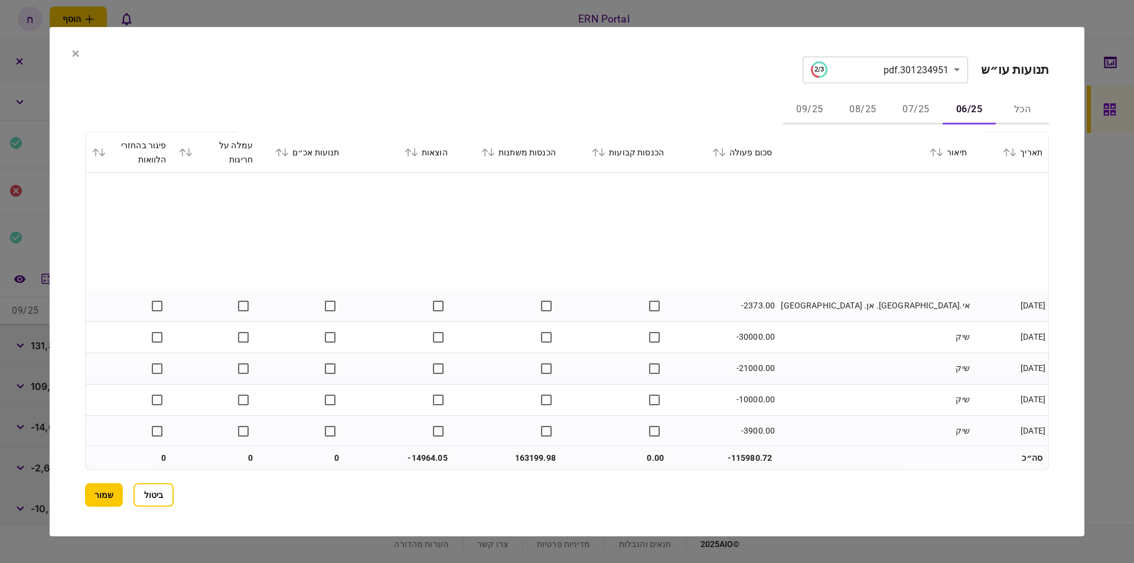
scroll to position [968, 0]
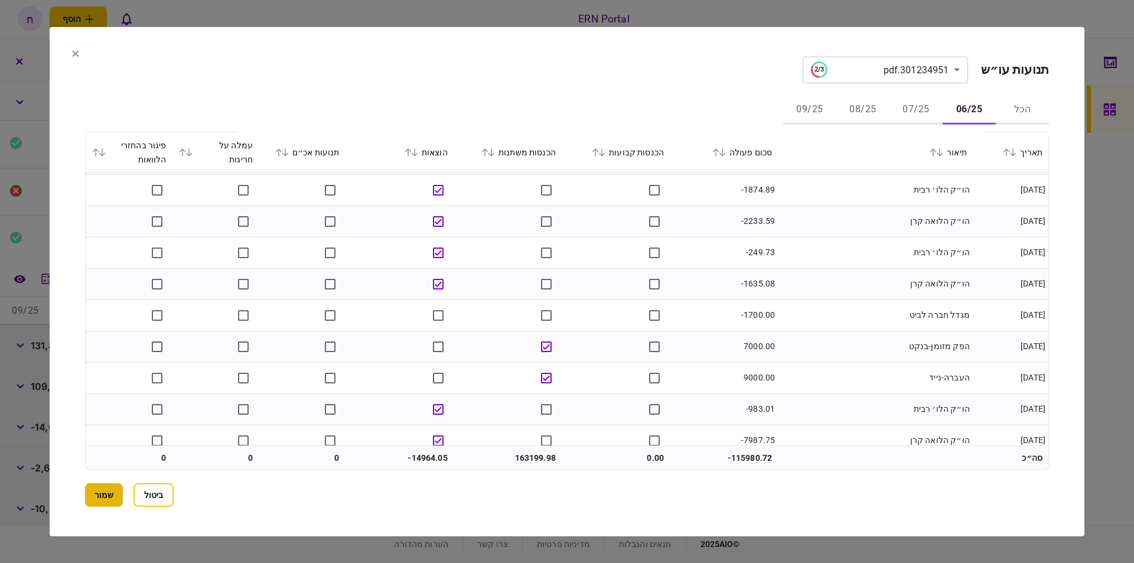
click at [101, 501] on button "שמור" at bounding box center [104, 495] width 38 height 24
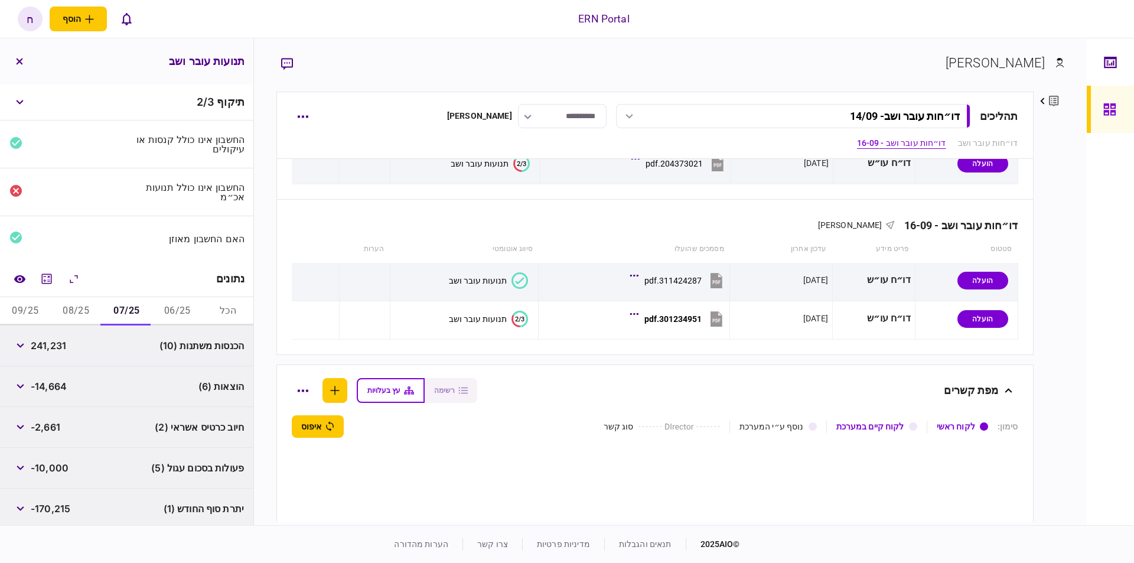
click at [49, 352] on div "241,231" at bounding box center [37, 345] width 57 height 21
click at [48, 351] on div "241,231" at bounding box center [37, 345] width 57 height 21
click at [53, 345] on span "241,231" at bounding box center [48, 345] width 35 height 14
click at [52, 345] on span "241,231" at bounding box center [48, 345] width 35 height 14
copy span "241,231"
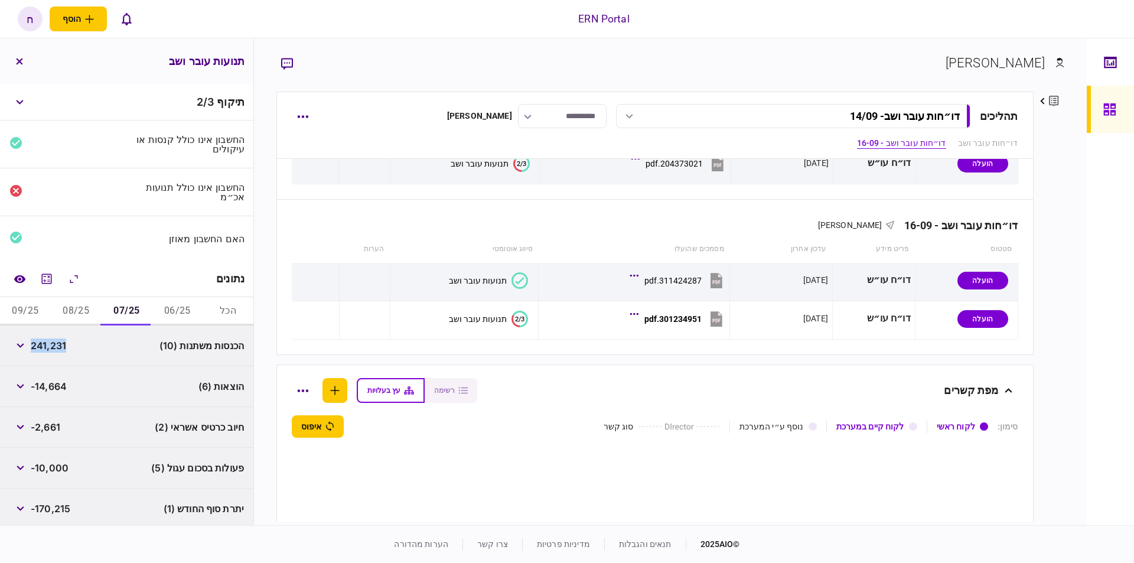
click at [167, 303] on button "06/25" at bounding box center [177, 311] width 51 height 28
click at [51, 342] on span "163,199" at bounding box center [48, 345] width 35 height 14
copy span "163,199"
click at [73, 308] on button "08/25" at bounding box center [76, 311] width 51 height 28
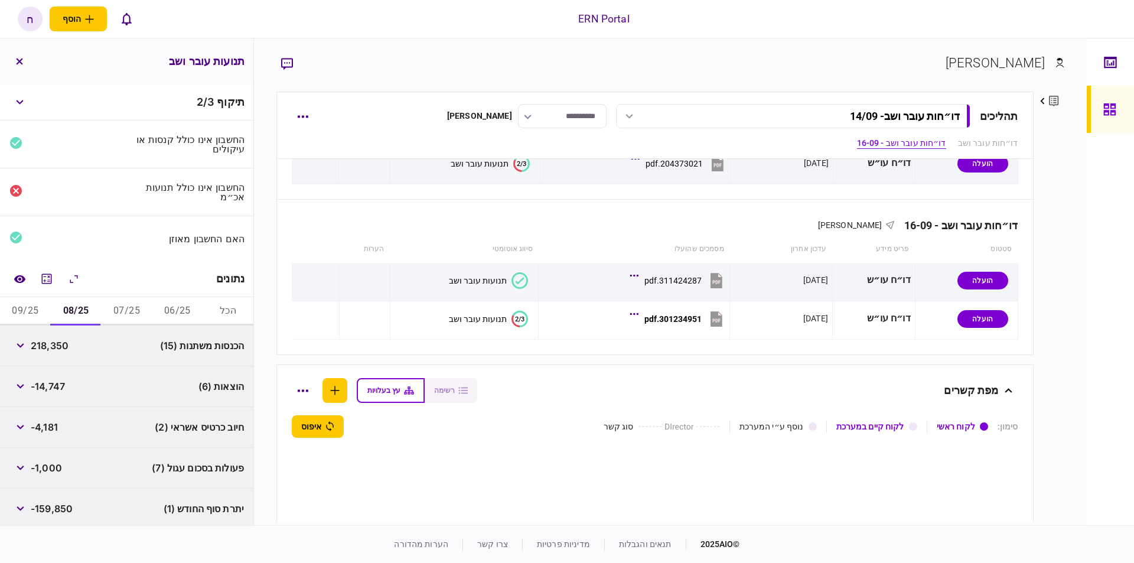
click at [55, 345] on span "218,350" at bounding box center [50, 345] width 38 height 14
copy span "218,350"
click at [36, 306] on div "מחשבון" at bounding box center [49, 302] width 30 height 15
click at [30, 308] on button "09/25" at bounding box center [25, 311] width 51 height 28
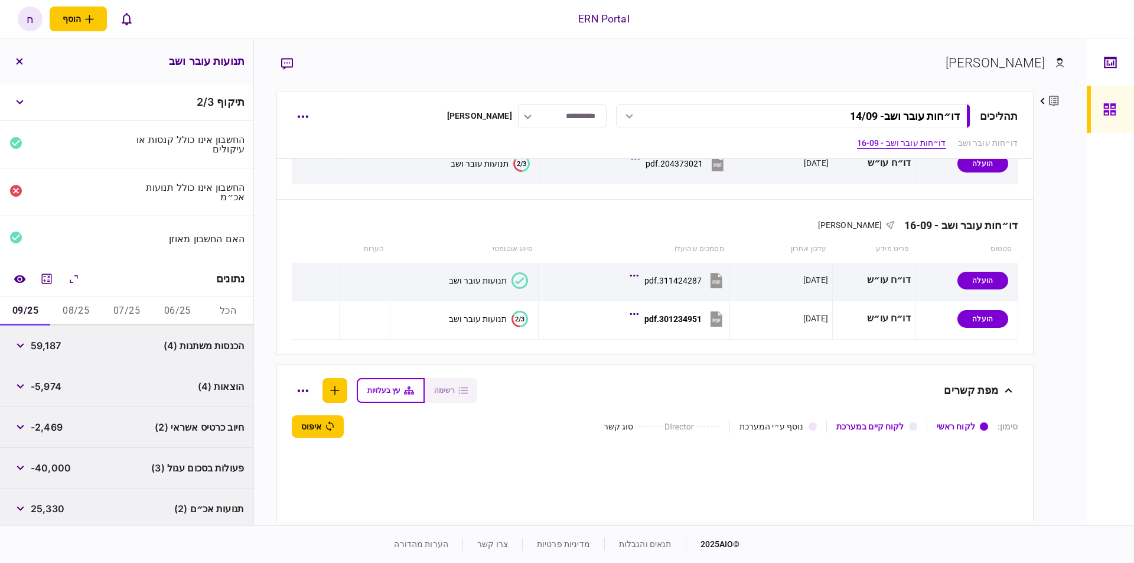
drag, startPoint x: 75, startPoint y: 350, endPoint x: 49, endPoint y: 332, distance: 31.1
click at [73, 343] on div "הכנסות משתנות (4) 59,187" at bounding box center [126, 345] width 253 height 41
click at [44, 338] on span "59,187" at bounding box center [46, 345] width 30 height 14
copy span "59,187"
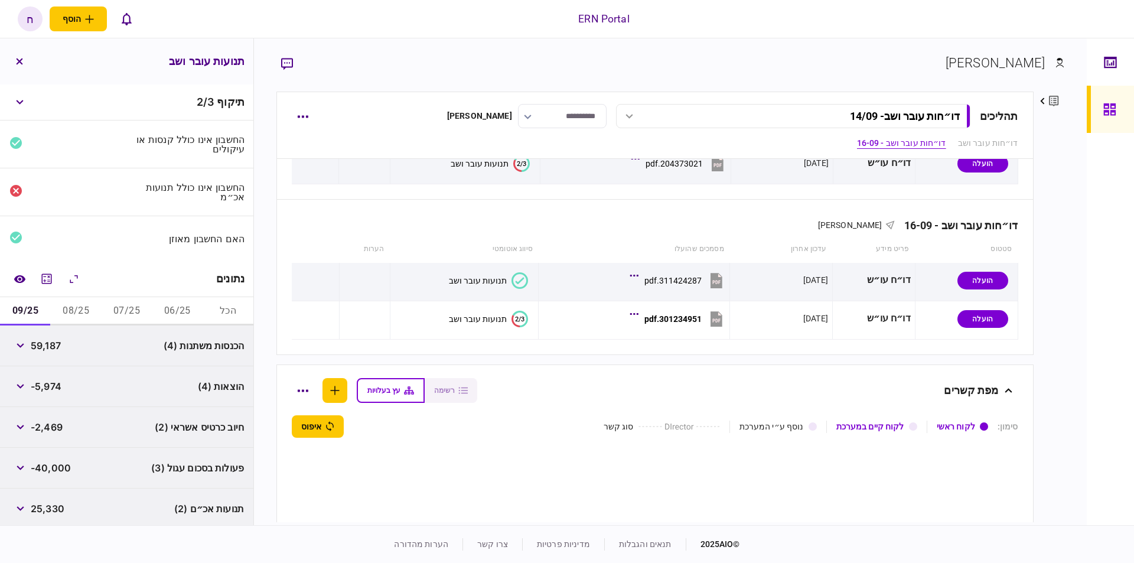
click at [48, 385] on span "-5,974" at bounding box center [46, 386] width 31 height 14
copy span "5,974"
drag, startPoint x: 87, startPoint y: 307, endPoint x: 76, endPoint y: 325, distance: 21.2
click at [85, 306] on button "08/25" at bounding box center [76, 311] width 51 height 28
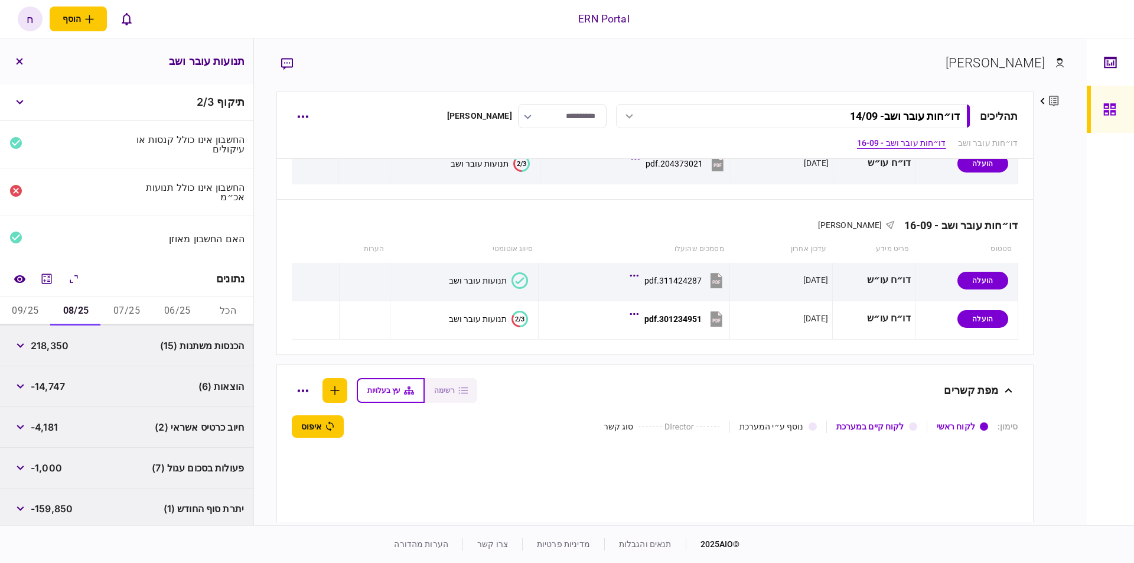
click at [51, 384] on span "-14,747" at bounding box center [48, 386] width 34 height 14
drag, startPoint x: 115, startPoint y: 306, endPoint x: 76, endPoint y: 329, distance: 45.6
click at [116, 307] on button "07/25" at bounding box center [127, 311] width 51 height 28
click at [52, 376] on div "-14,664" at bounding box center [37, 386] width 57 height 21
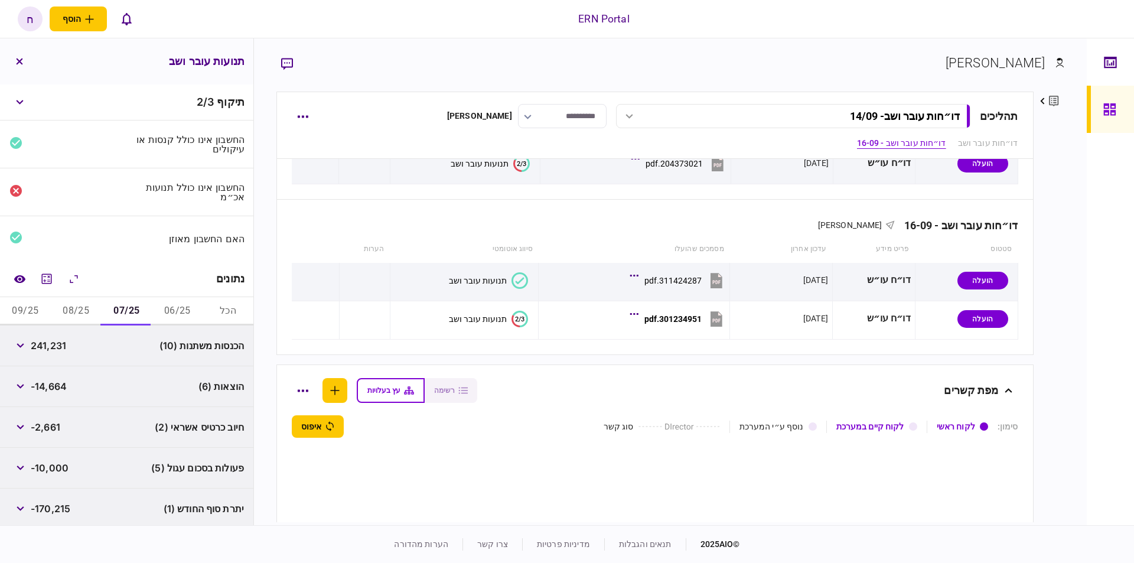
click at [52, 379] on span "-14,664" at bounding box center [49, 386] width 36 height 14
click at [53, 383] on span "-14,664" at bounding box center [49, 386] width 36 height 14
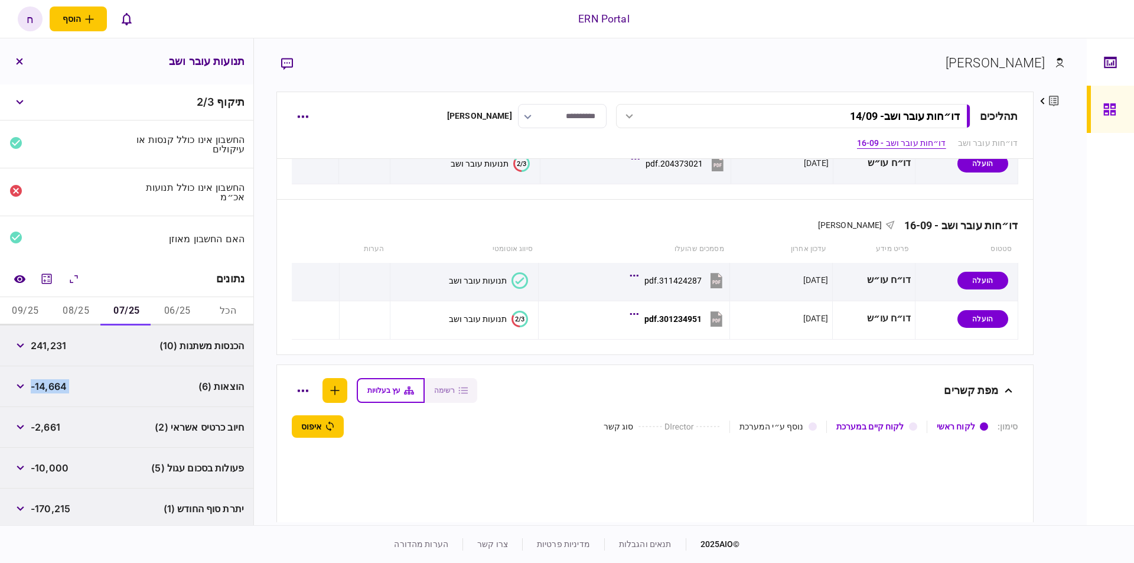
click at [76, 377] on div "הוצאות (6) -14,664" at bounding box center [126, 386] width 253 height 41
click at [50, 387] on span "-14,664" at bounding box center [49, 386] width 36 height 14
click at [178, 315] on button "06/25" at bounding box center [177, 311] width 51 height 28
click at [48, 380] on span "-14,965" at bounding box center [48, 386] width 35 height 14
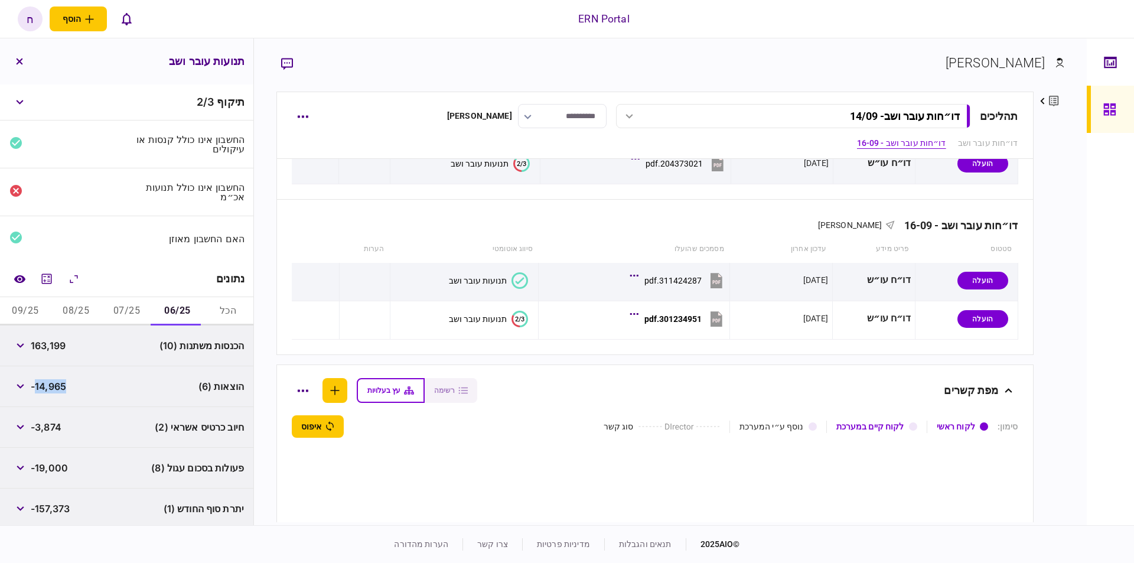
click at [48, 381] on span "-14,965" at bounding box center [48, 386] width 35 height 14
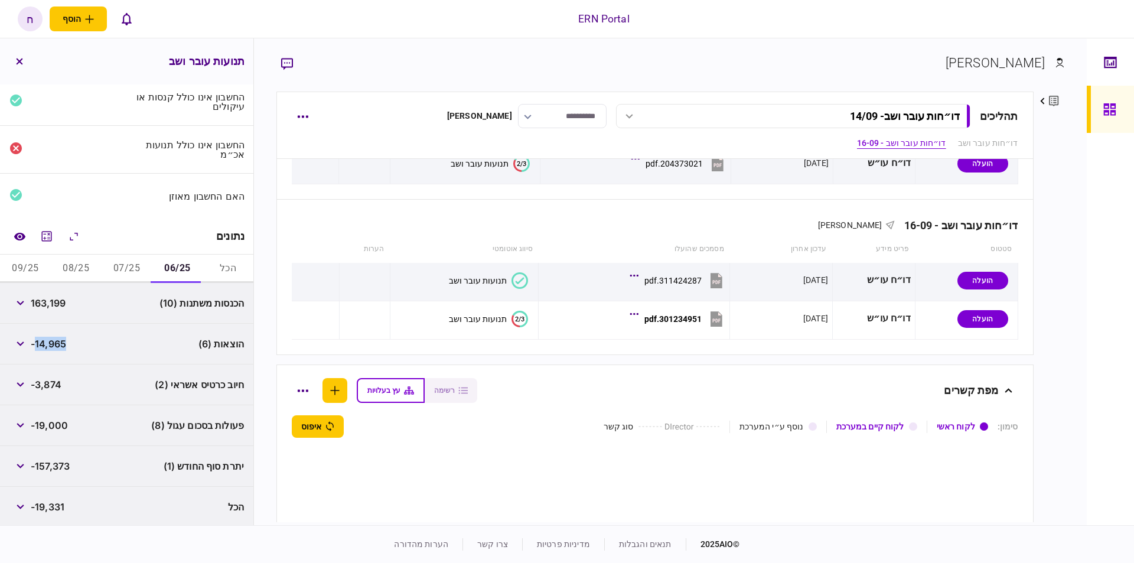
click at [41, 459] on span "-157,373" at bounding box center [50, 466] width 39 height 14
click at [117, 260] on button "07/25" at bounding box center [127, 268] width 51 height 28
click at [51, 459] on span "-170,215" at bounding box center [51, 466] width 40 height 14
click at [48, 460] on span "-170,215" at bounding box center [51, 466] width 40 height 14
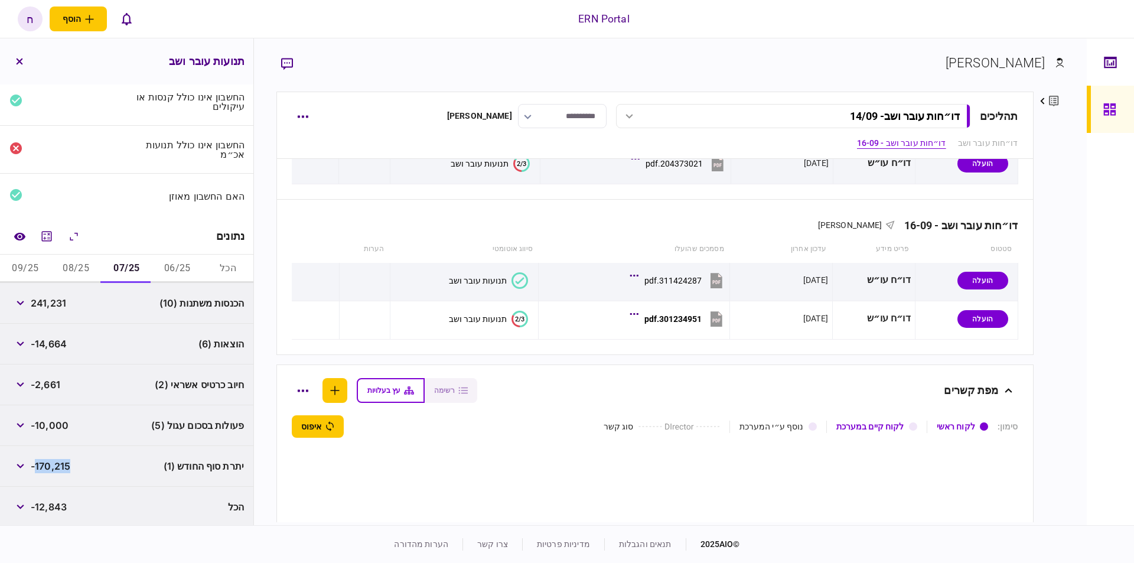
click at [48, 460] on span "-170,215" at bounding box center [51, 466] width 40 height 14
click at [77, 270] on button "08/25" at bounding box center [76, 268] width 51 height 28
click at [56, 459] on span "-159,850" at bounding box center [52, 466] width 42 height 14
click at [54, 459] on span "-159,850" at bounding box center [52, 466] width 42 height 14
click at [32, 261] on button "09/25" at bounding box center [25, 268] width 51 height 28
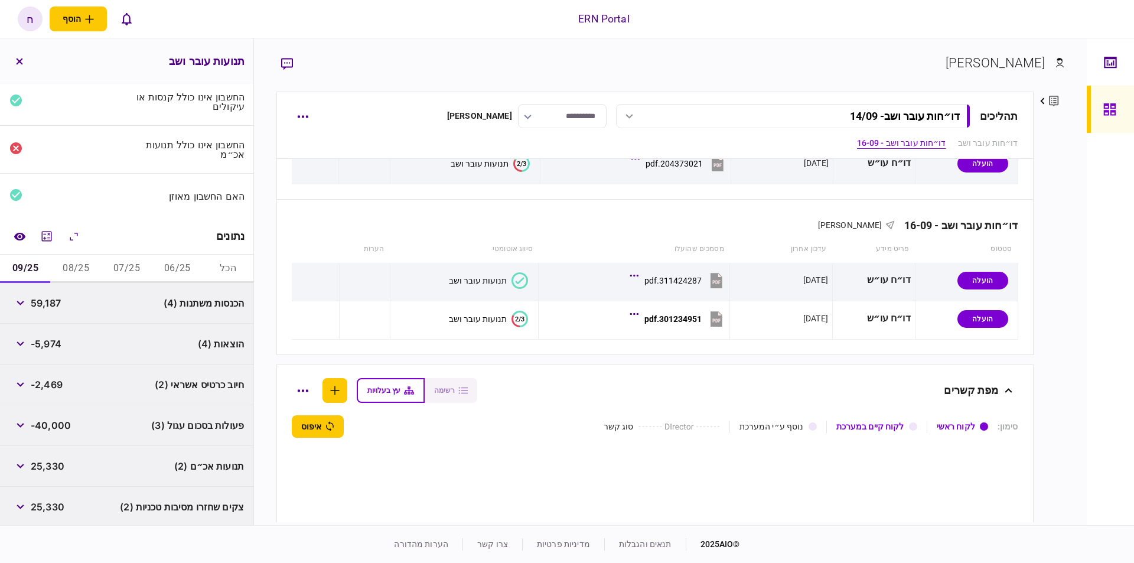
click at [47, 462] on span "25,330" at bounding box center [48, 466] width 34 height 14
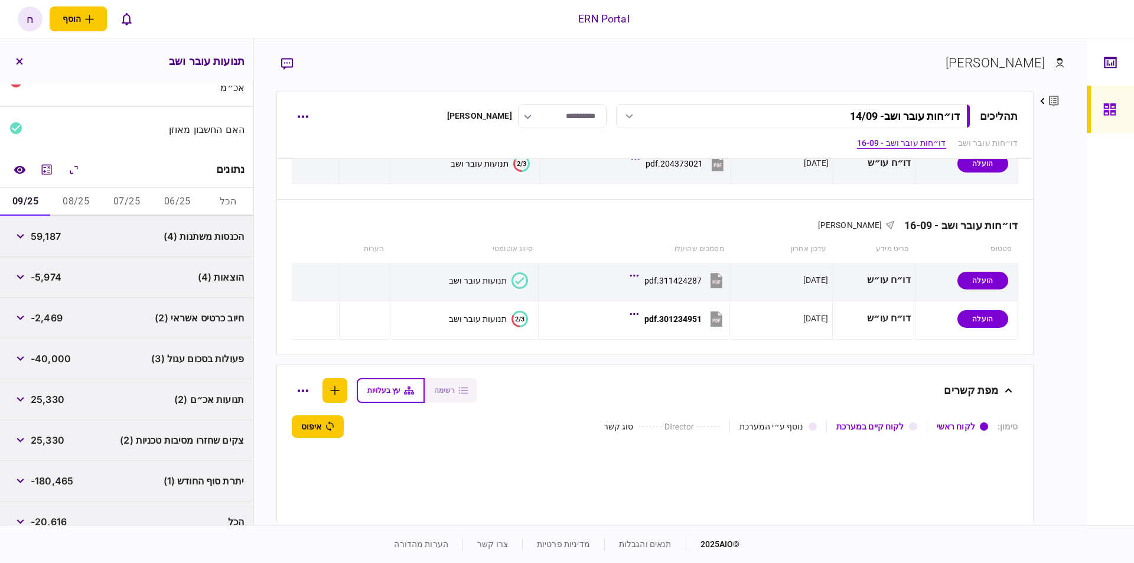
click at [45, 479] on span "-180,465" at bounding box center [52, 481] width 43 height 14
click at [24, 402] on button "button" at bounding box center [19, 399] width 21 height 21
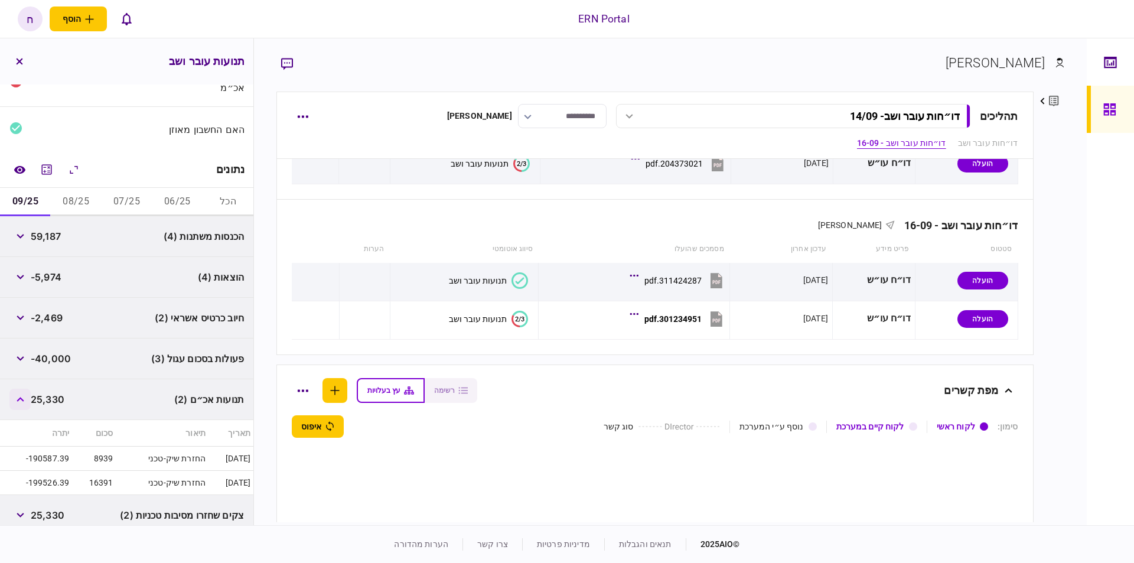
click at [24, 402] on button "button" at bounding box center [19, 399] width 21 height 21
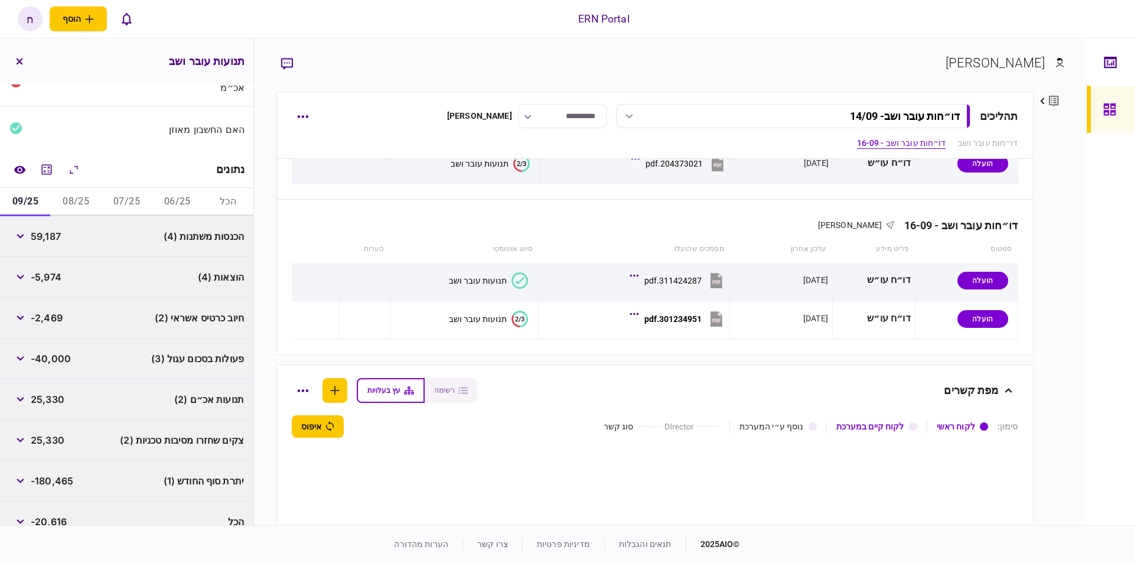
click at [40, 362] on span "-40,000" at bounding box center [51, 358] width 40 height 14
click at [24, 357] on button "button" at bounding box center [19, 358] width 21 height 21
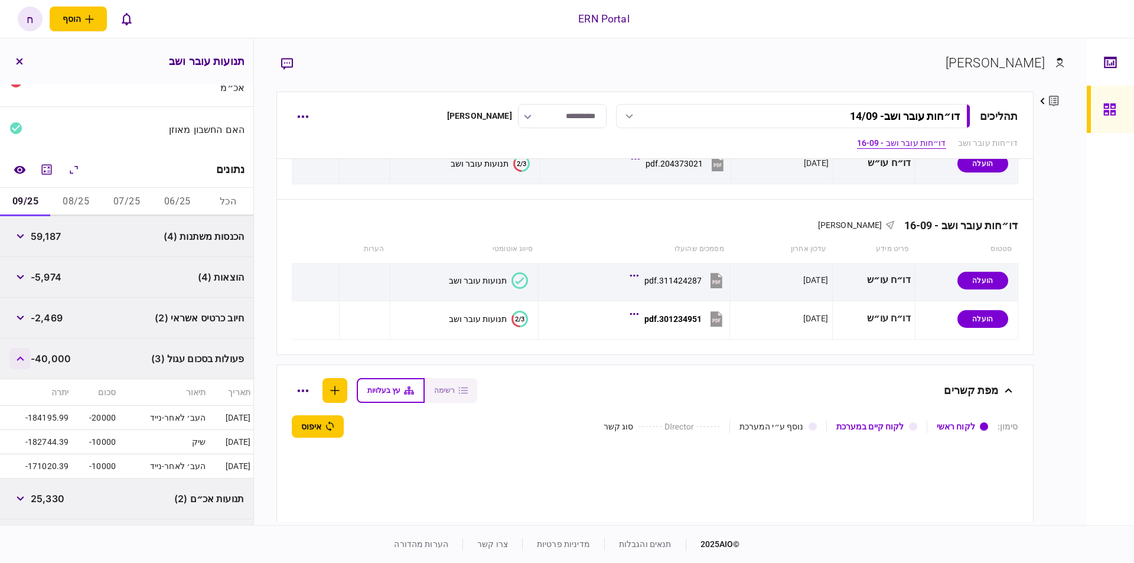
click at [24, 357] on icon "button" at bounding box center [20, 358] width 7 height 5
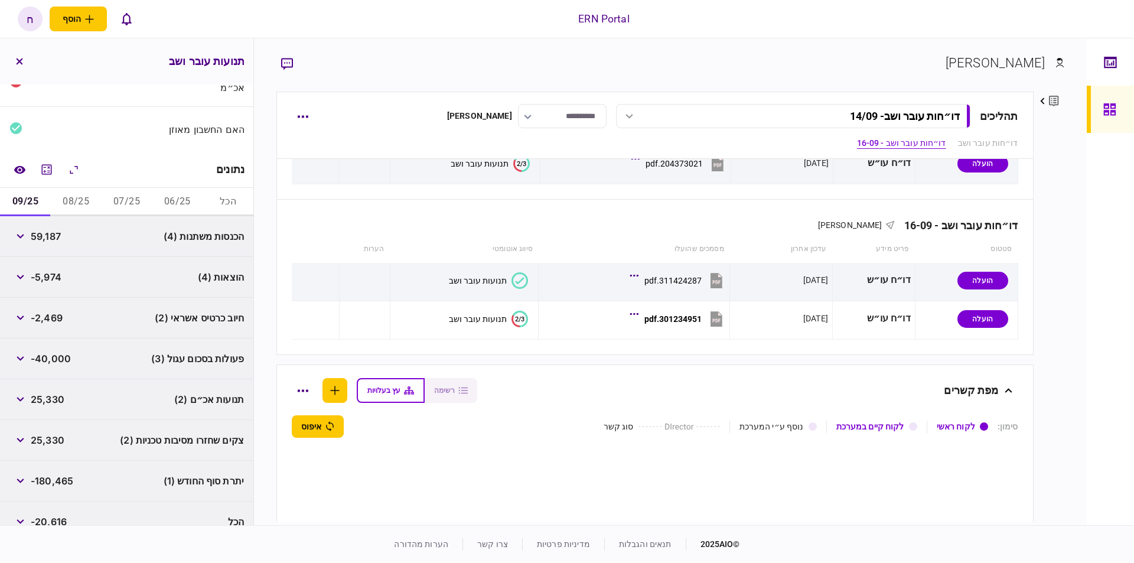
click at [32, 467] on div "יתרת סוף החודש (1) -180,465" at bounding box center [126, 481] width 253 height 41
click at [37, 443] on span "25,330" at bounding box center [48, 440] width 34 height 14
click at [17, 429] on button "button" at bounding box center [19, 439] width 21 height 21
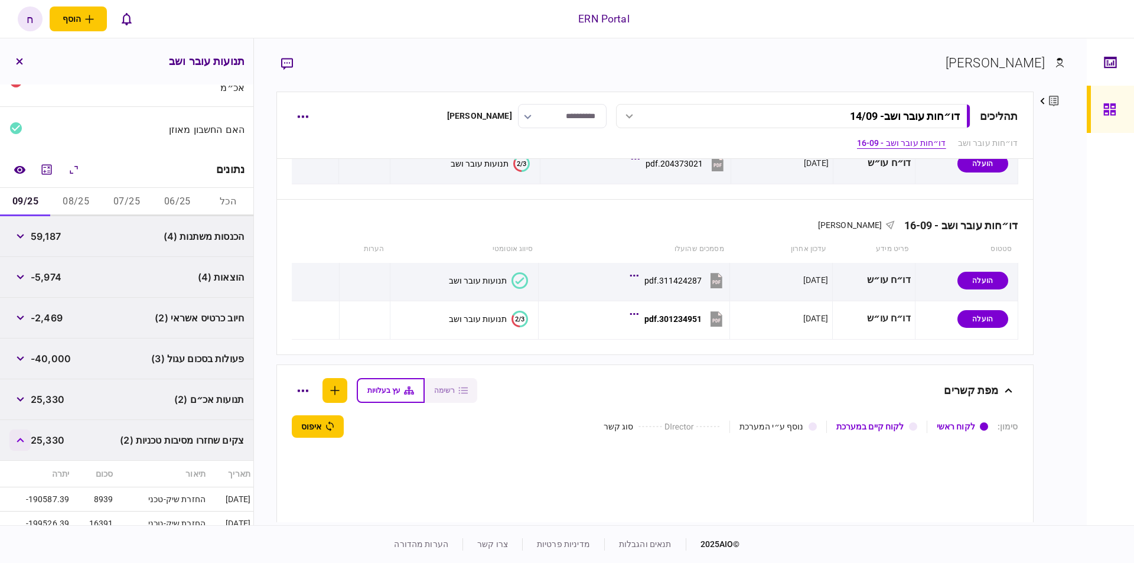
click at [21, 438] on icon "button" at bounding box center [21, 440] width 8 height 5
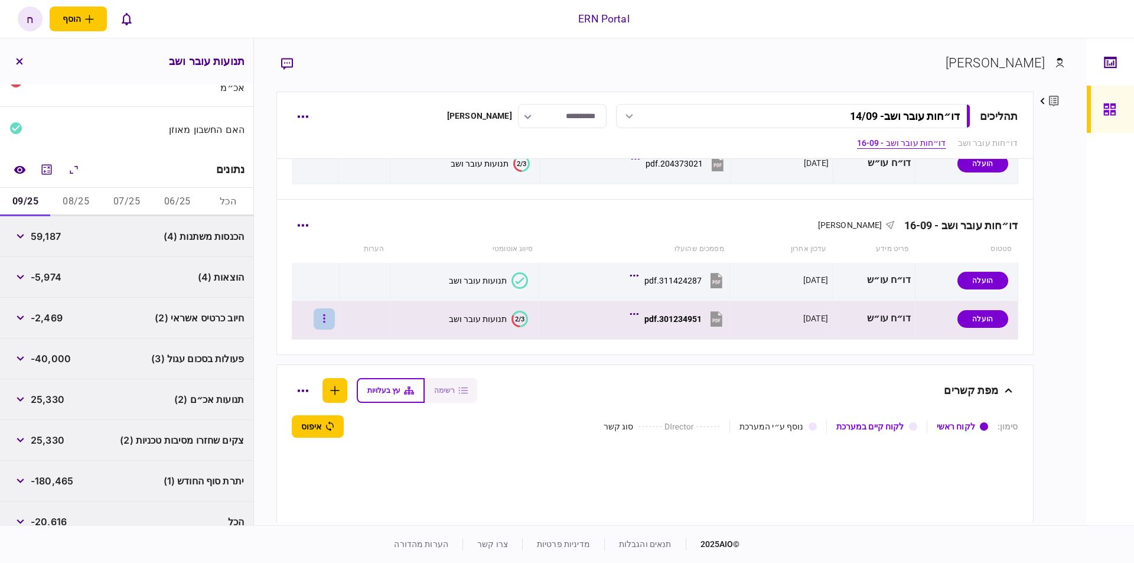
click at [335, 321] on button "button" at bounding box center [324, 318] width 21 height 21
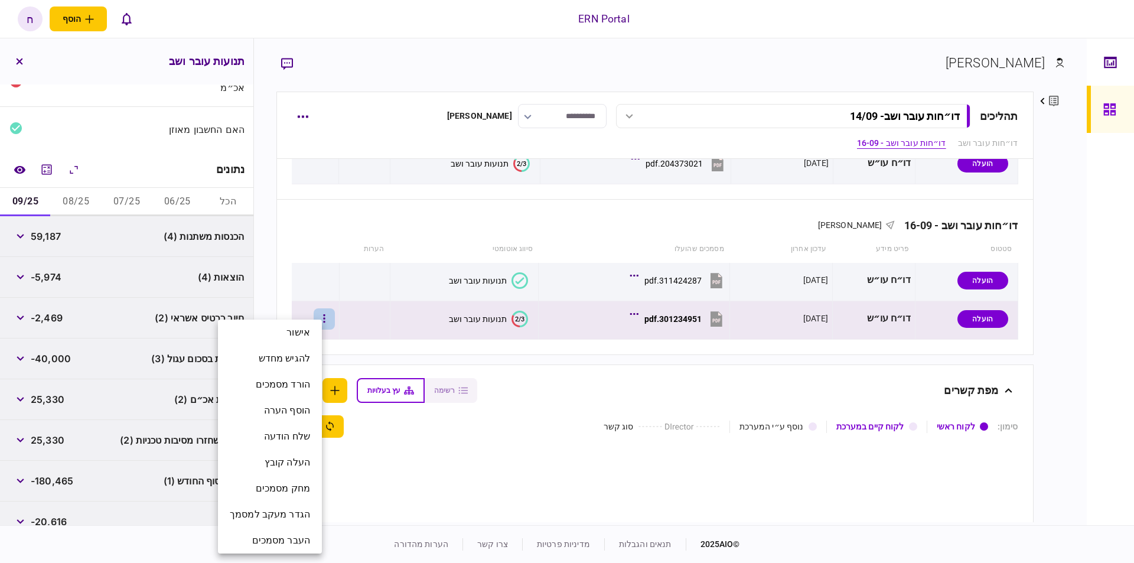
click at [316, 226] on div at bounding box center [567, 281] width 1134 height 563
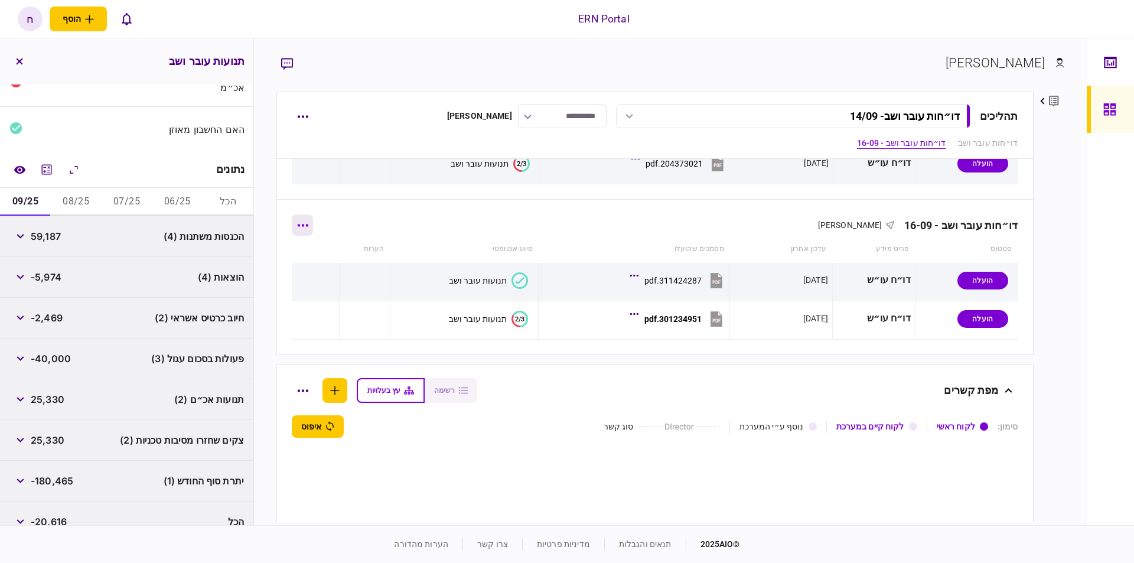
click at [313, 219] on button "button" at bounding box center [302, 224] width 21 height 21
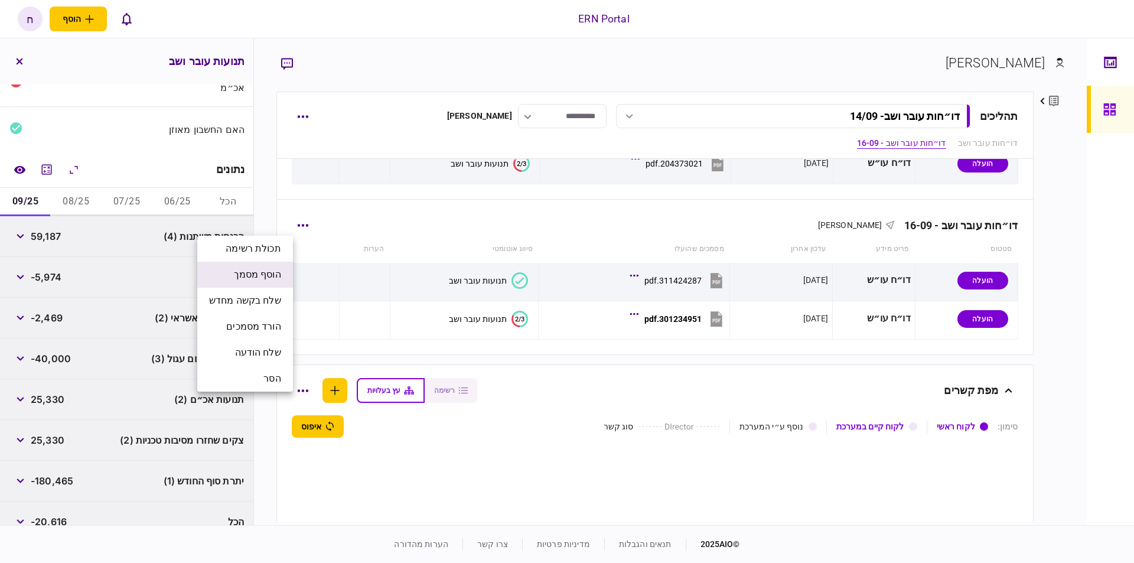
click at [279, 284] on li "הוסף מסמך" at bounding box center [245, 275] width 96 height 26
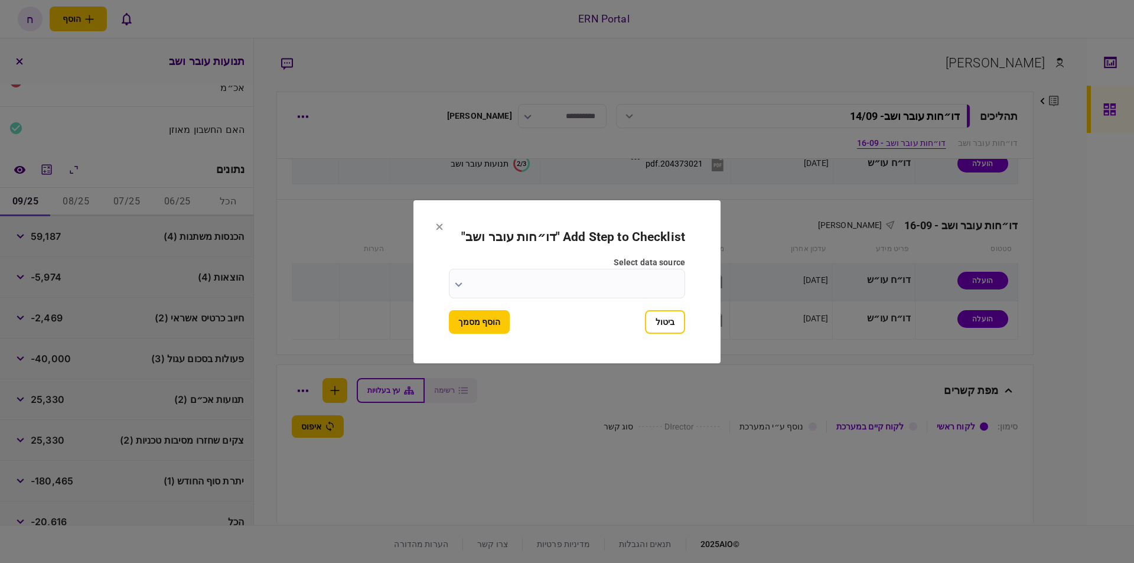
click at [523, 297] on form "Add Step to Checklist " דו״חות עובר ושב " select data source ביטול הוסף מסמך" at bounding box center [567, 282] width 236 height 104
click at [541, 278] on input "select data source" at bounding box center [567, 284] width 236 height 30
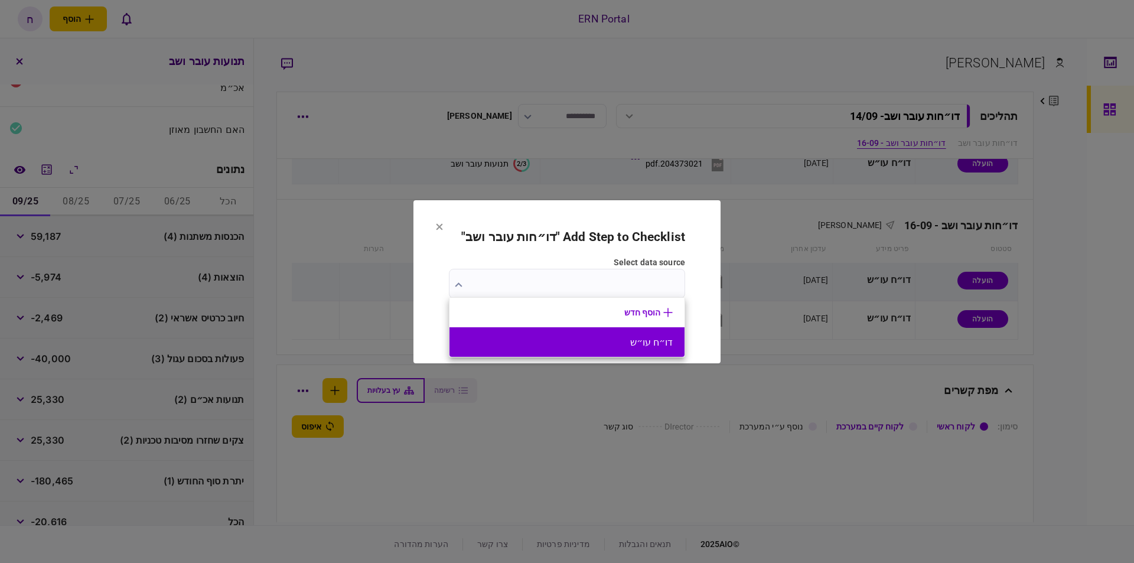
click at [572, 337] on button "דו״ח עו״ש" at bounding box center [566, 342] width 211 height 11
type input "*********"
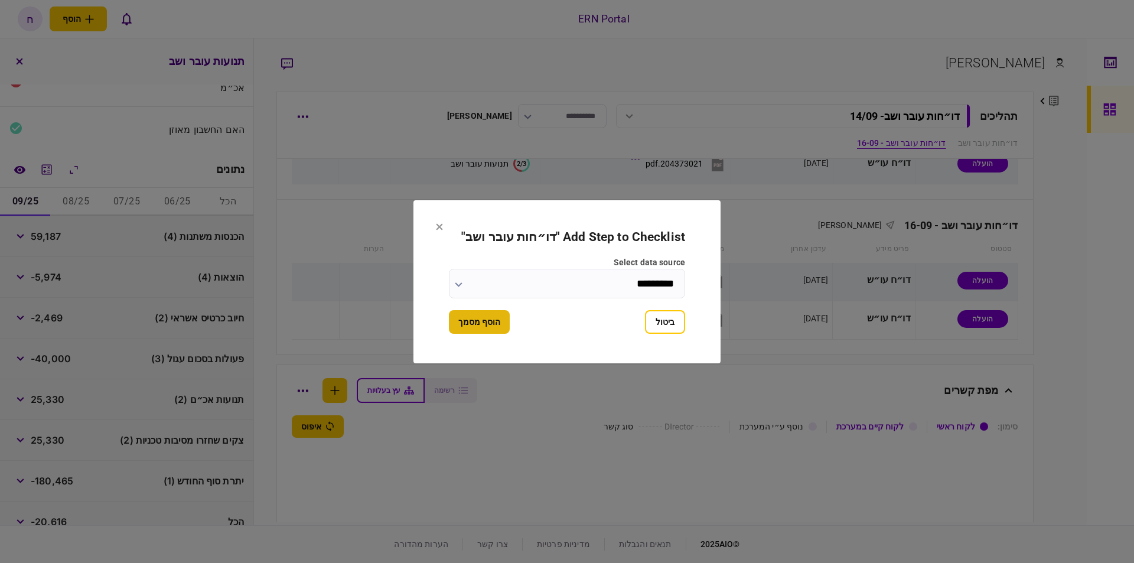
click at [487, 322] on button "הוסף מסמך" at bounding box center [479, 322] width 61 height 24
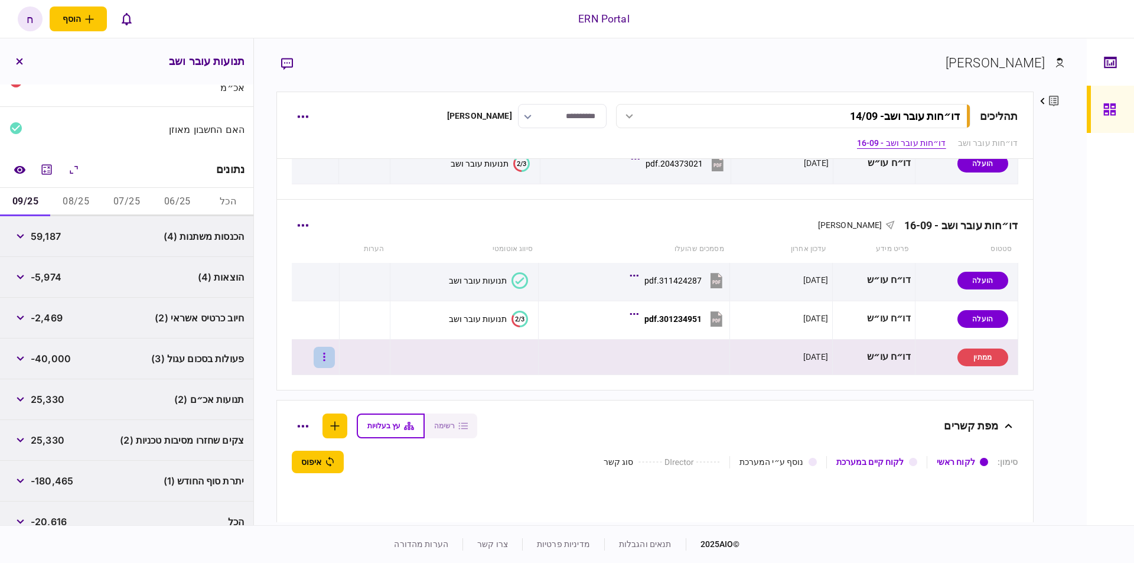
click at [329, 351] on button "button" at bounding box center [324, 357] width 21 height 21
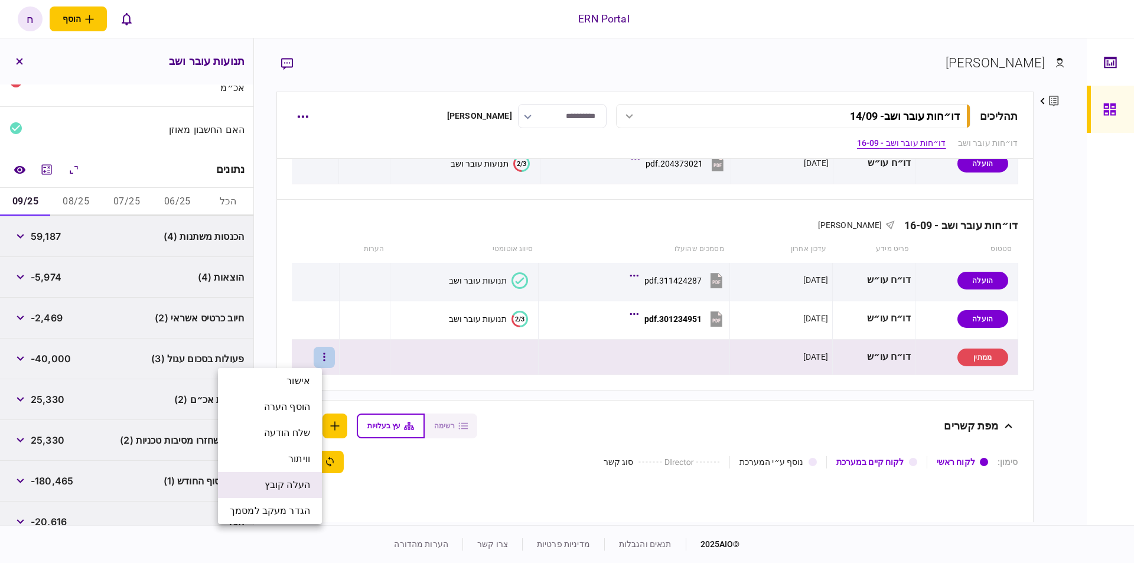
click at [280, 484] on span "העלה קובץ" at bounding box center [287, 485] width 45 height 14
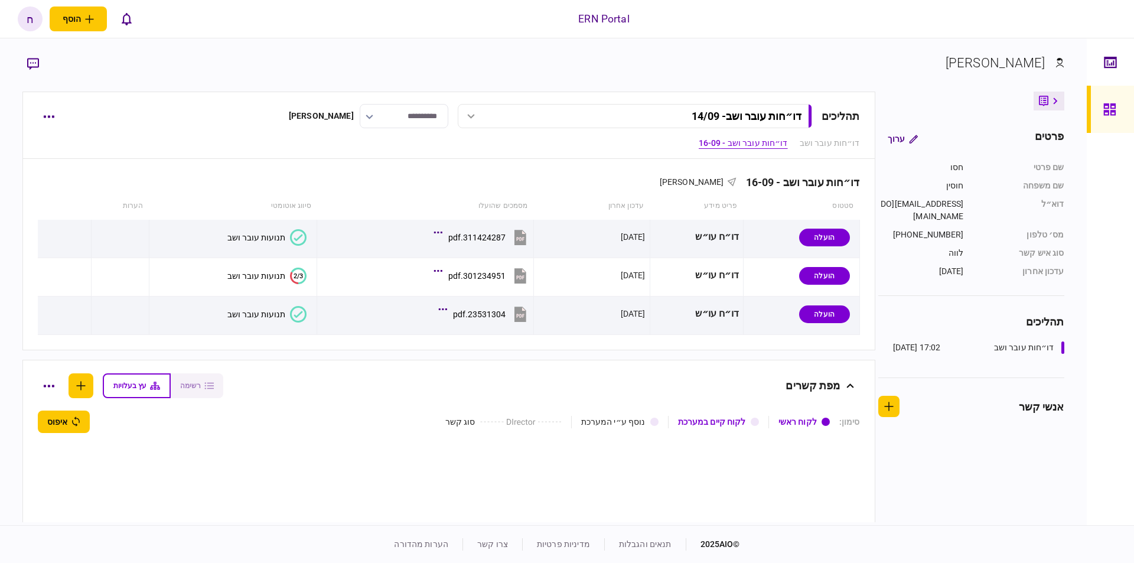
scroll to position [536, 0]
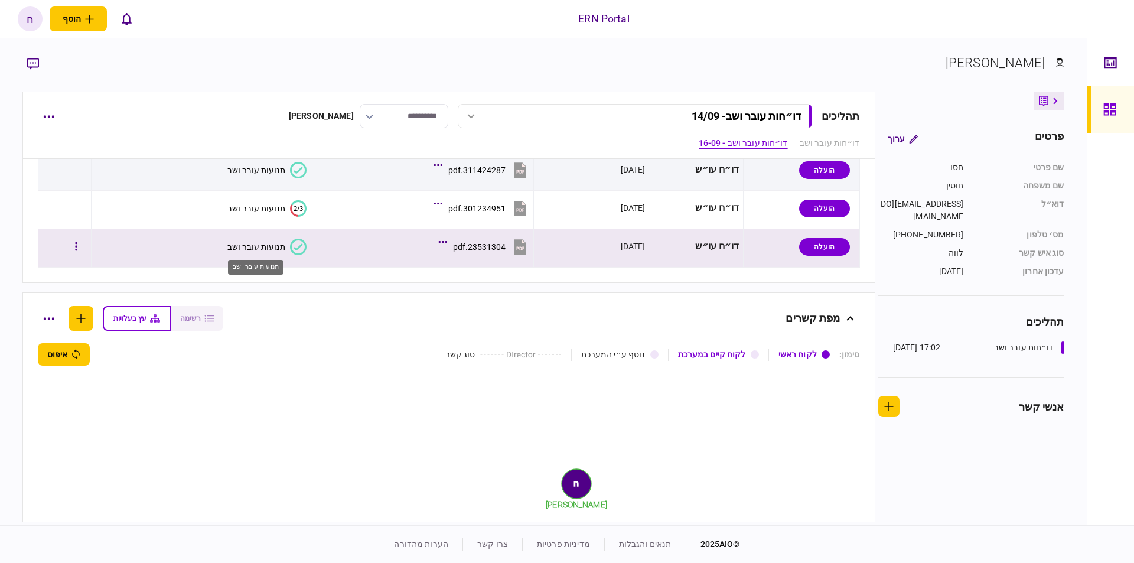
click at [246, 243] on div "תנועות עובר ושב" at bounding box center [256, 246] width 58 height 9
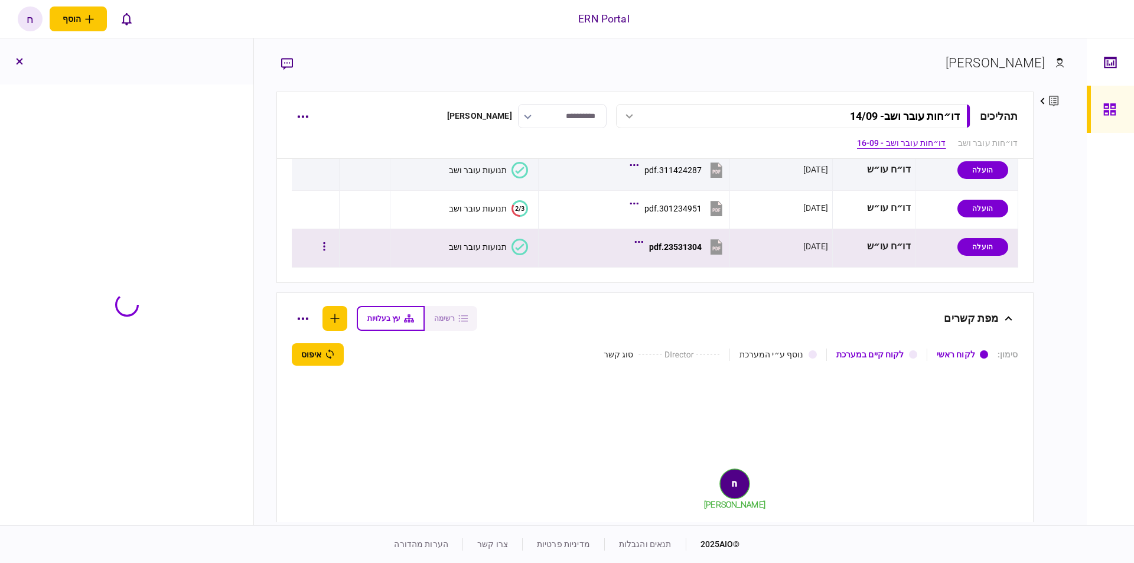
click at [246, 243] on section "**********" at bounding box center [543, 281] width 1086 height 487
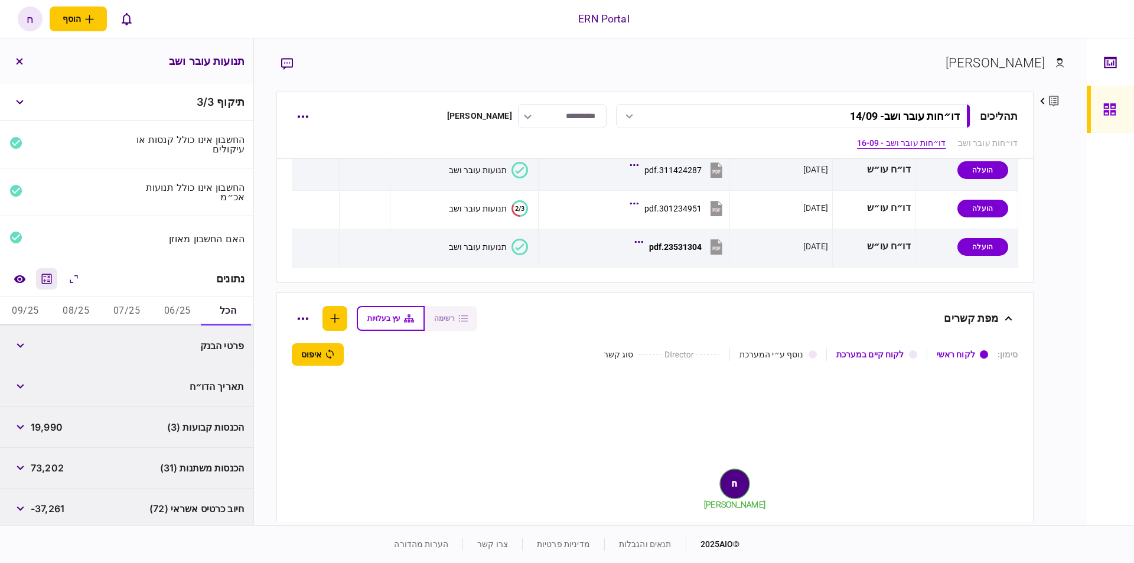
click at [47, 281] on icon "מחשבון" at bounding box center [47, 279] width 14 height 14
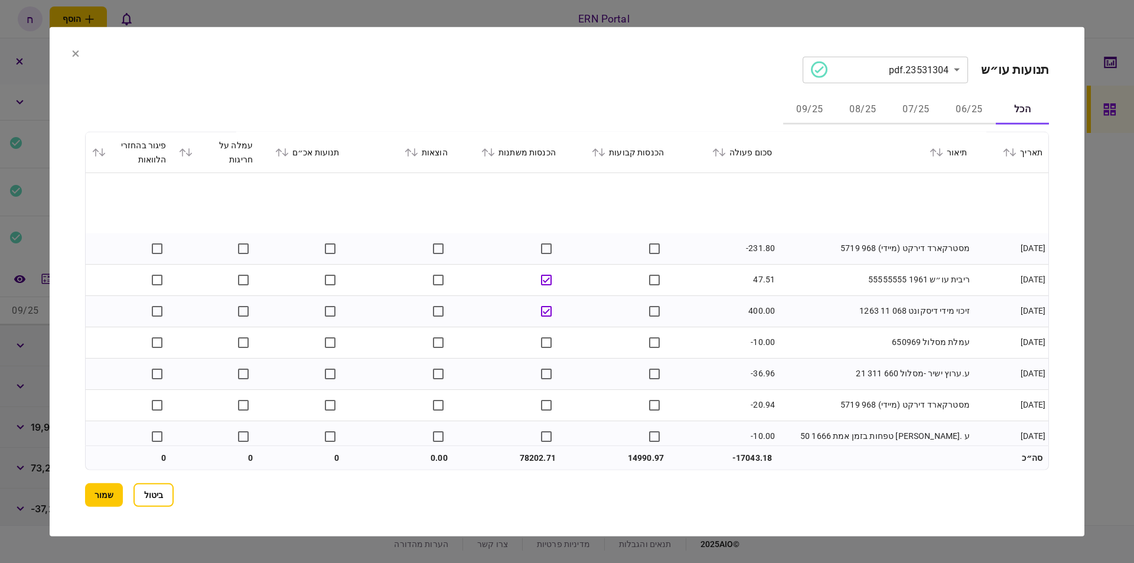
scroll to position [1965, 0]
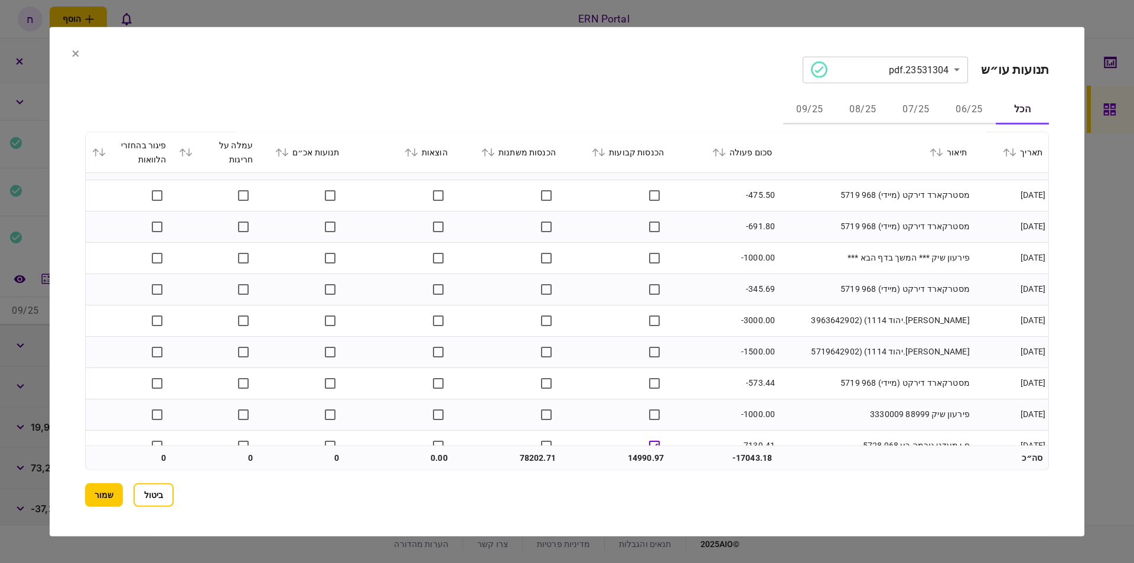
click at [960, 107] on button "06/25" at bounding box center [968, 110] width 53 height 28
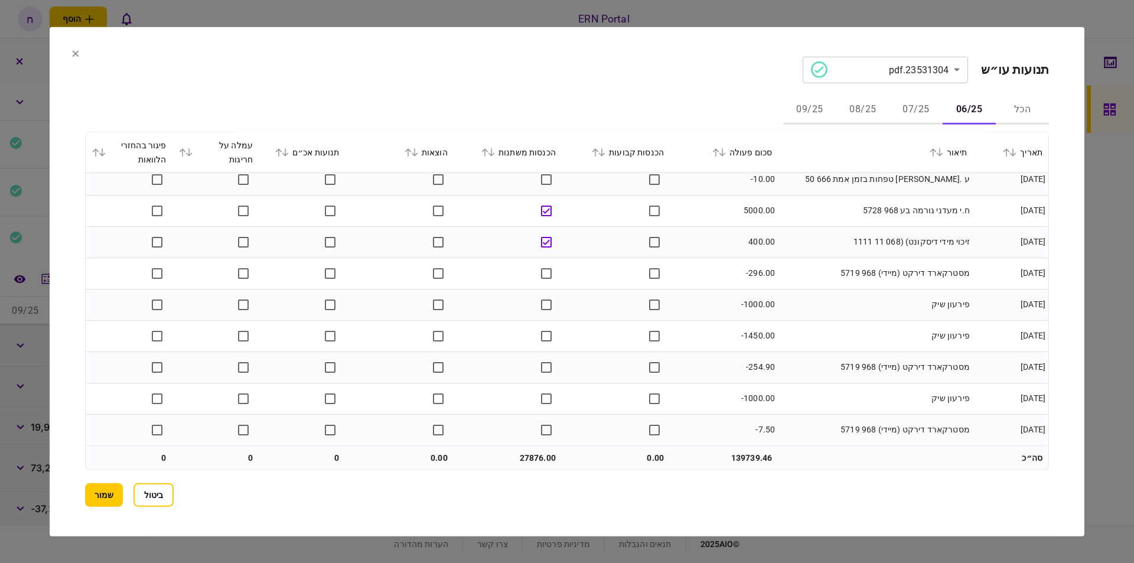
scroll to position [201, 0]
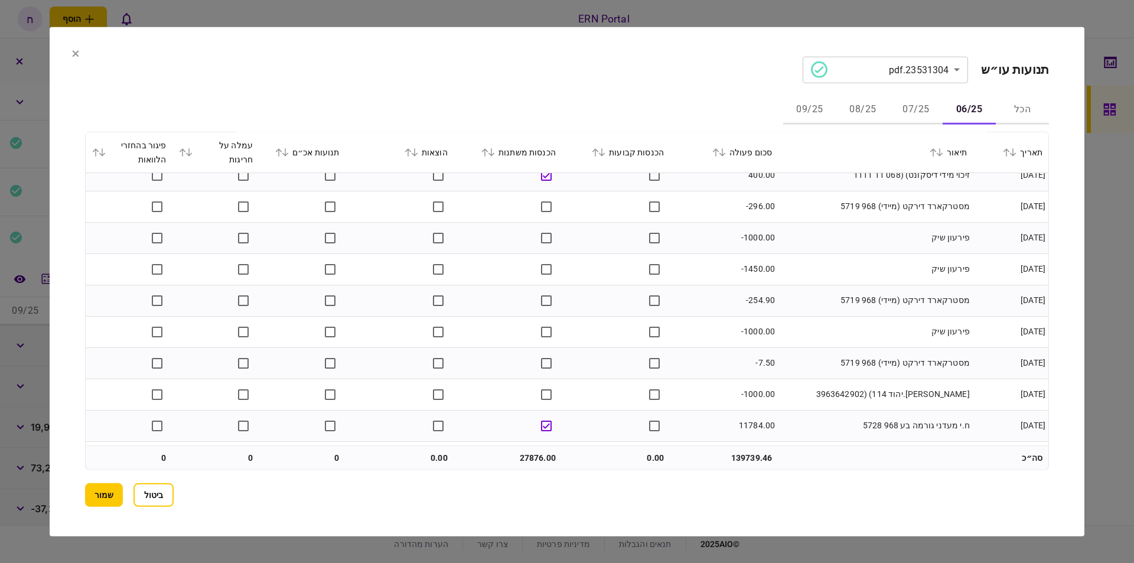
click at [916, 116] on button "07/25" at bounding box center [915, 110] width 53 height 28
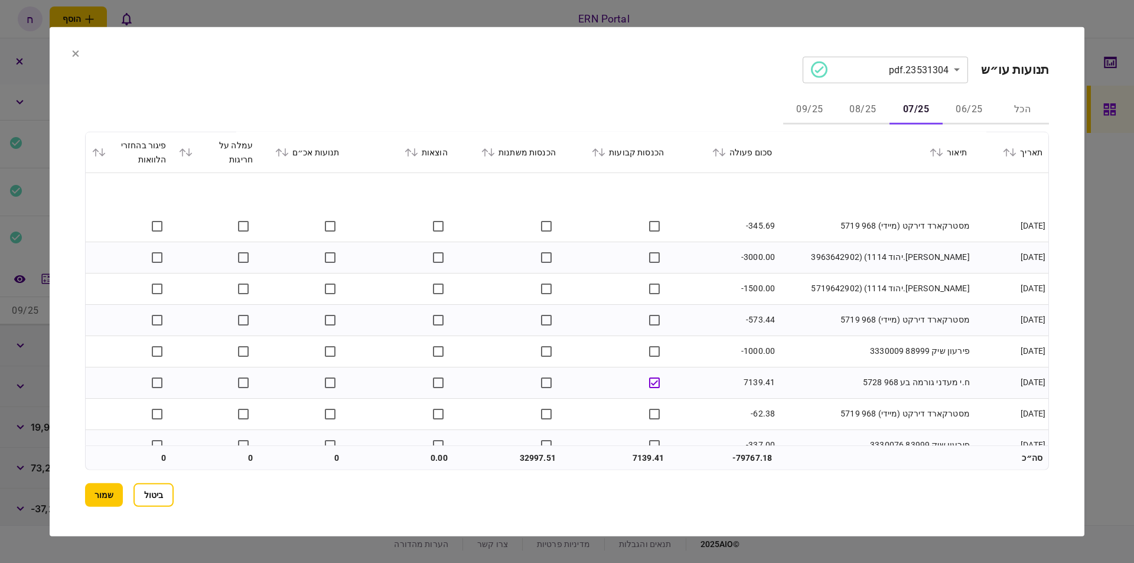
scroll to position [373, 0]
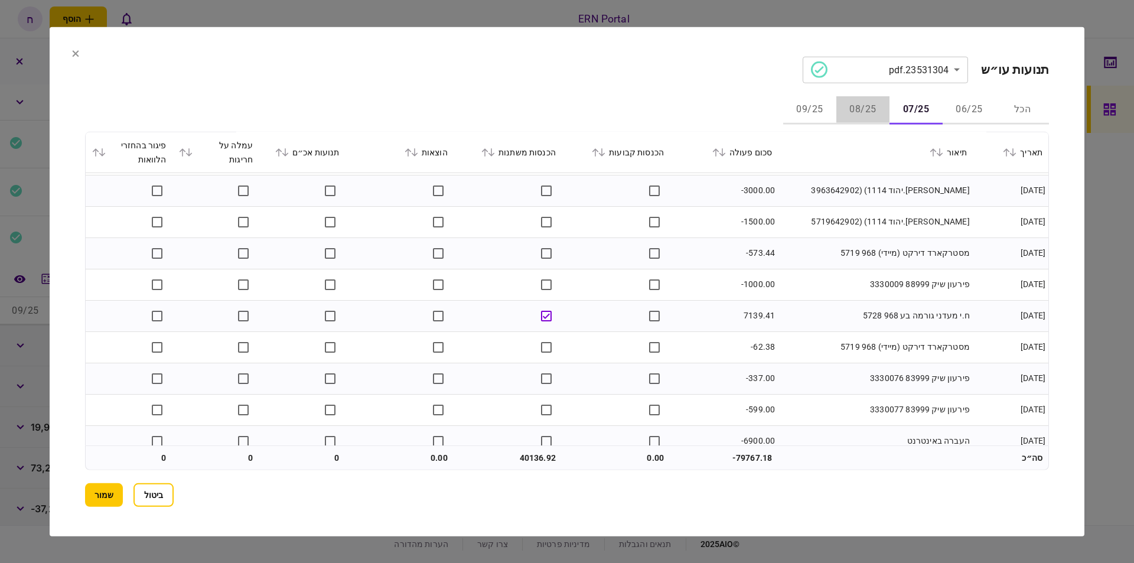
click at [874, 105] on button "08/25" at bounding box center [862, 110] width 53 height 28
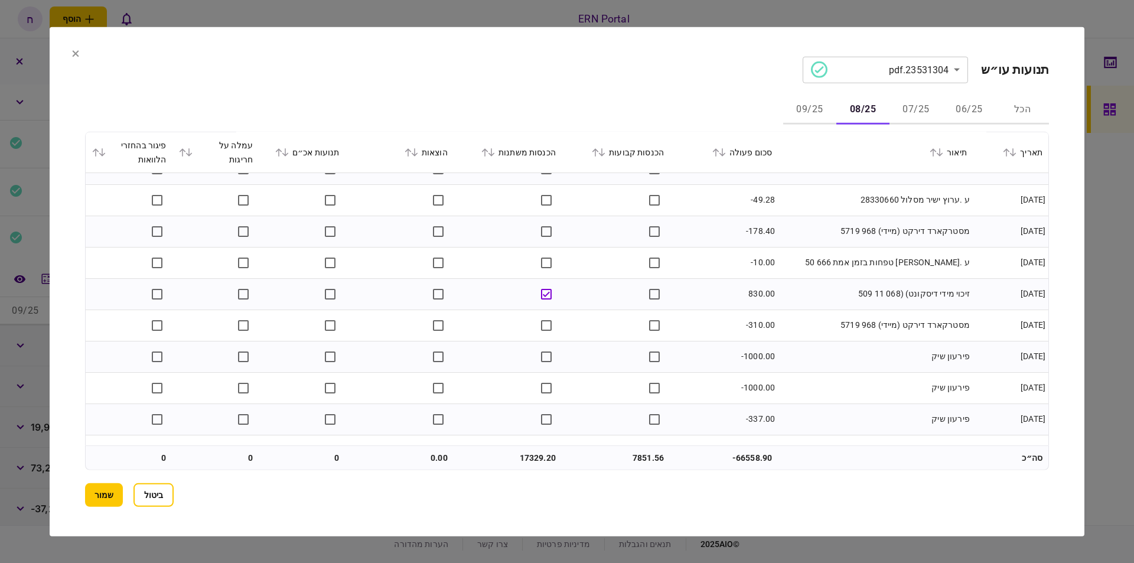
scroll to position [0, 0]
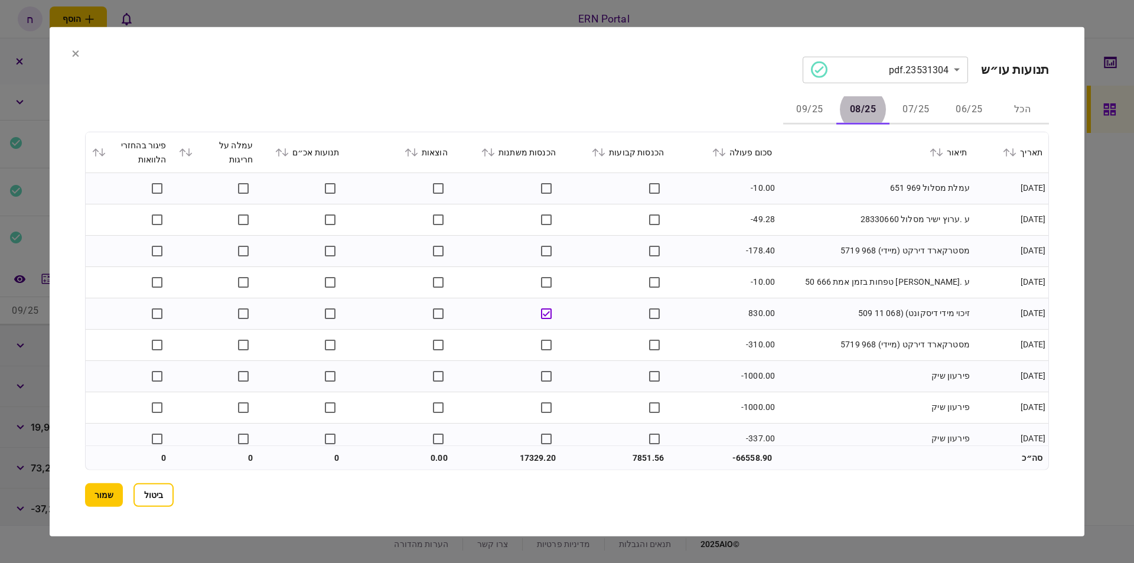
click at [794, 105] on button "09/25" at bounding box center [809, 110] width 53 height 28
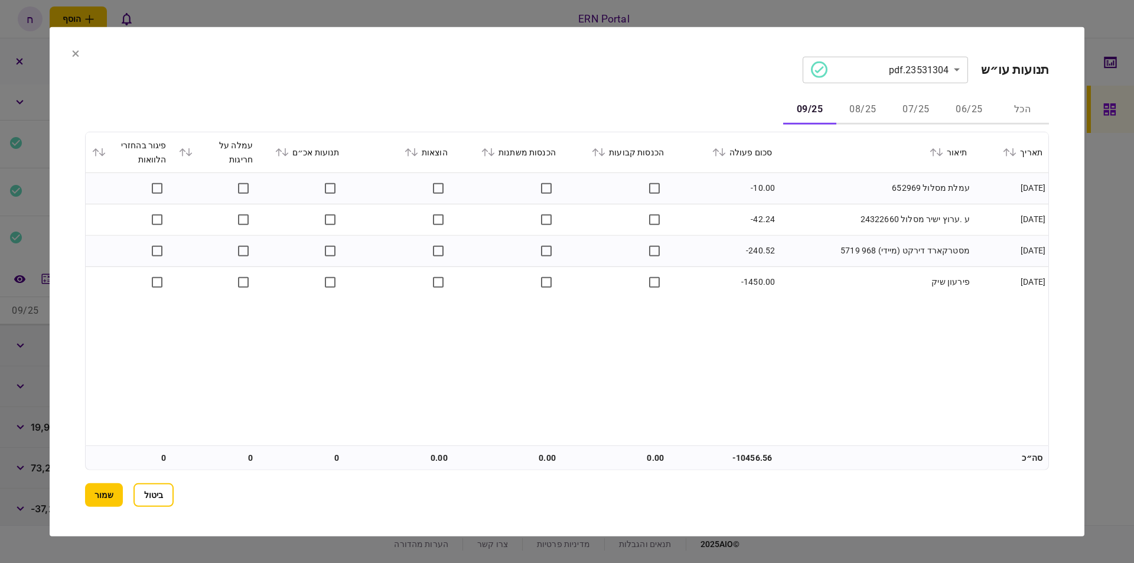
click at [791, 322] on div "תאריך תיאור סכום פעולה הכנסות קבועות הכנסות משתנות הוצאות תנועות אכ״ם עמלה על ח…" at bounding box center [567, 288] width 962 height 313
click at [863, 107] on button "08/25" at bounding box center [862, 110] width 53 height 28
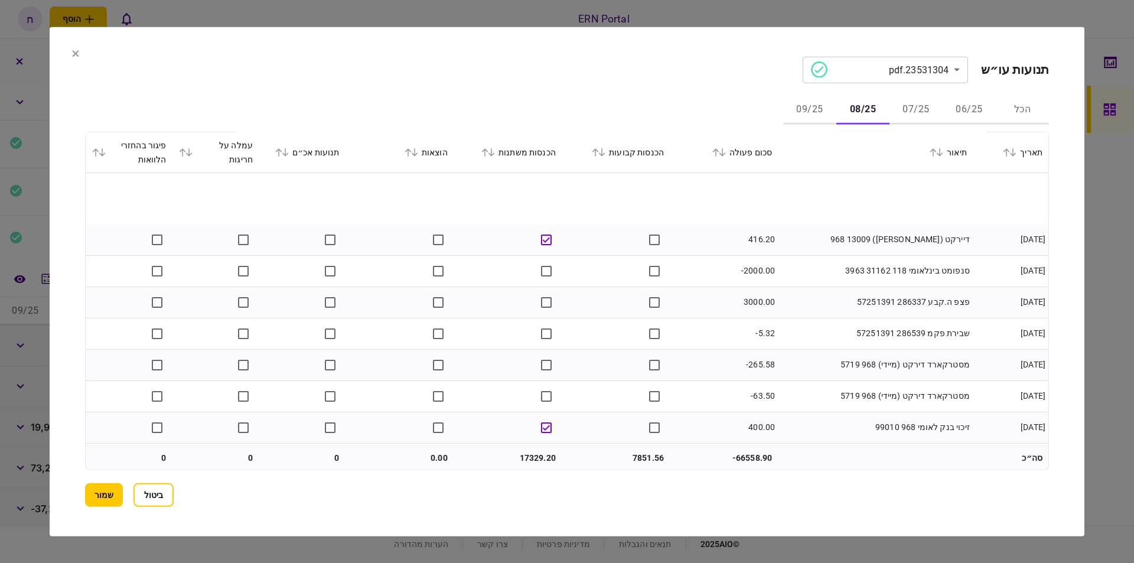
scroll to position [1205, 0]
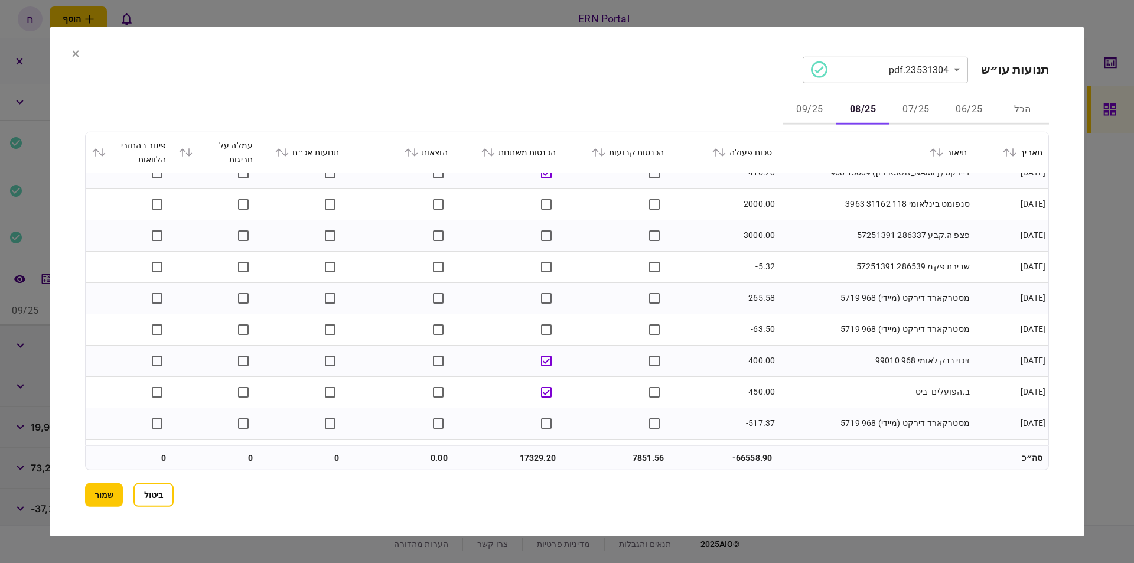
click at [919, 103] on button "07/25" at bounding box center [915, 110] width 53 height 28
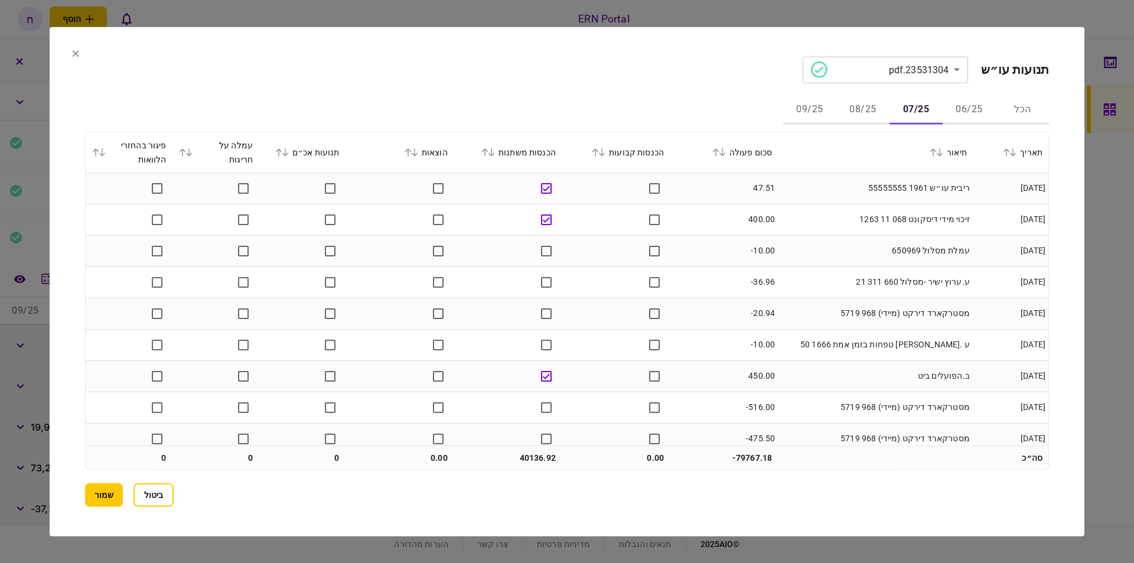
click at [170, 493] on button "ביטול" at bounding box center [153, 495] width 40 height 24
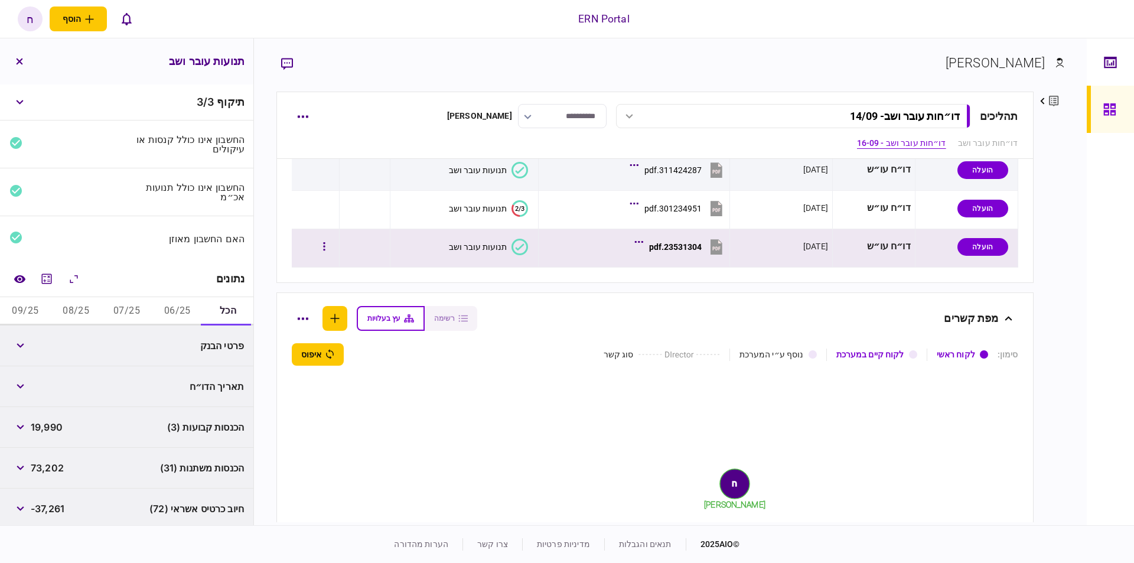
click at [513, 248] on icon at bounding box center [519, 247] width 17 height 17
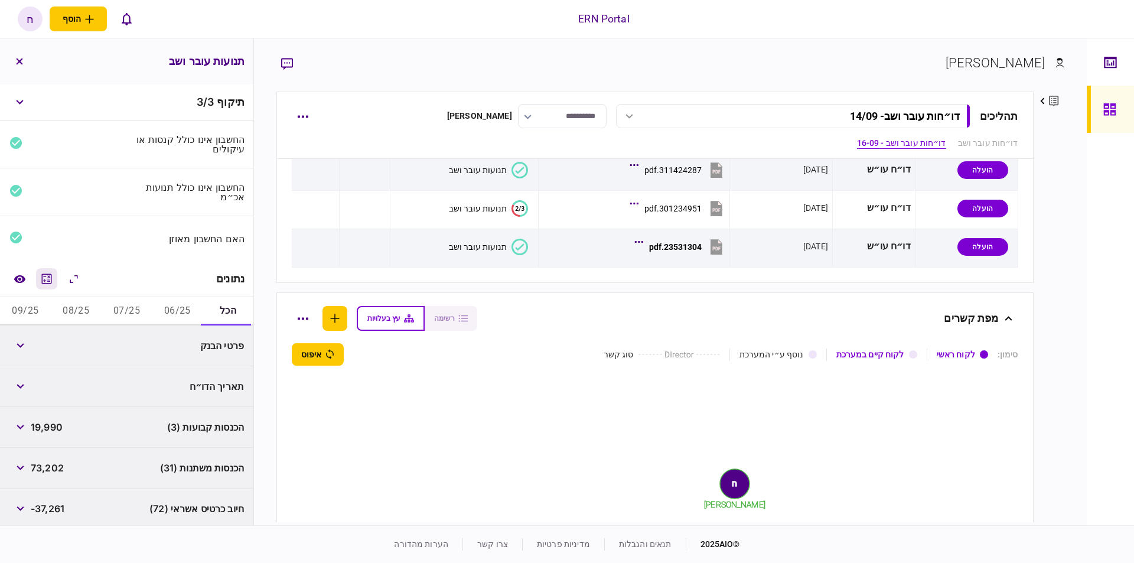
click at [48, 280] on icon "מחשבון" at bounding box center [47, 279] width 14 height 14
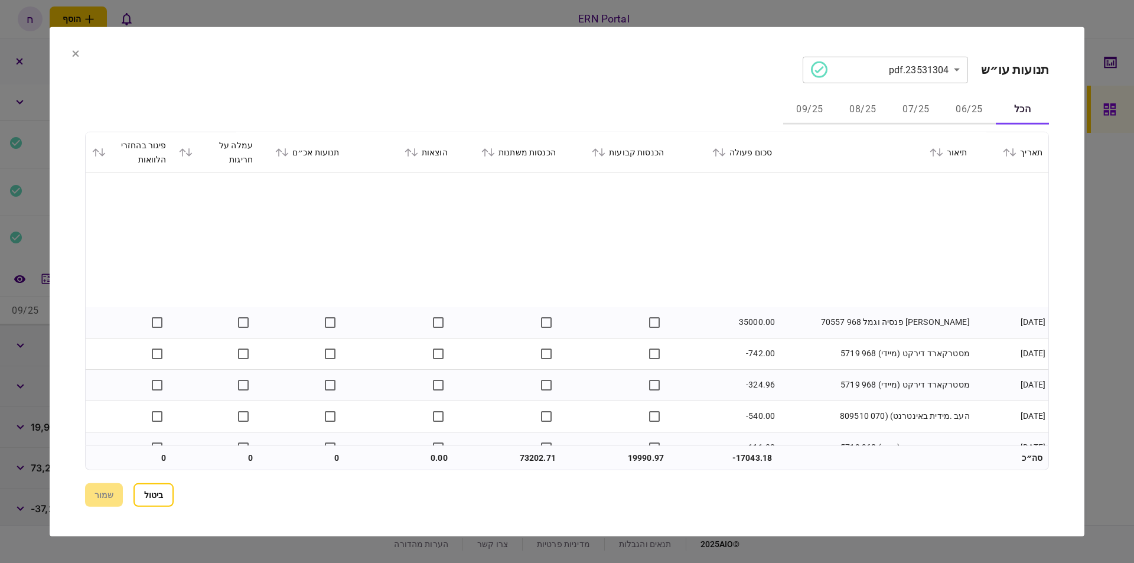
scroll to position [937, 0]
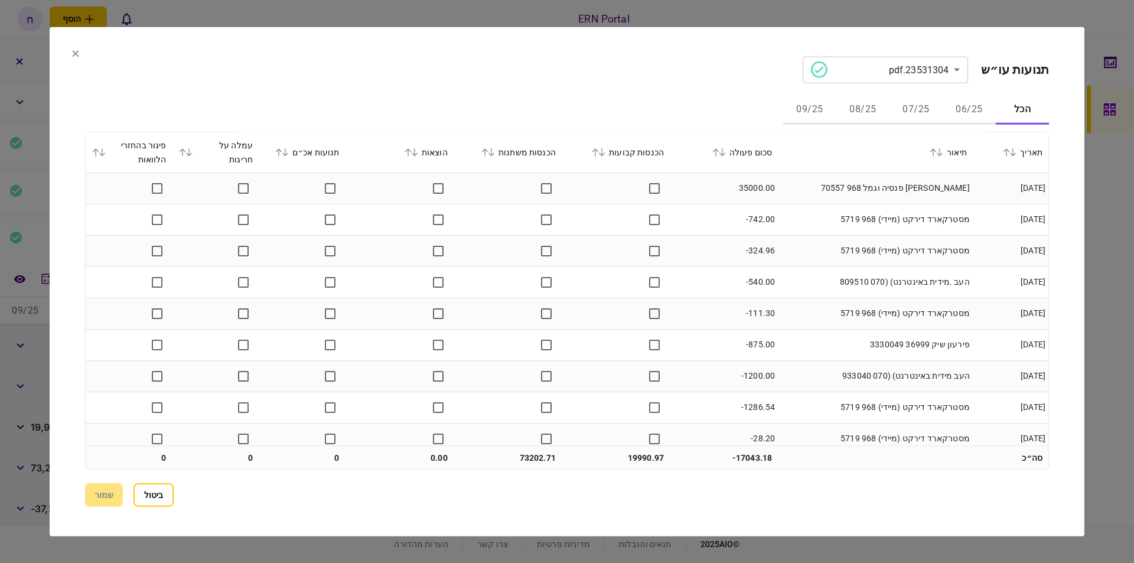
click at [953, 107] on button "06/25" at bounding box center [968, 110] width 53 height 28
click at [916, 103] on button "07/25" at bounding box center [915, 110] width 53 height 28
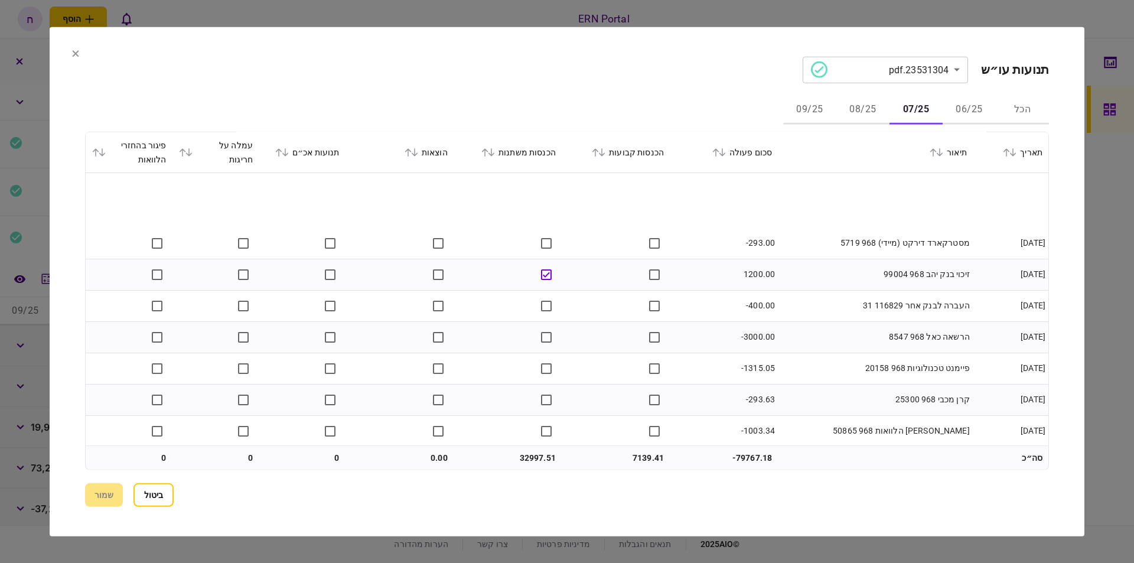
scroll to position [669, 0]
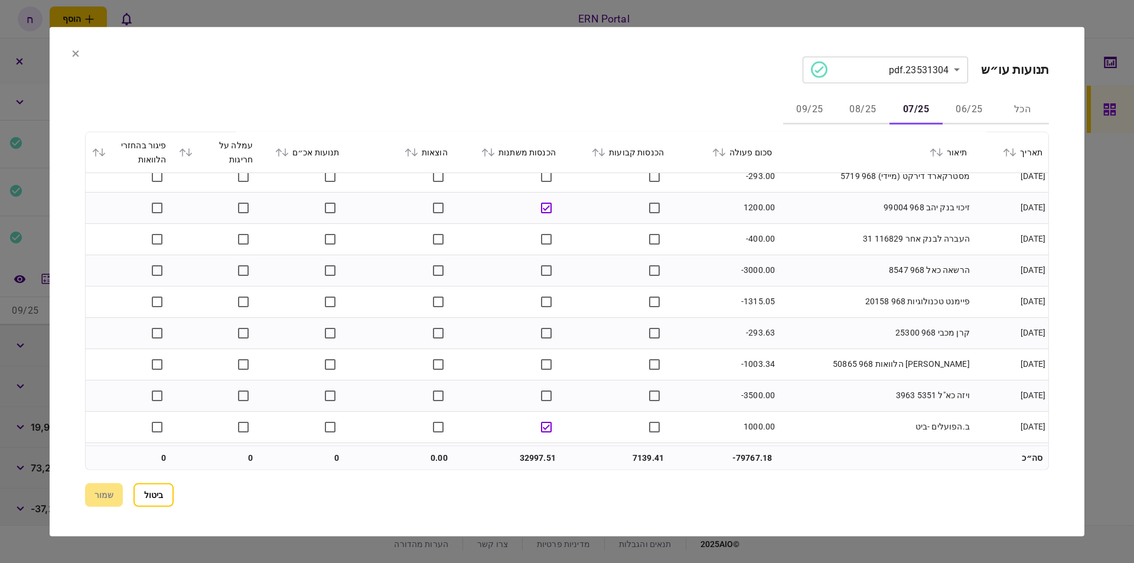
click at [870, 119] on button "08/25" at bounding box center [862, 110] width 53 height 28
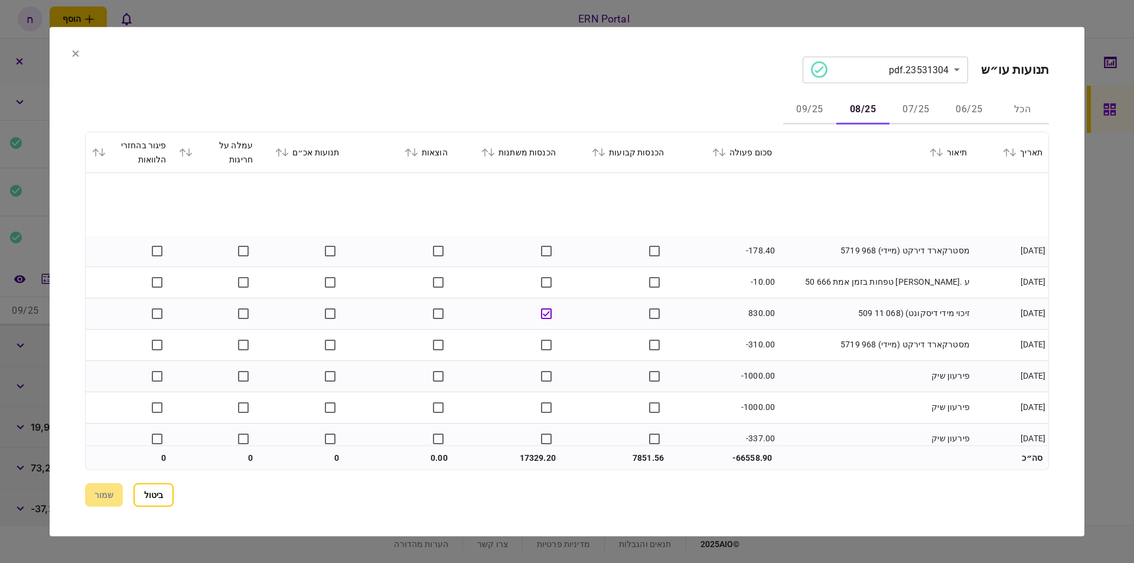
scroll to position [134, 0]
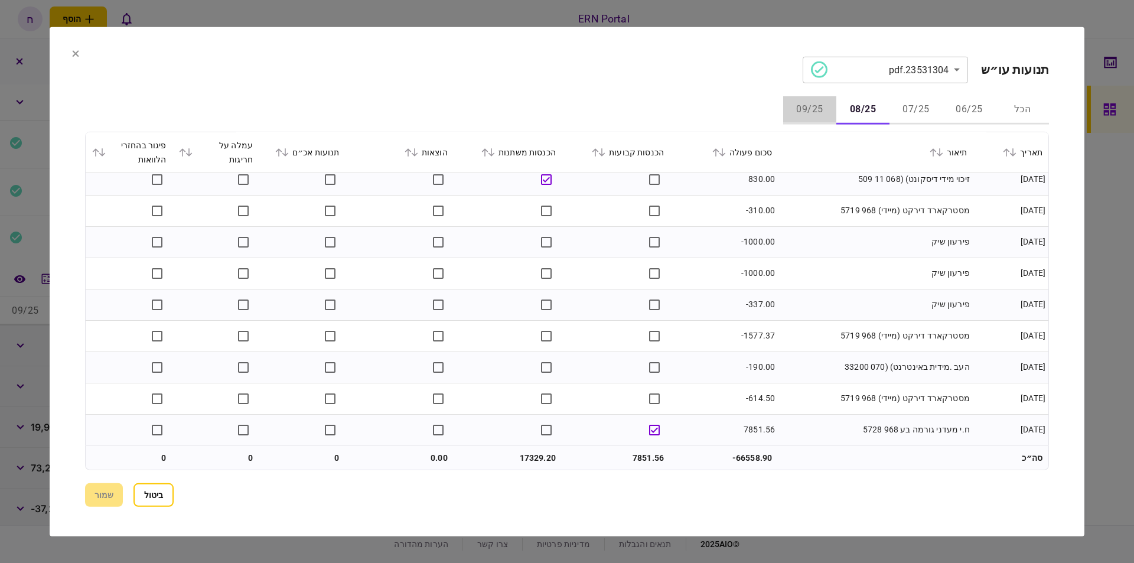
click at [815, 109] on button "09/25" at bounding box center [809, 110] width 53 height 28
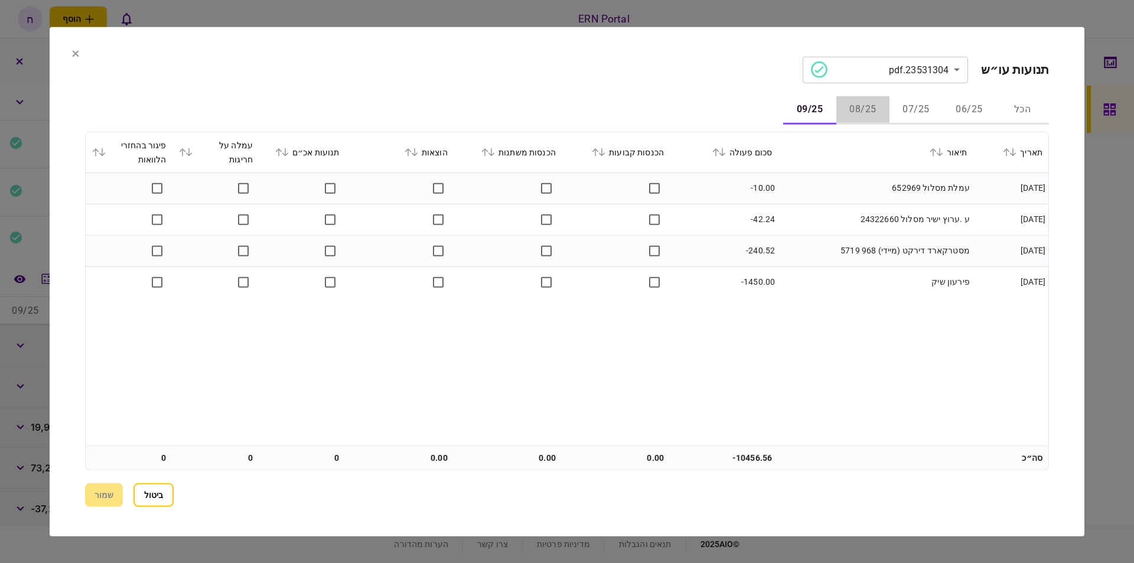
click at [853, 110] on button "08/25" at bounding box center [862, 110] width 53 height 28
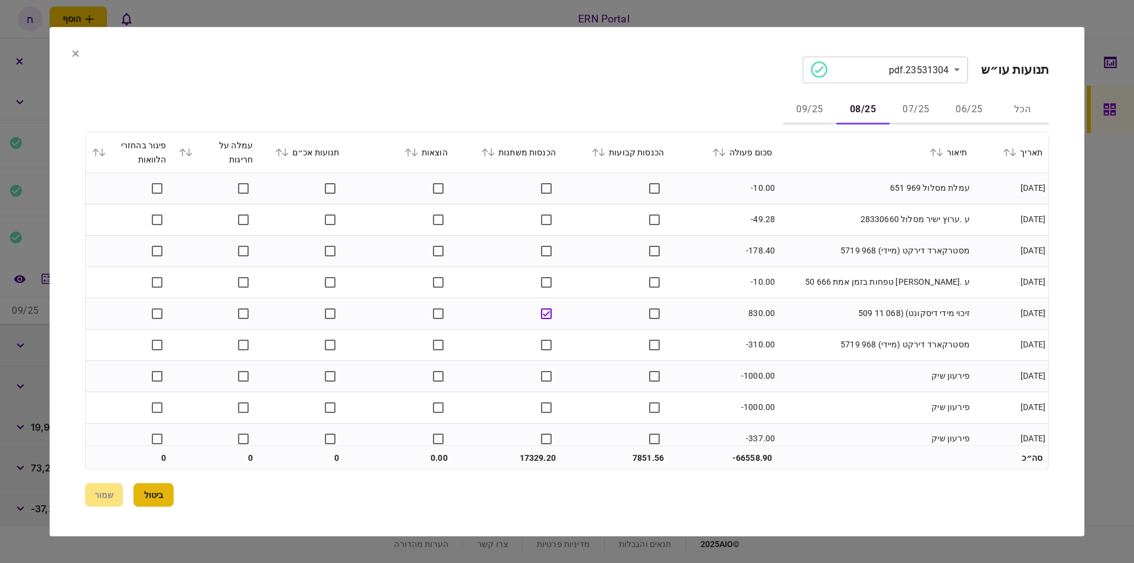
click at [153, 497] on button "ביטול" at bounding box center [153, 495] width 40 height 24
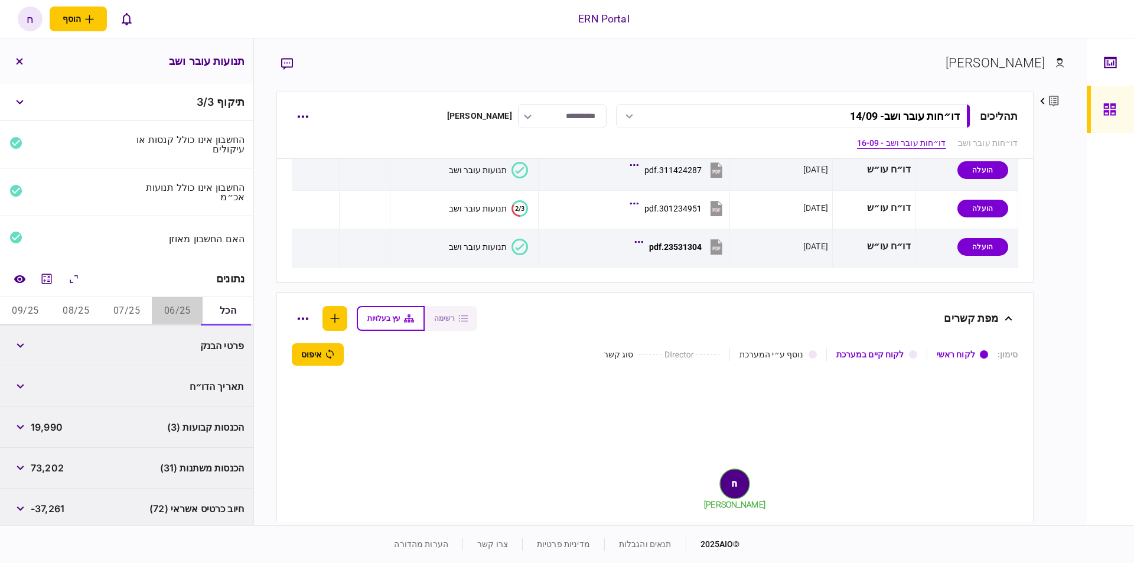
click at [185, 310] on button "06/25" at bounding box center [177, 311] width 51 height 28
click at [45, 344] on span "5,000" at bounding box center [45, 345] width 29 height 14
click at [43, 344] on span "5,000" at bounding box center [45, 345] width 29 height 14
copy span "5,000"
click at [45, 380] on span "22,876" at bounding box center [47, 386] width 32 height 14
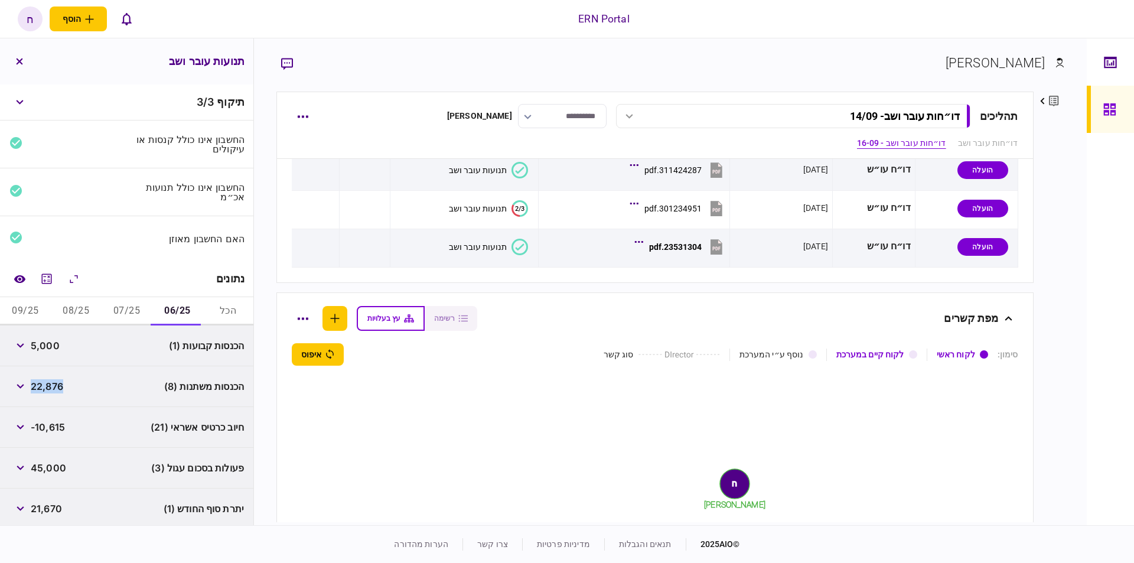
click at [45, 380] on span "22,876" at bounding box center [47, 386] width 32 height 14
copy span "22,876"
click at [126, 311] on button "07/25" at bounding box center [127, 311] width 51 height 28
click at [41, 341] on span "7,139" at bounding box center [42, 345] width 23 height 14
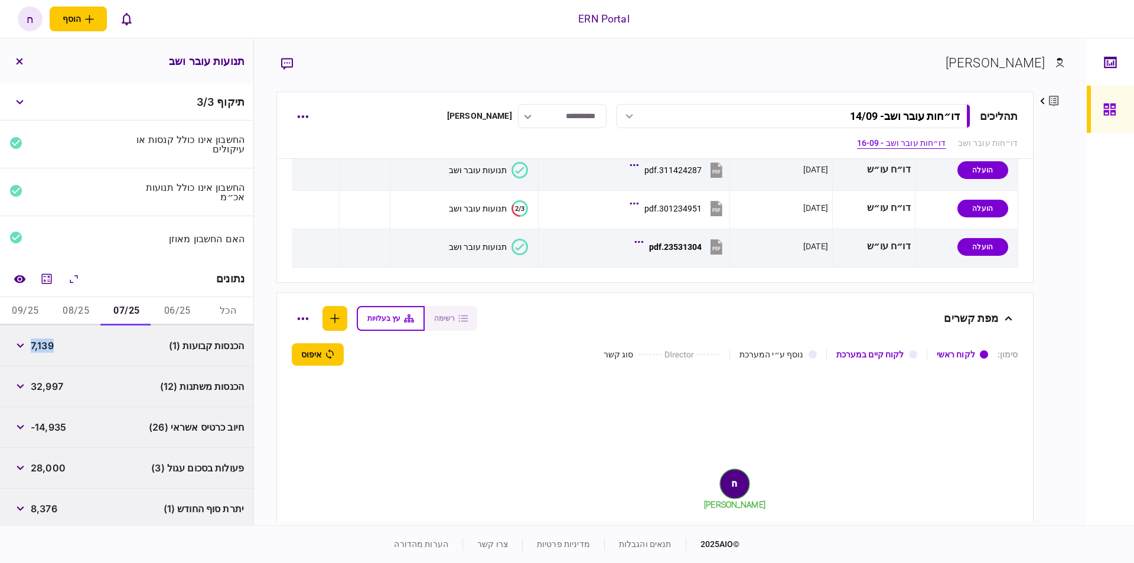
copy span "7,139"
drag, startPoint x: 70, startPoint y: 371, endPoint x: 54, endPoint y: 378, distance: 17.2
click at [64, 374] on div "הכנסות משתנות (12) 32,997" at bounding box center [126, 386] width 253 height 41
click at [50, 380] on span "32,997" at bounding box center [47, 386] width 32 height 14
click at [48, 381] on span "32,997" at bounding box center [47, 386] width 32 height 14
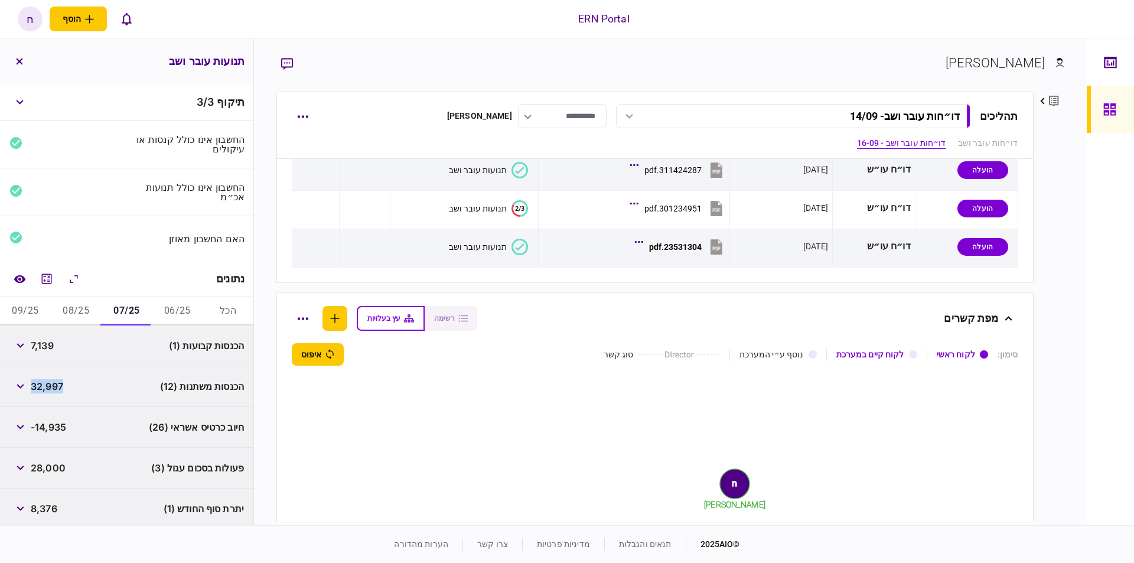
copy span "32,997"
click at [82, 308] on button "08/25" at bounding box center [76, 311] width 51 height 28
click at [45, 347] on span "7,851" at bounding box center [43, 345] width 24 height 14
copy span "7,851"
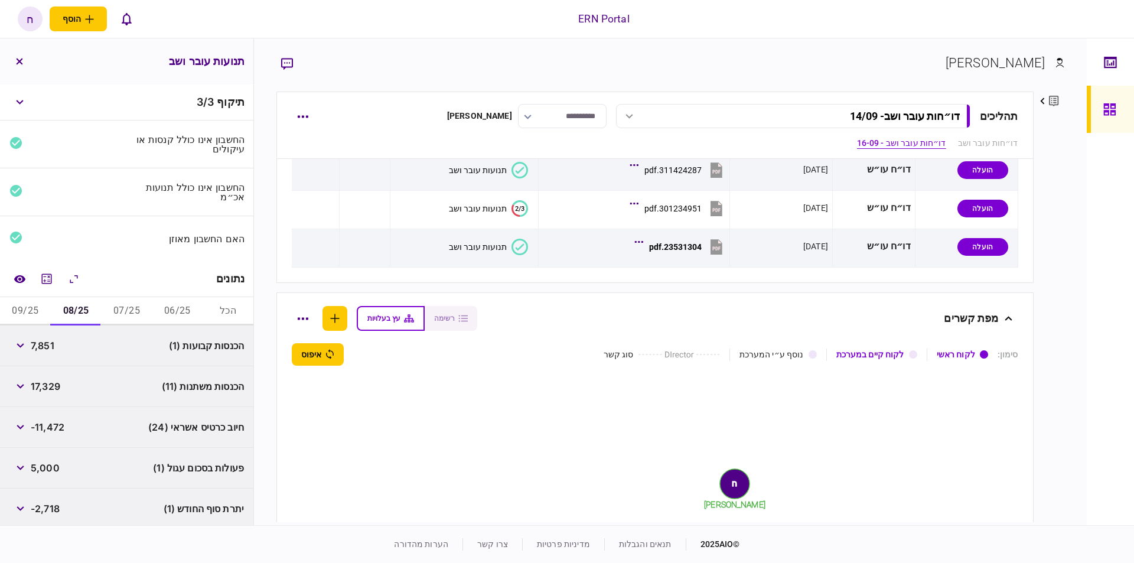
click at [57, 383] on span "17,329" at bounding box center [46, 386] width 30 height 14
copy span "17,329"
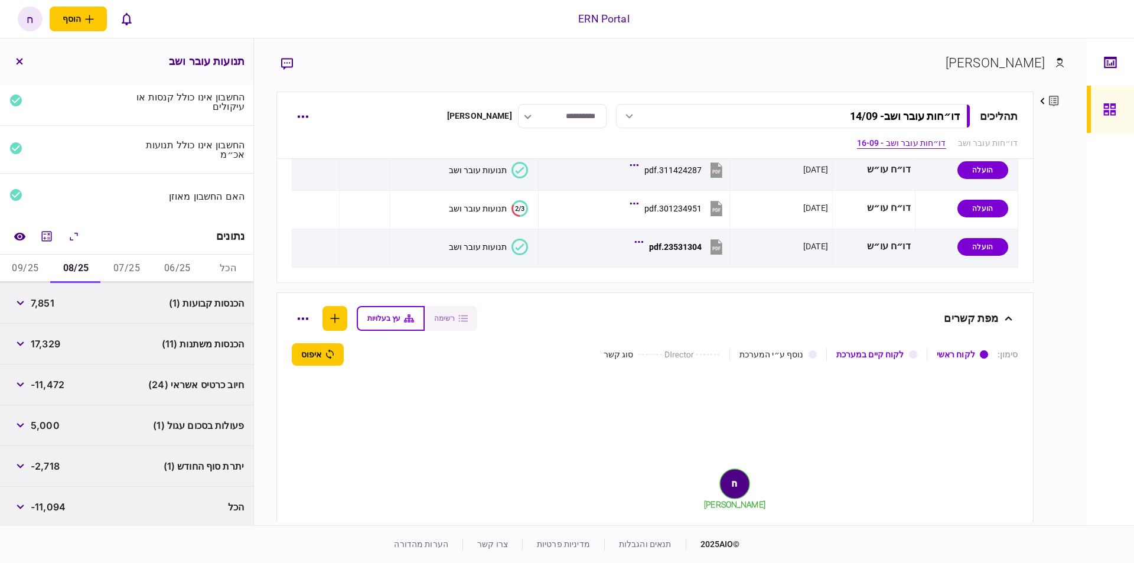
click at [51, 464] on span "-2,718" at bounding box center [45, 466] width 29 height 14
click at [51, 463] on span "-2,718" at bounding box center [45, 466] width 29 height 14
copy span "2,718"
click at [125, 259] on button "07/25" at bounding box center [127, 268] width 51 height 28
click at [43, 468] on span "8,376" at bounding box center [44, 466] width 27 height 14
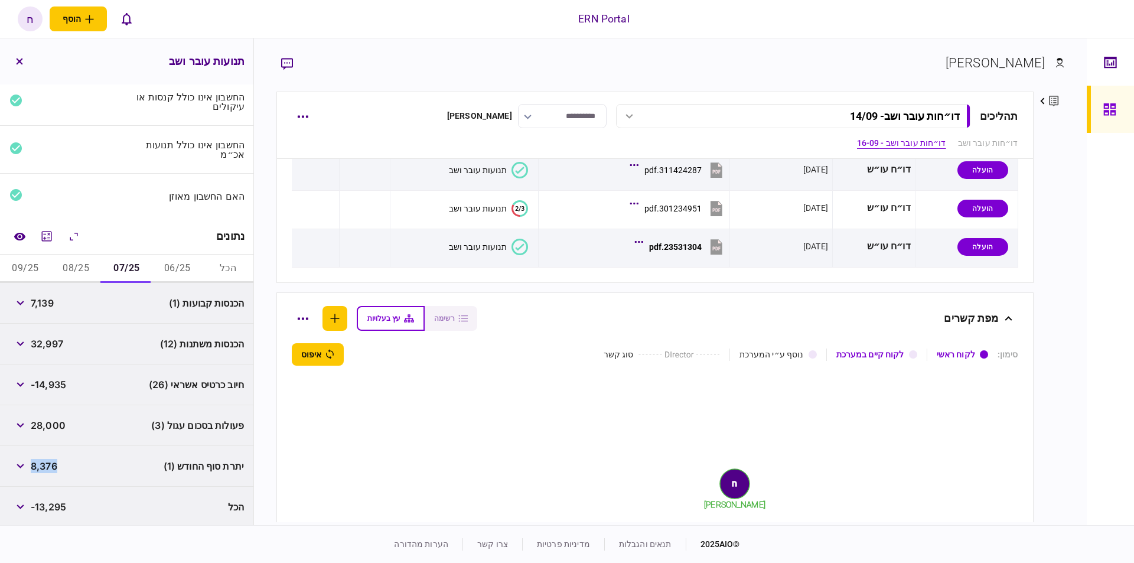
click at [43, 468] on span "8,376" at bounding box center [44, 466] width 27 height 14
copy span "8,376"
click at [175, 266] on button "06/25" at bounding box center [177, 268] width 51 height 28
click at [49, 459] on span "21,670" at bounding box center [46, 466] width 31 height 14
click at [48, 459] on span "21,670" at bounding box center [46, 466] width 31 height 14
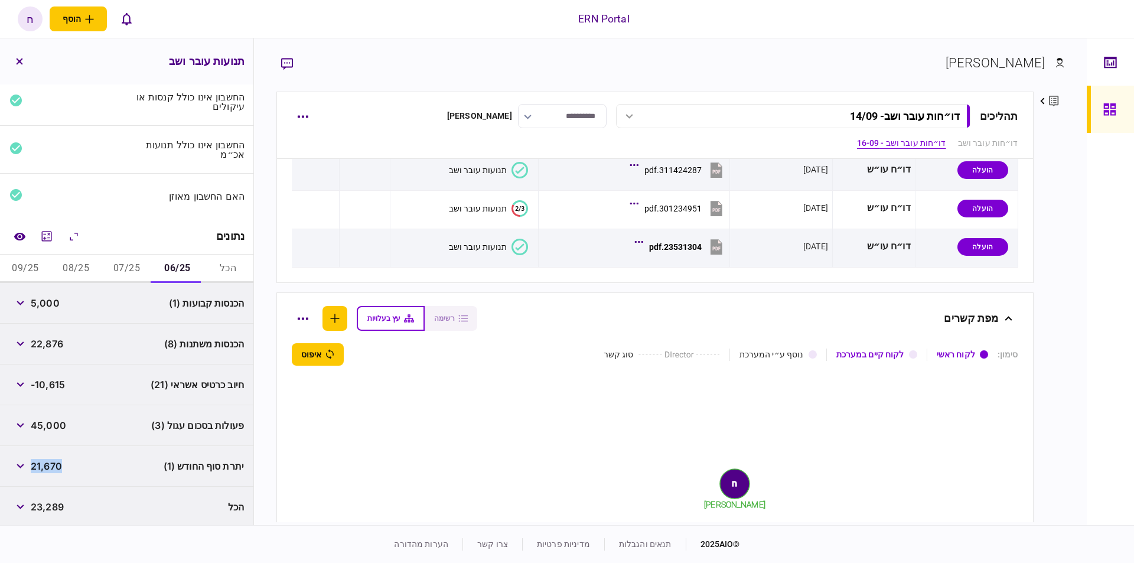
copy span "21,670"
click at [28, 257] on button "09/25" at bounding box center [25, 268] width 51 height 28
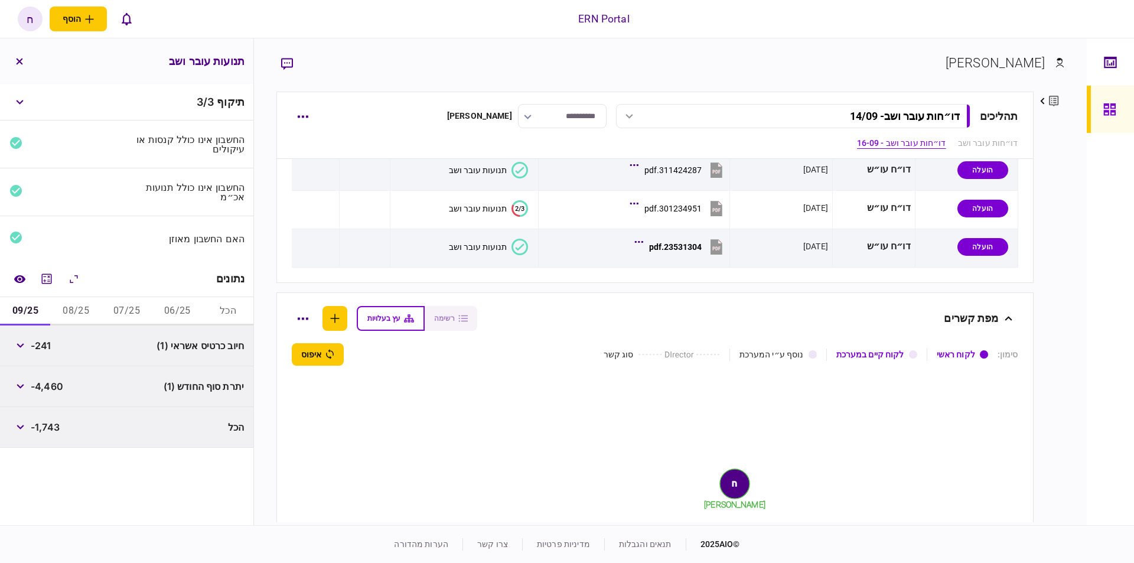
click at [74, 312] on button "08/25" at bounding box center [76, 311] width 51 height 28
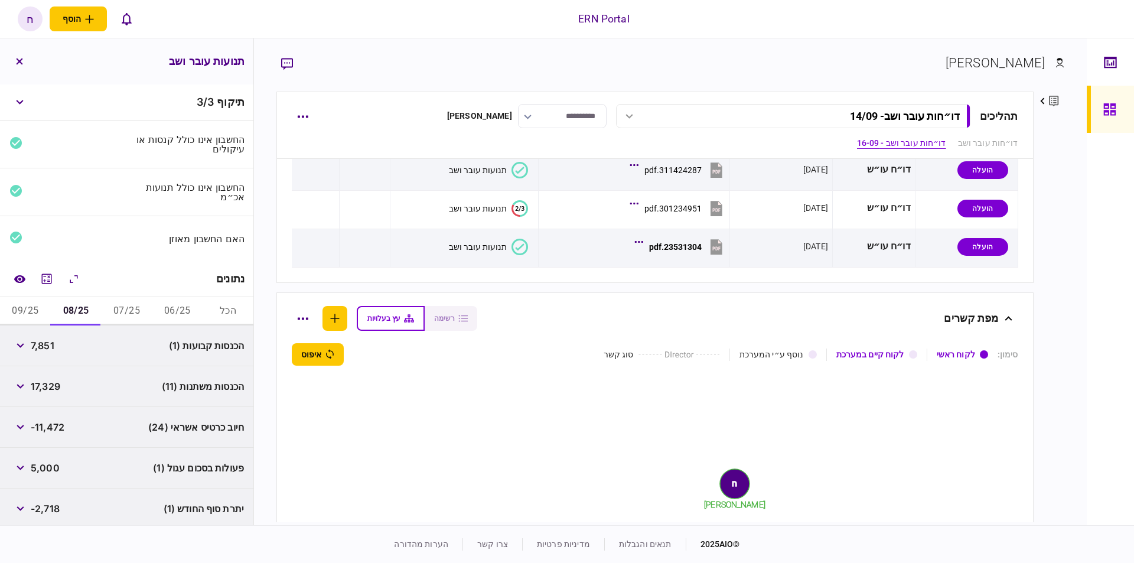
scroll to position [43, 0]
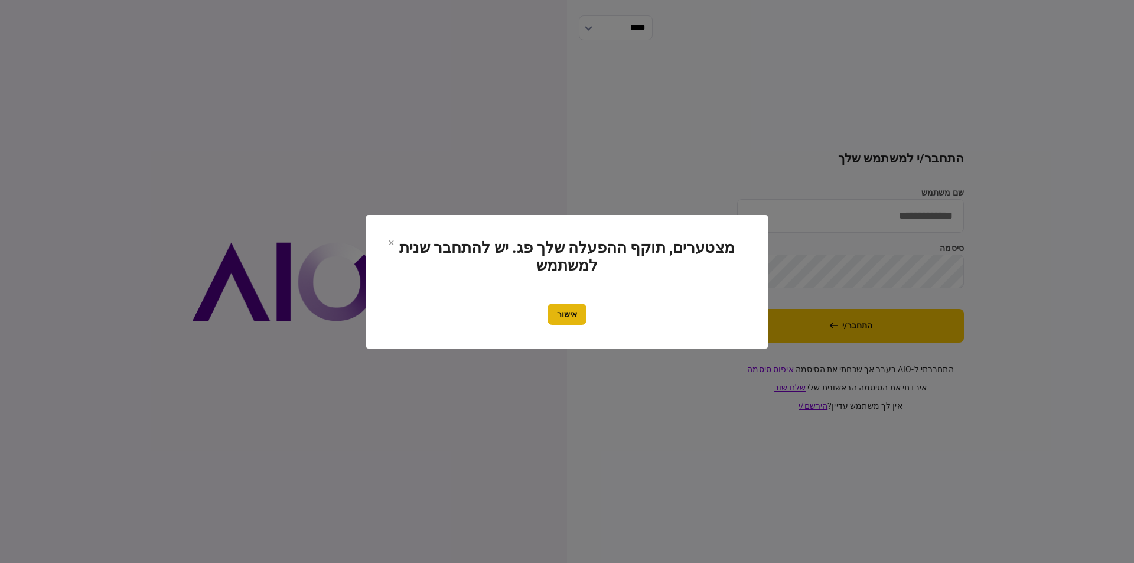
type input "*********"
click at [575, 308] on button "אישור" at bounding box center [566, 314] width 39 height 21
